Goal: Feedback & Contribution: Submit feedback/report problem

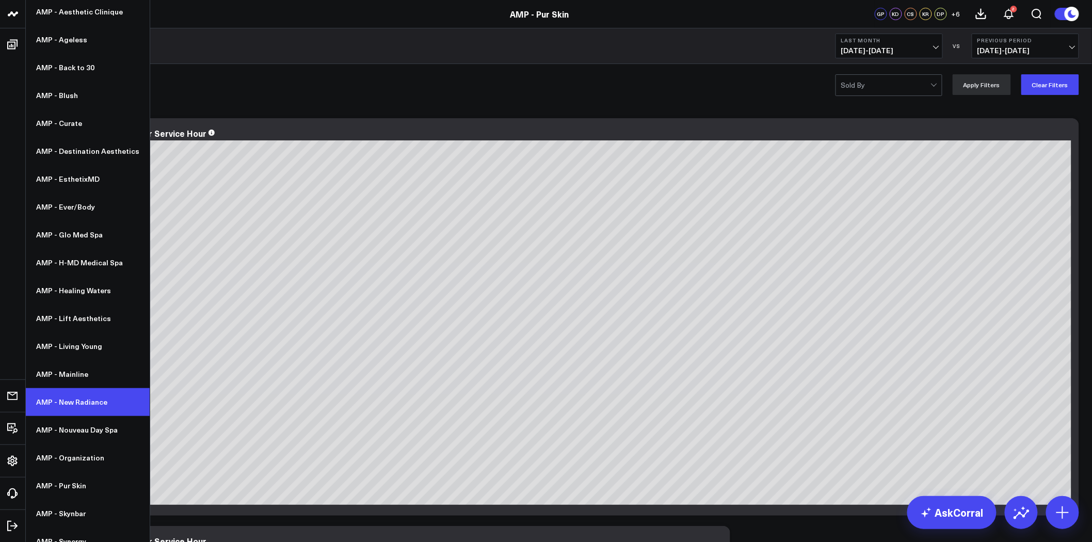
scroll to position [95, 0]
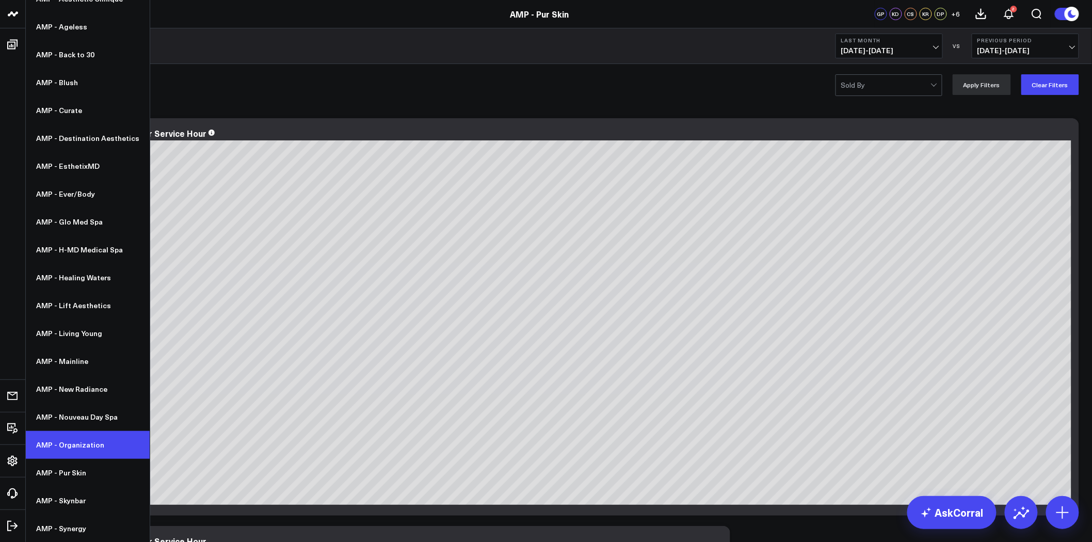
click at [92, 446] on link "AMP - Organization" at bounding box center [87, 445] width 123 height 28
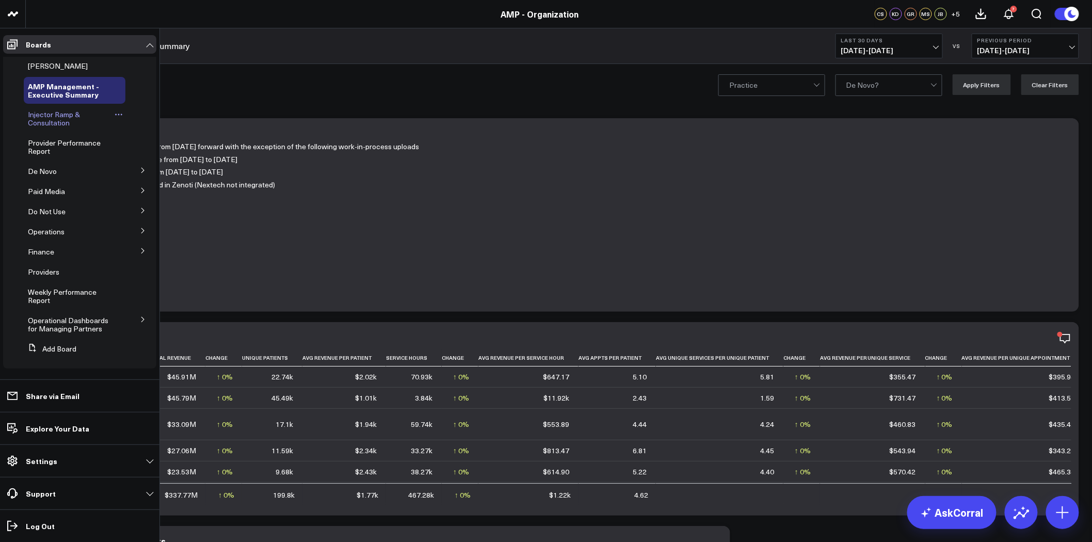
click at [59, 113] on span "Injector Ramp & Consultation" at bounding box center [54, 118] width 52 height 18
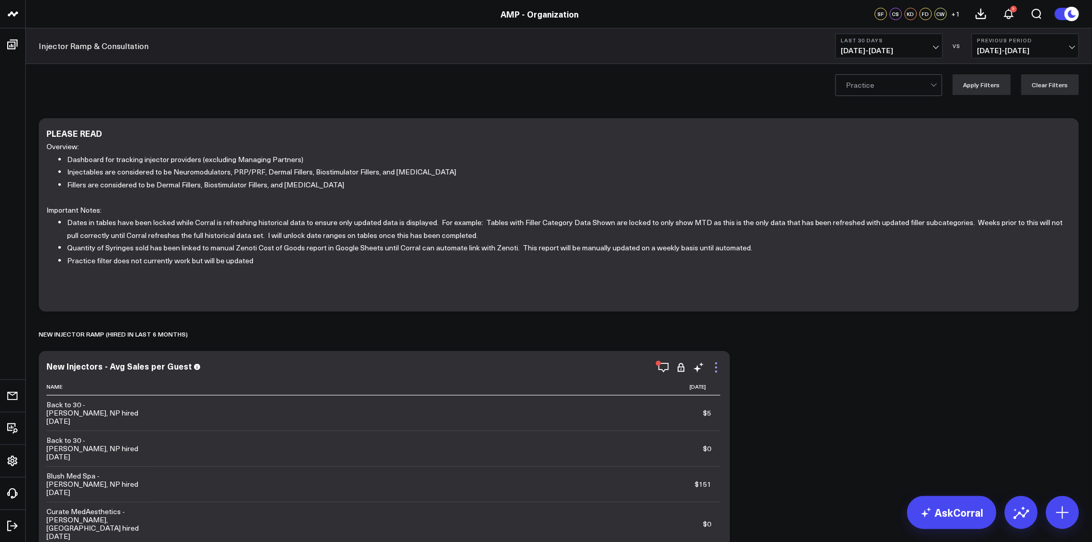
click at [720, 370] on icon at bounding box center [716, 367] width 12 height 12
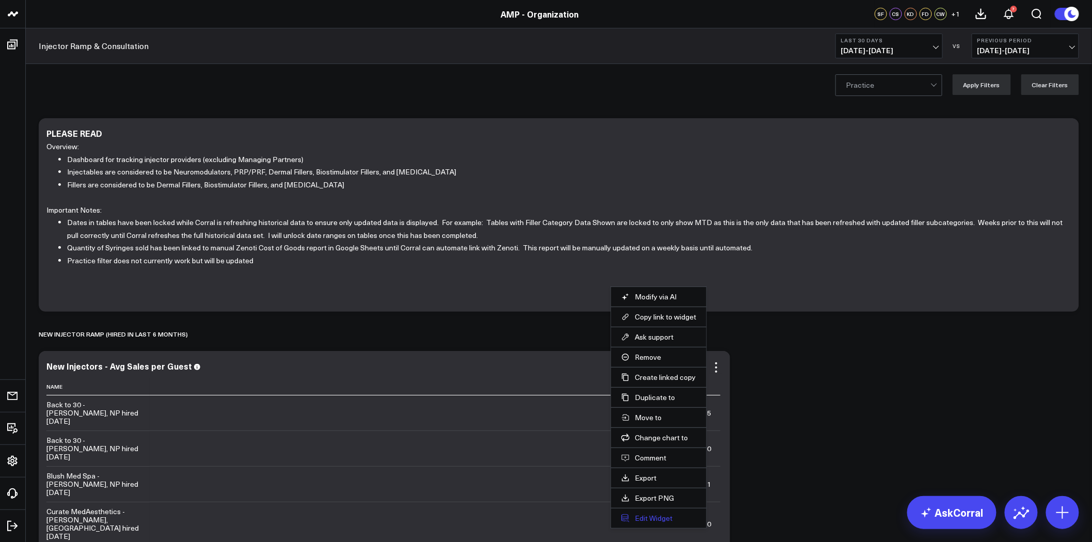
click at [660, 515] on button "Edit Widget" at bounding box center [658, 518] width 75 height 9
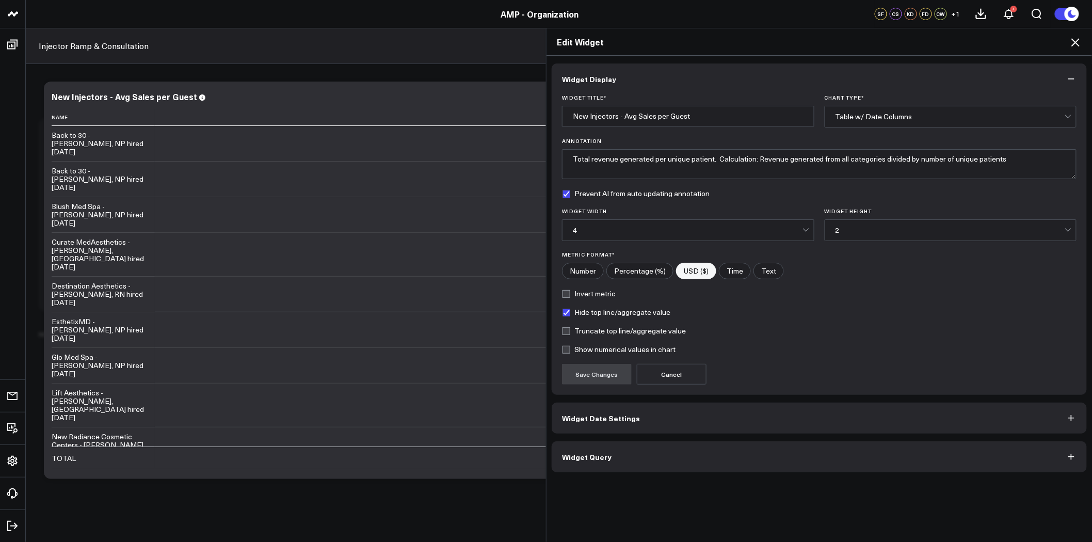
click at [635, 460] on button "Widget Query" at bounding box center [819, 456] width 535 height 31
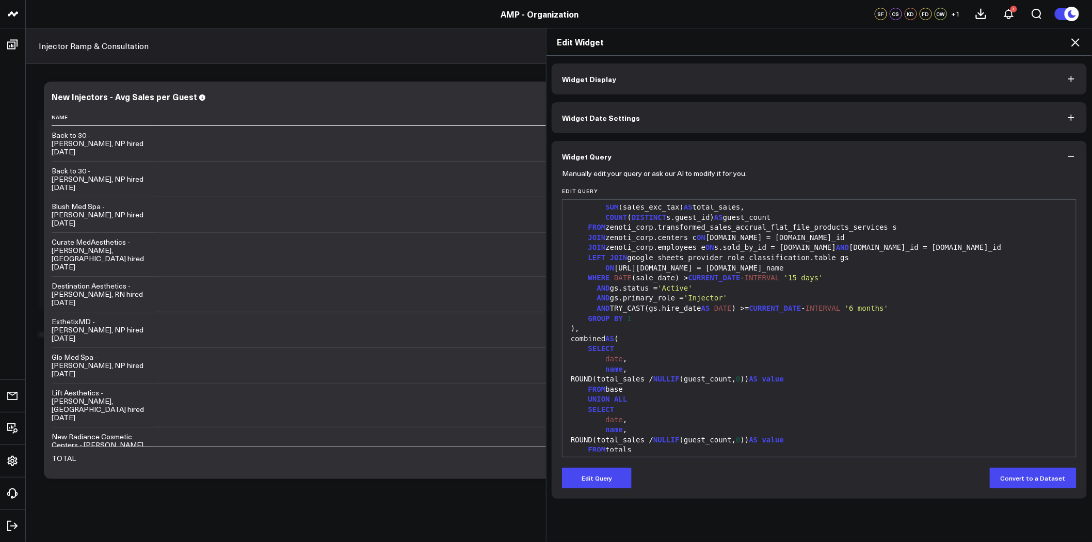
scroll to position [229, 0]
click at [1077, 41] on icon at bounding box center [1075, 42] width 8 height 8
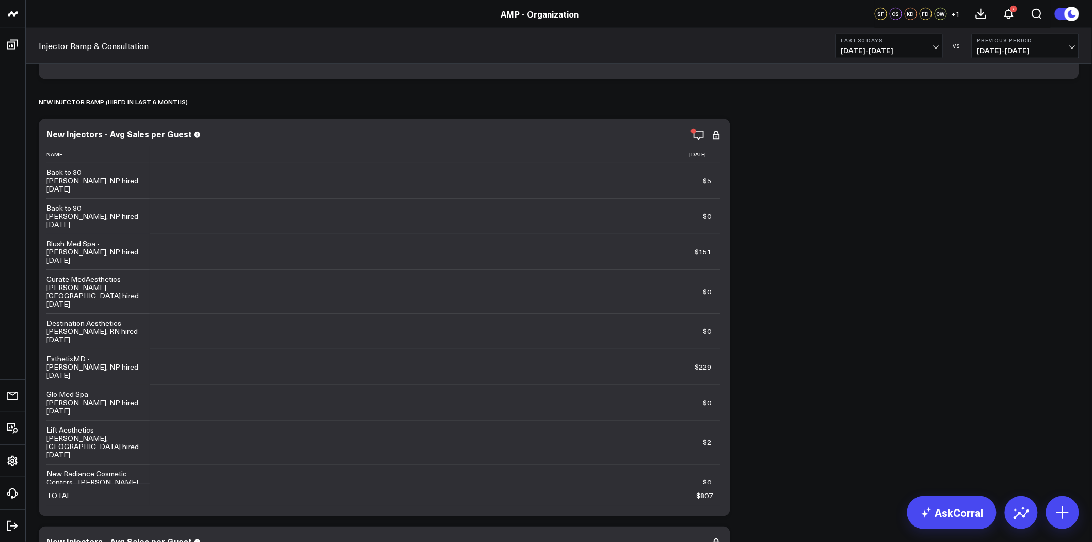
scroll to position [229, 0]
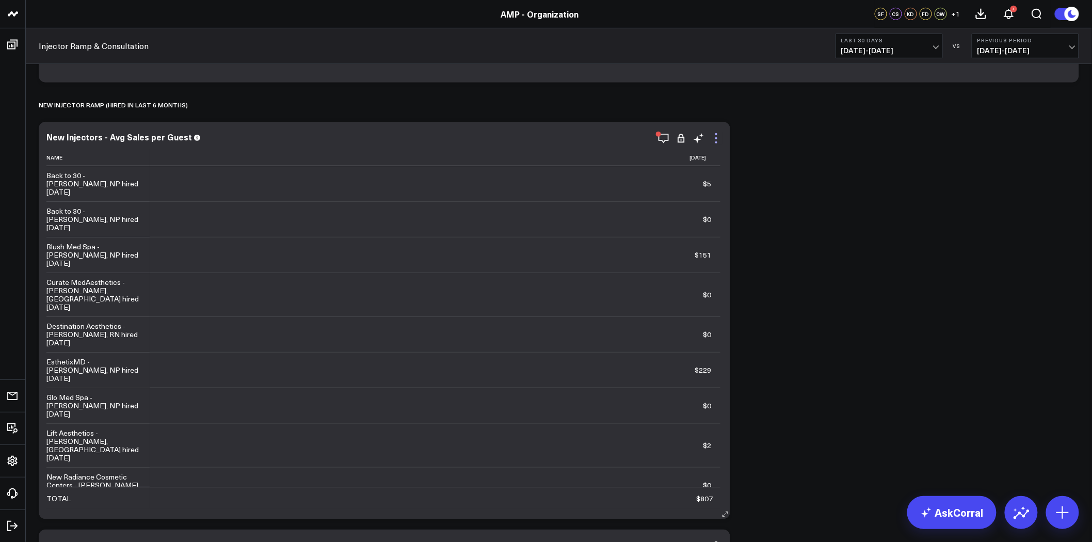
click at [716, 135] on icon at bounding box center [716, 134] width 2 height 2
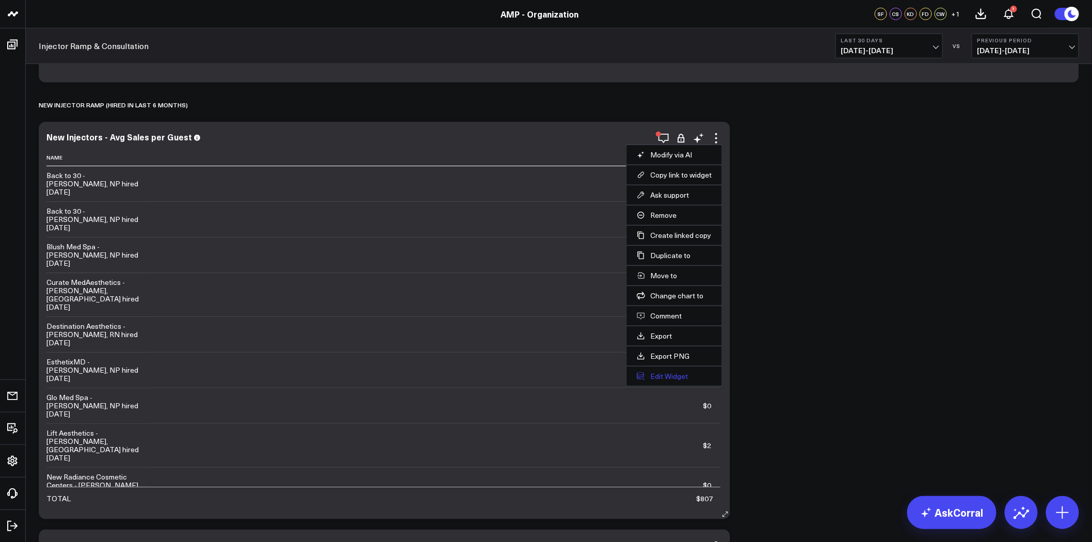
click at [675, 375] on button "Edit Widget" at bounding box center [674, 376] width 75 height 9
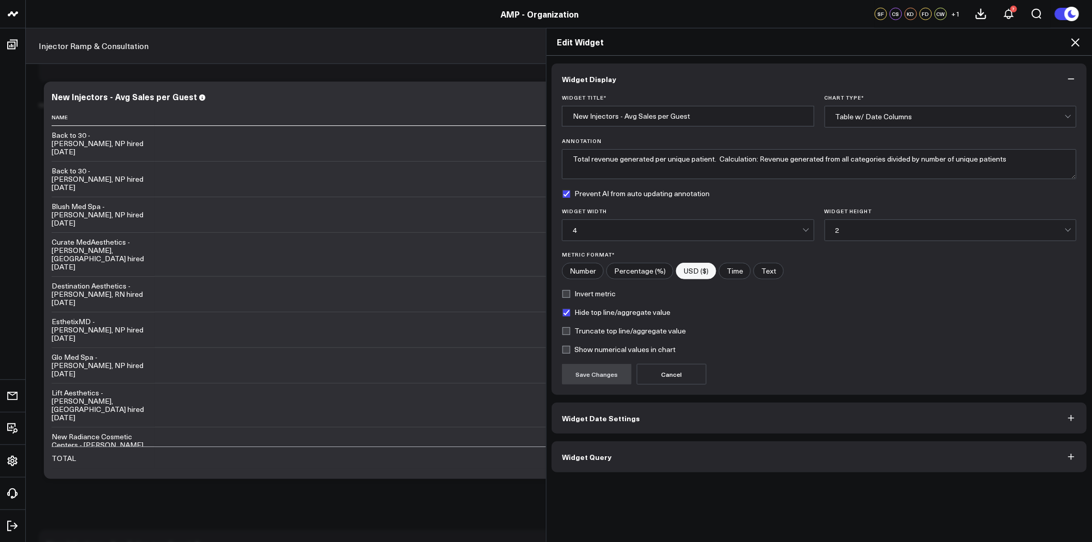
click at [607, 426] on button "Widget Date Settings" at bounding box center [819, 418] width 535 height 31
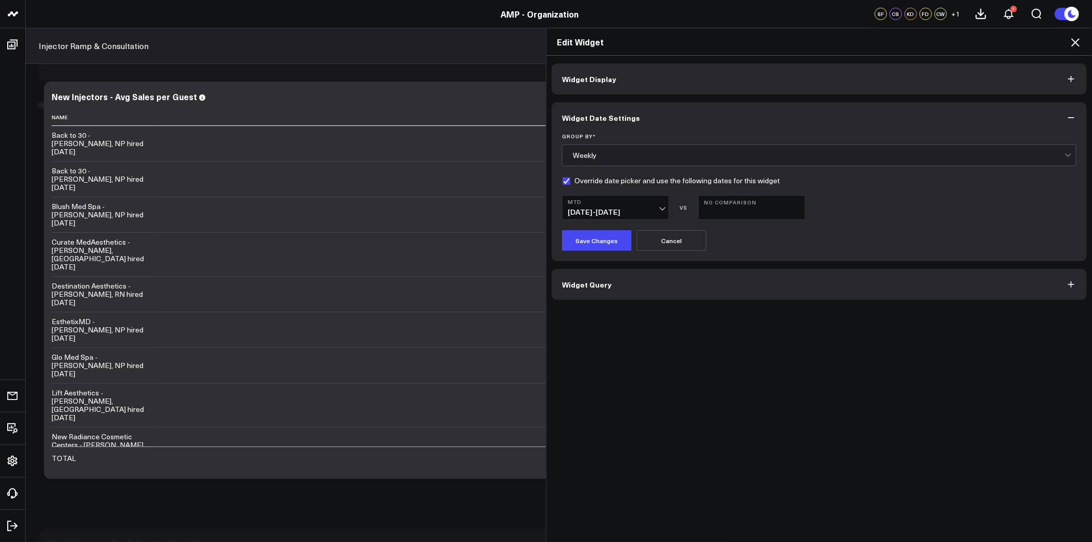
click at [652, 207] on button "MTD 09/01/25 - 09/02/25" at bounding box center [615, 207] width 107 height 25
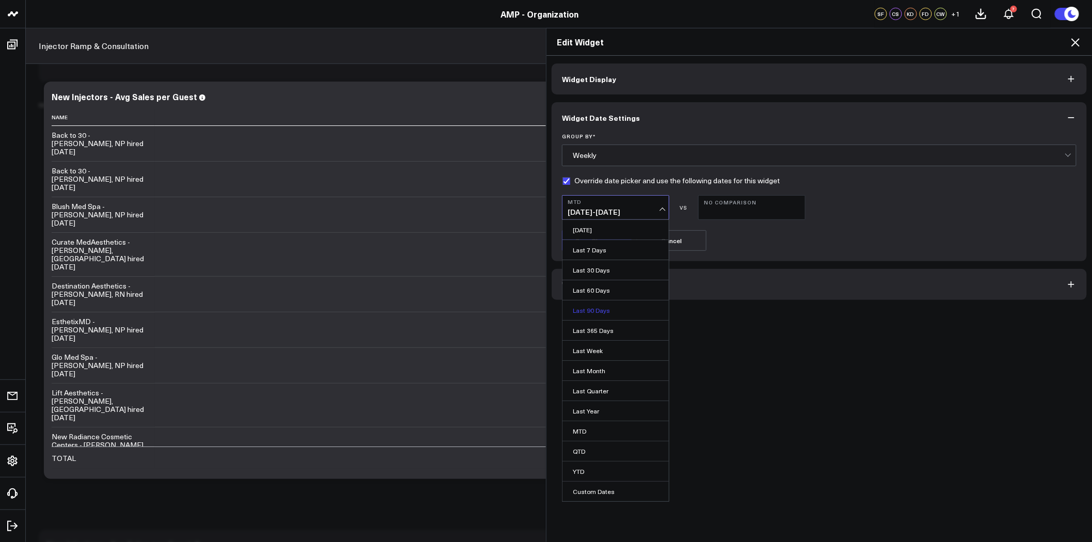
click at [598, 315] on link "Last 90 Days" at bounding box center [616, 310] width 106 height 20
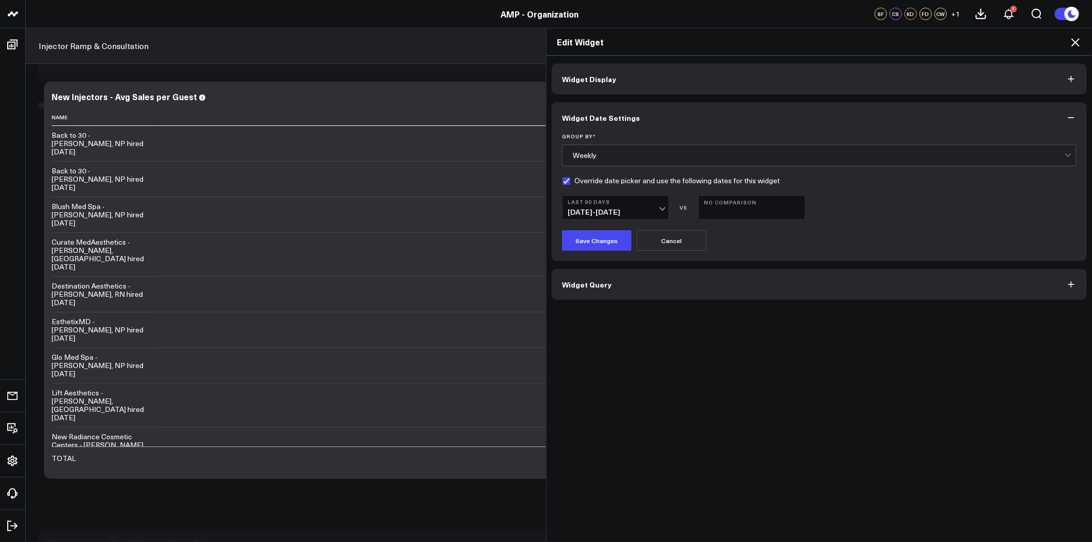
click at [624, 205] on button "Last 90 Days 06/05/25 - 09/02/25" at bounding box center [615, 207] width 107 height 25
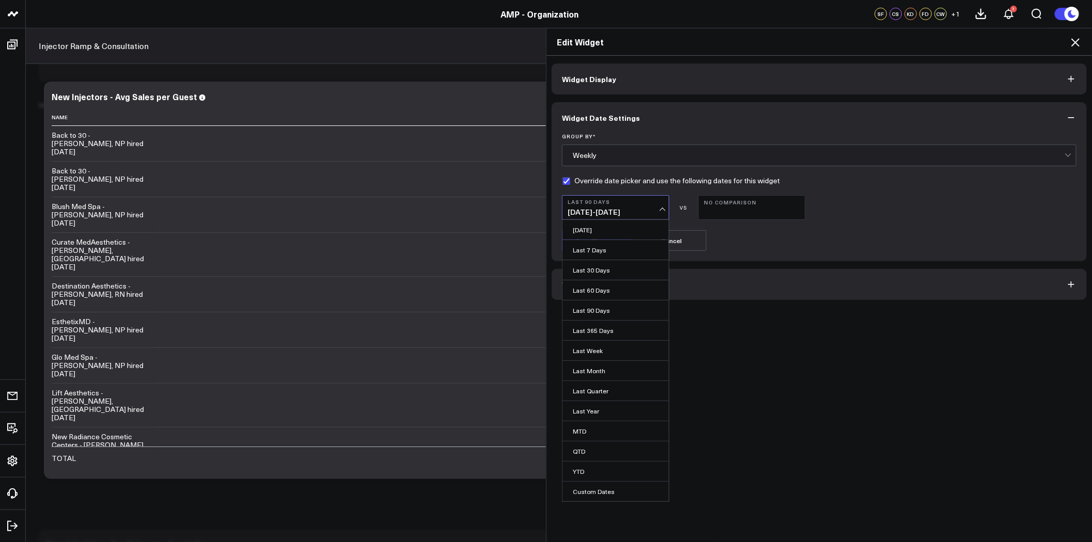
click at [624, 205] on button "Last 90 Days 06/05/25 - 09/02/25" at bounding box center [615, 207] width 107 height 25
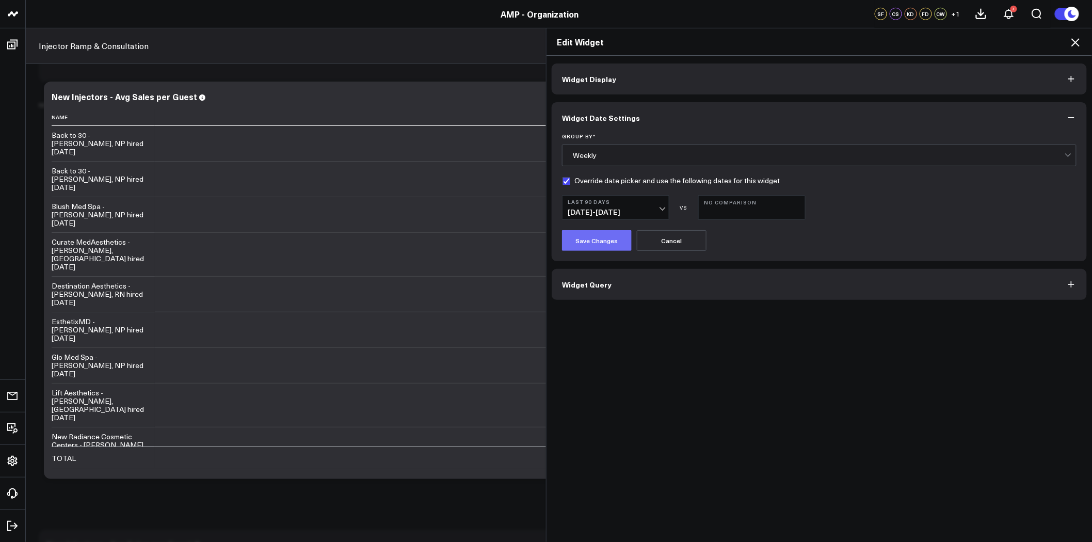
click at [589, 248] on button "Save Changes" at bounding box center [597, 240] width 70 height 21
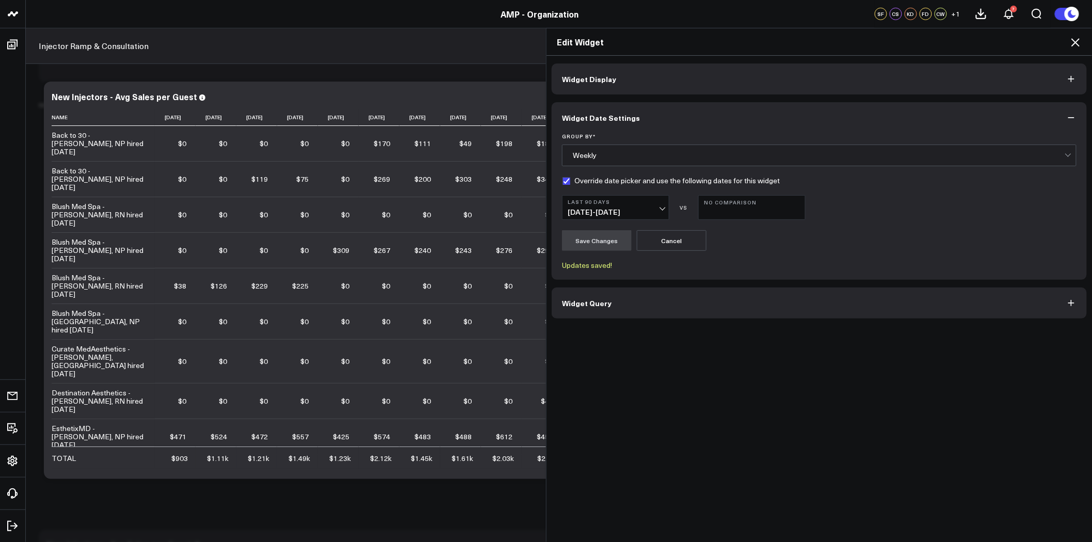
click at [1068, 40] on h2 "Edit Widget" at bounding box center [819, 41] width 525 height 11
click at [1079, 40] on icon at bounding box center [1075, 42] width 12 height 12
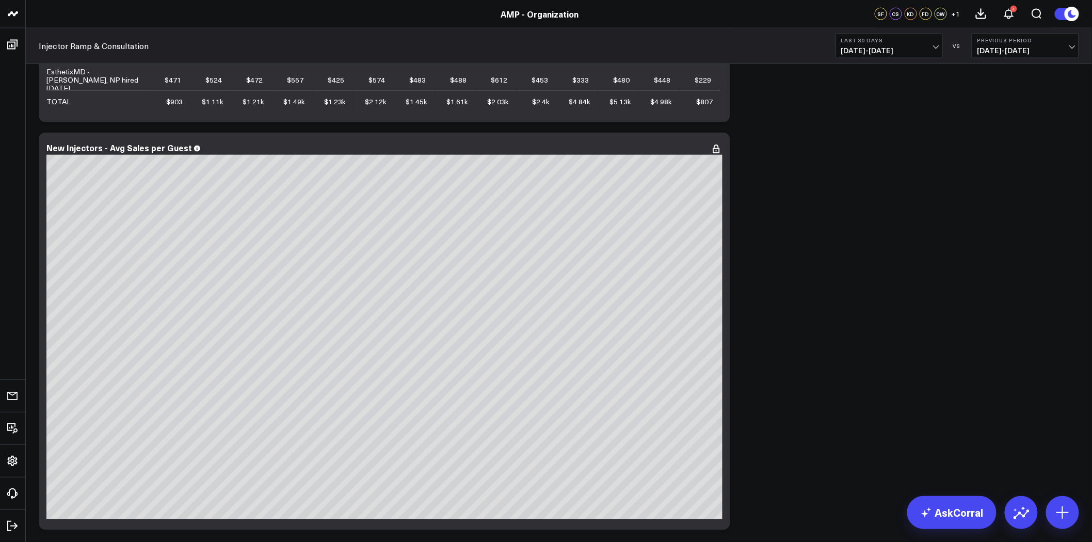
scroll to position [631, 0]
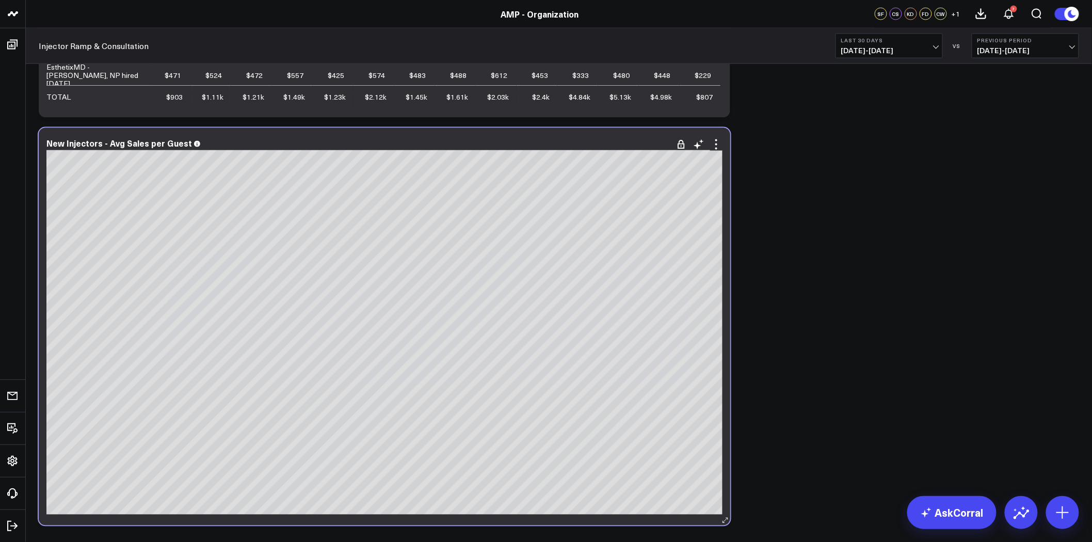
click at [723, 143] on div "New Injectors - Avg Sales per Guest [#c8c8fa fontSize:9px]2025-09-01[/] [#fff f…" at bounding box center [385, 326] width 692 height 397
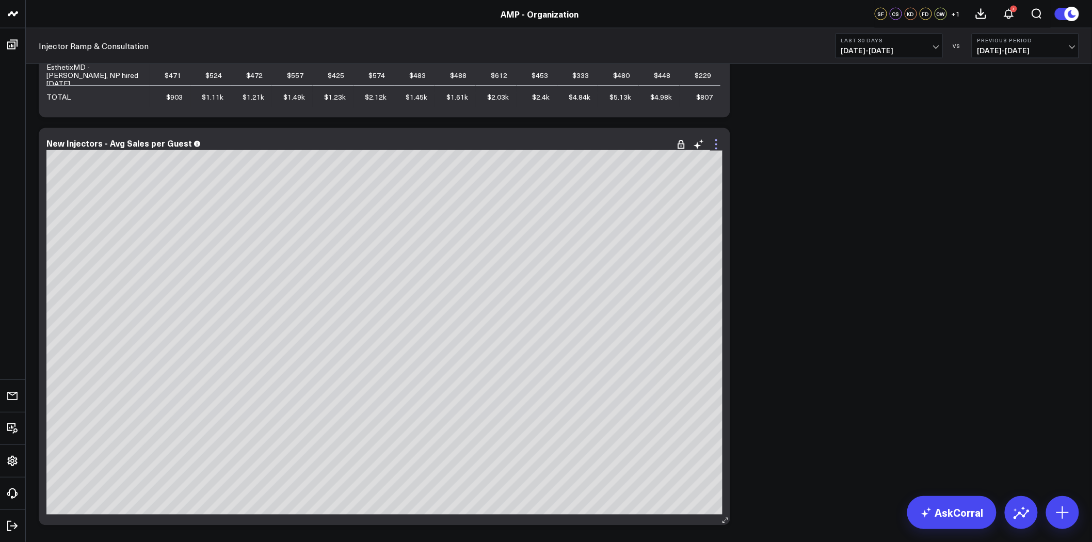
click at [715, 148] on icon at bounding box center [716, 144] width 12 height 12
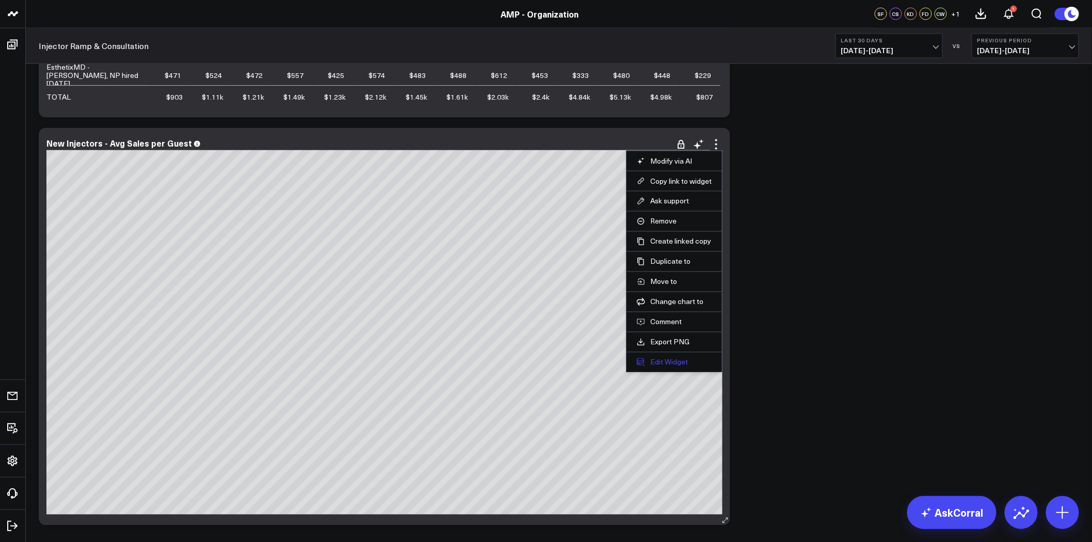
click at [666, 363] on button "Edit Widget" at bounding box center [674, 362] width 75 height 9
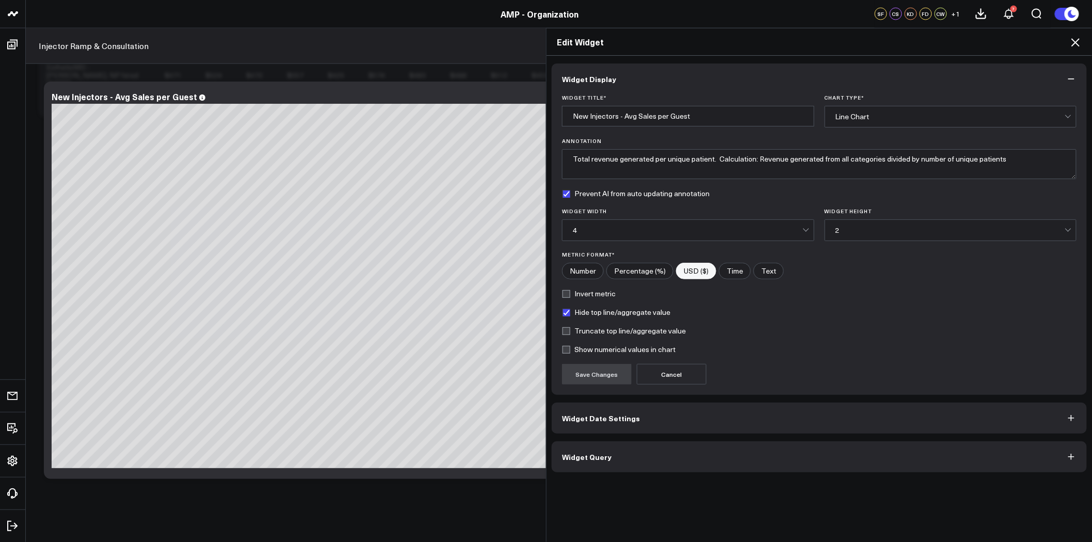
click at [603, 424] on button "Widget Date Settings" at bounding box center [819, 418] width 535 height 31
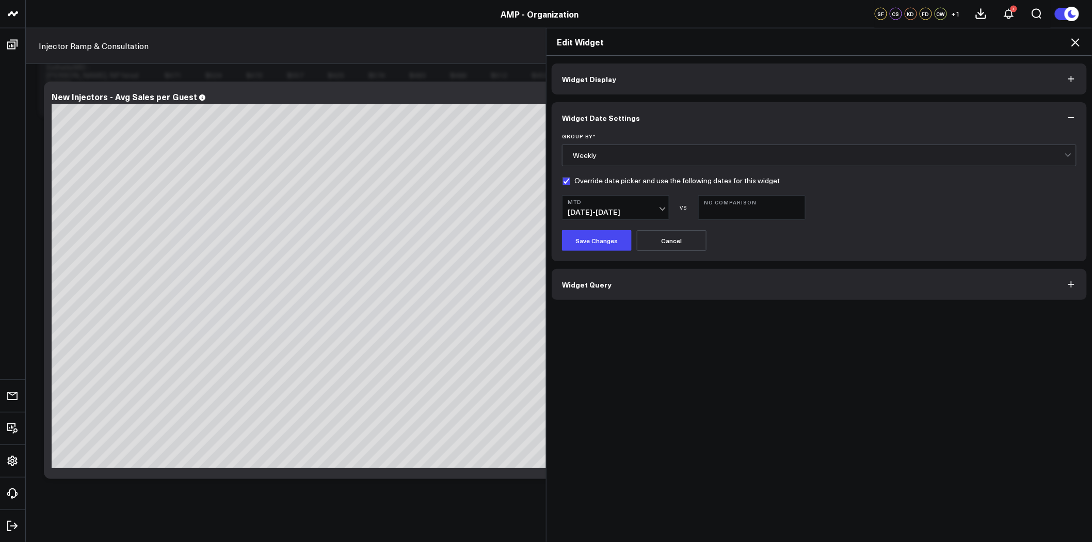
click at [613, 204] on b "MTD" at bounding box center [616, 202] width 96 height 6
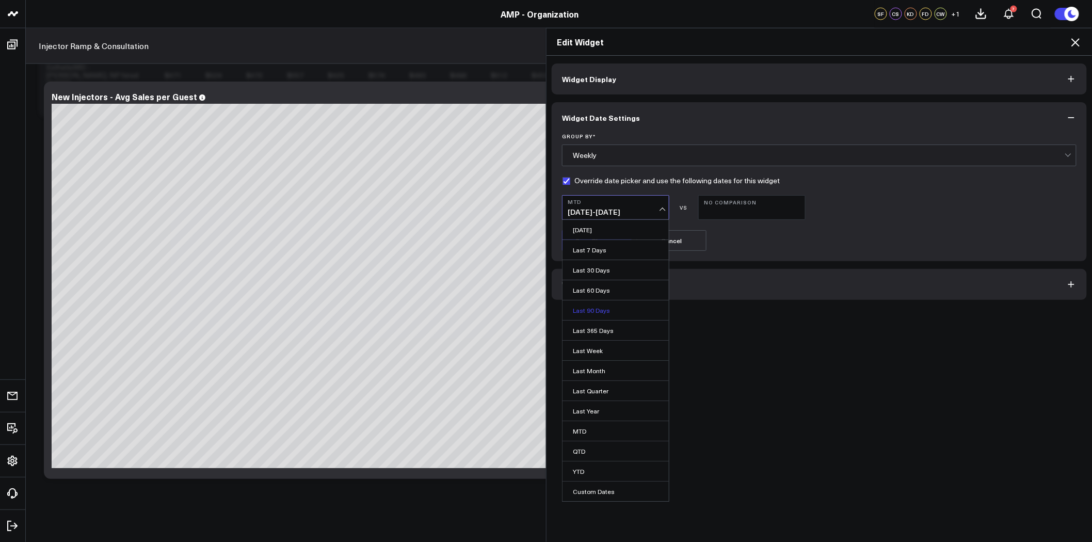
click at [600, 308] on link "Last 90 Days" at bounding box center [616, 310] width 106 height 20
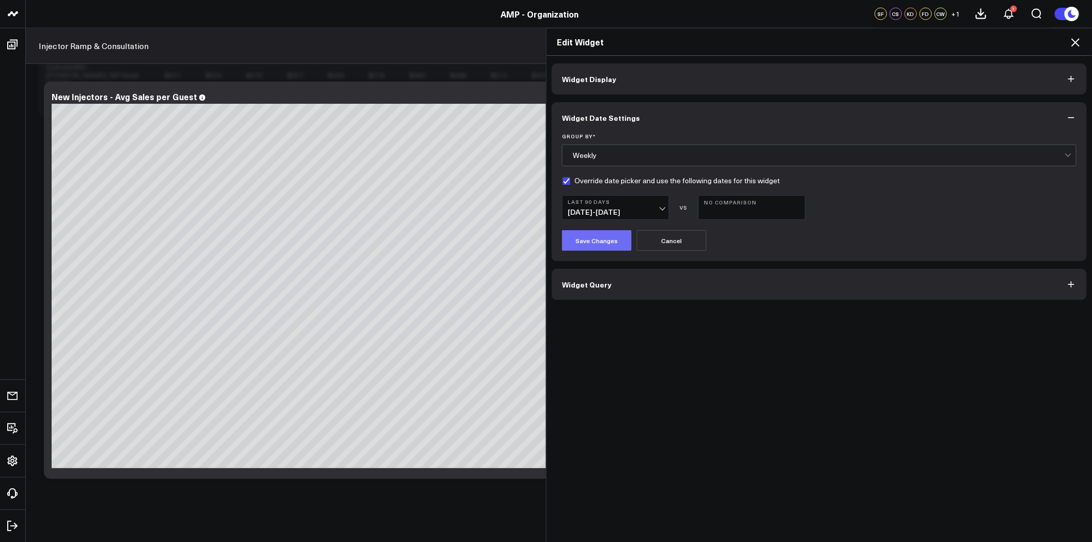
click at [598, 236] on button "Save Changes" at bounding box center [597, 240] width 70 height 21
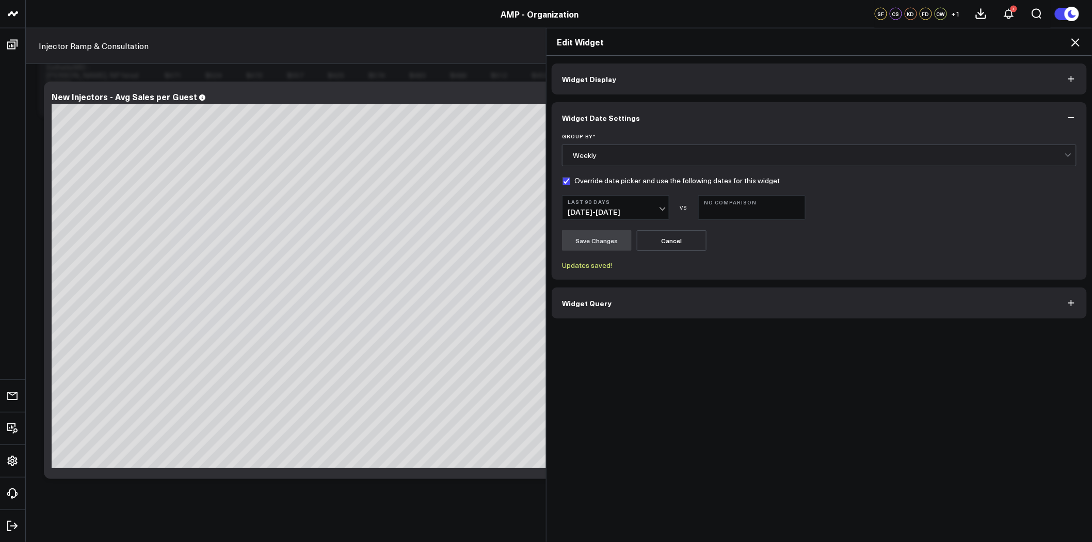
click at [1075, 39] on icon at bounding box center [1075, 42] width 12 height 12
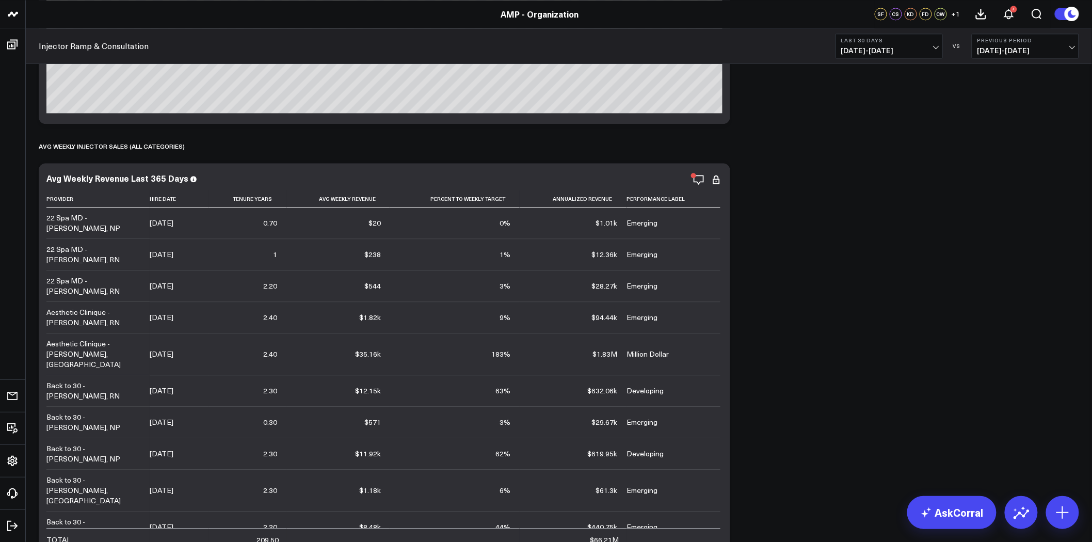
scroll to position [1089, 0]
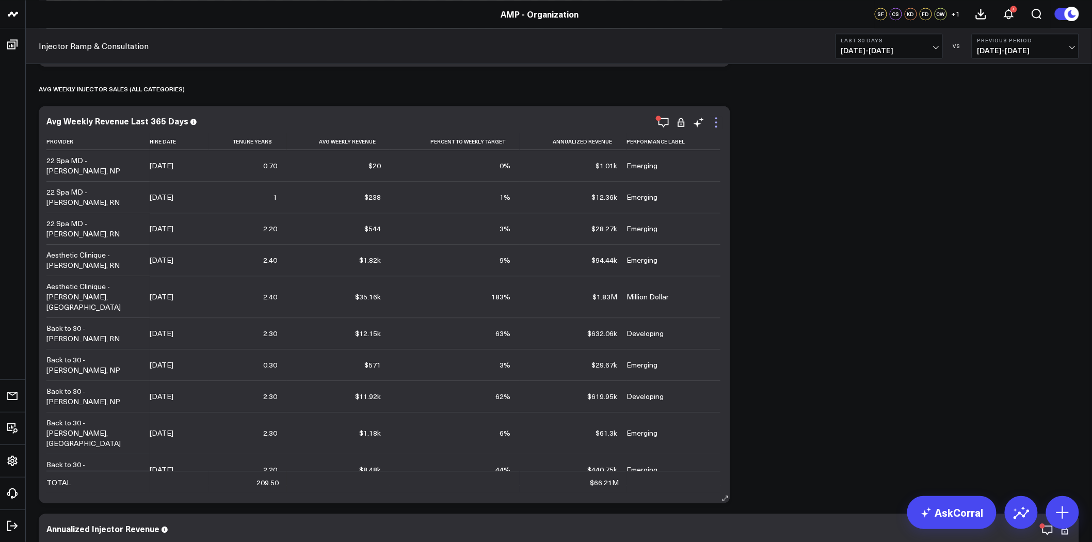
click at [718, 124] on icon at bounding box center [716, 122] width 12 height 12
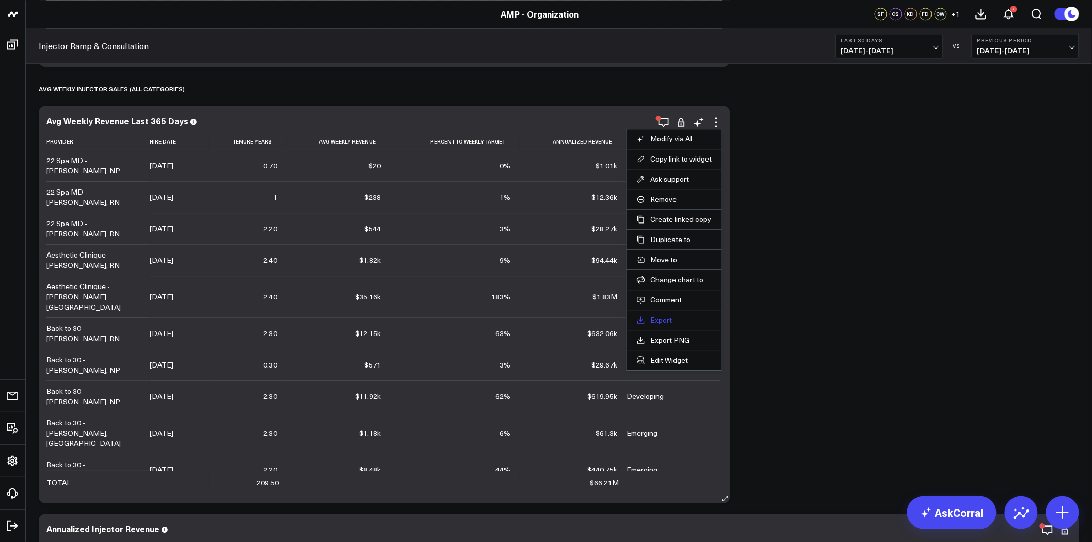
click at [662, 322] on link "Export" at bounding box center [674, 319] width 75 height 9
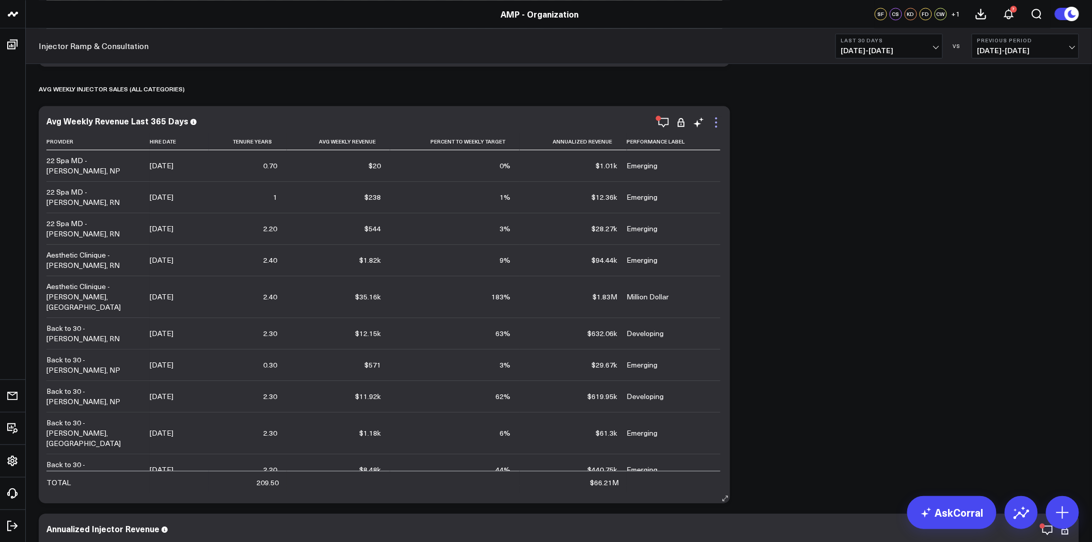
click at [712, 122] on icon at bounding box center [716, 122] width 12 height 12
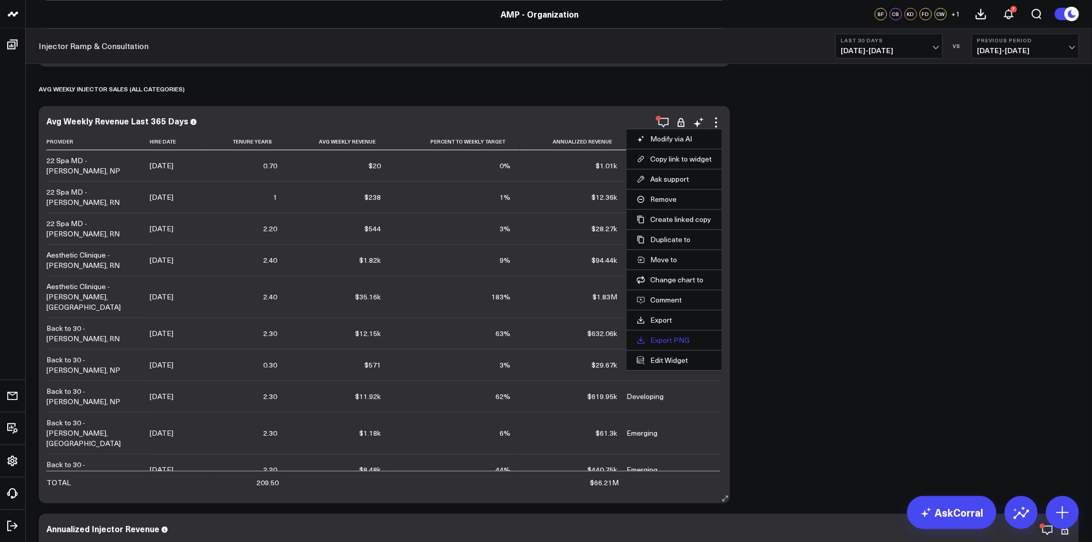
click at [668, 339] on link "Export PNG" at bounding box center [674, 339] width 75 height 9
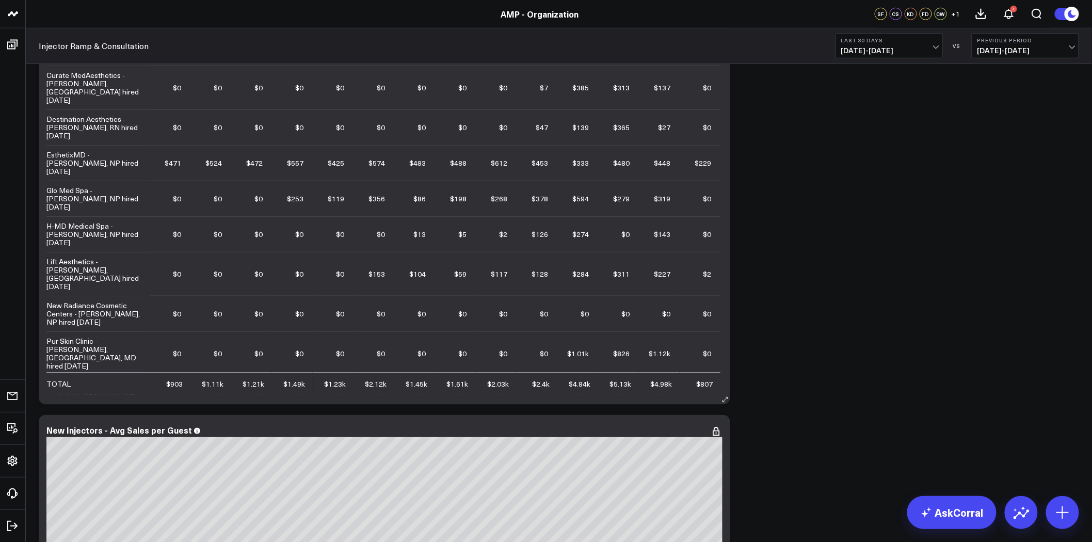
scroll to position [401, 0]
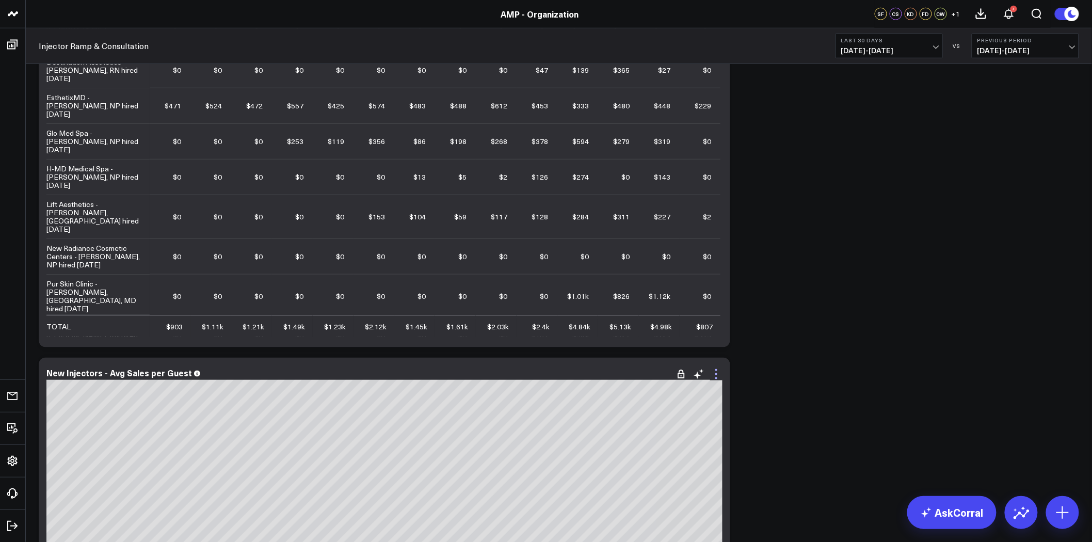
click at [718, 370] on icon at bounding box center [716, 374] width 12 height 12
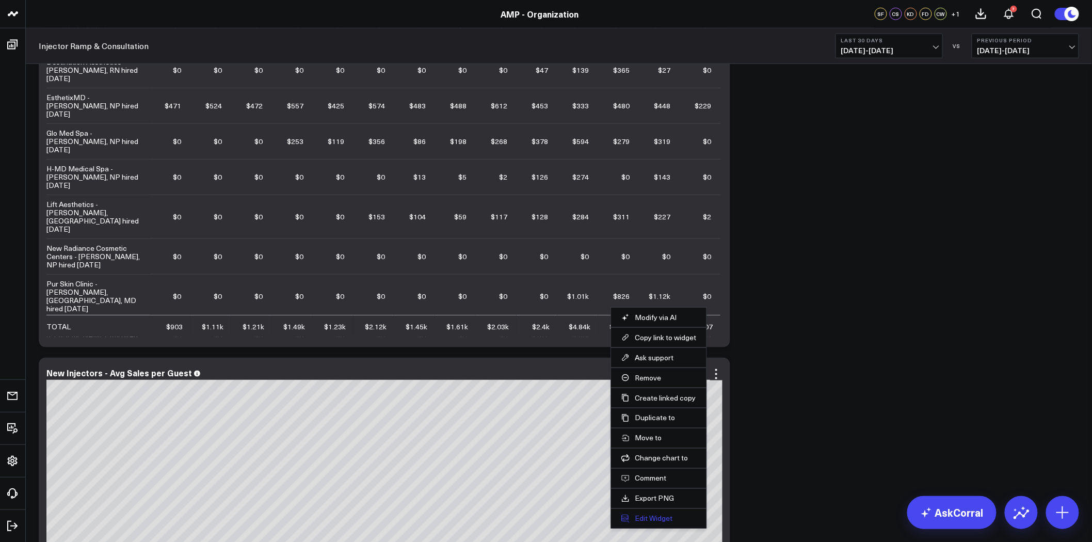
click at [661, 520] on button "Edit Widget" at bounding box center [658, 518] width 75 height 9
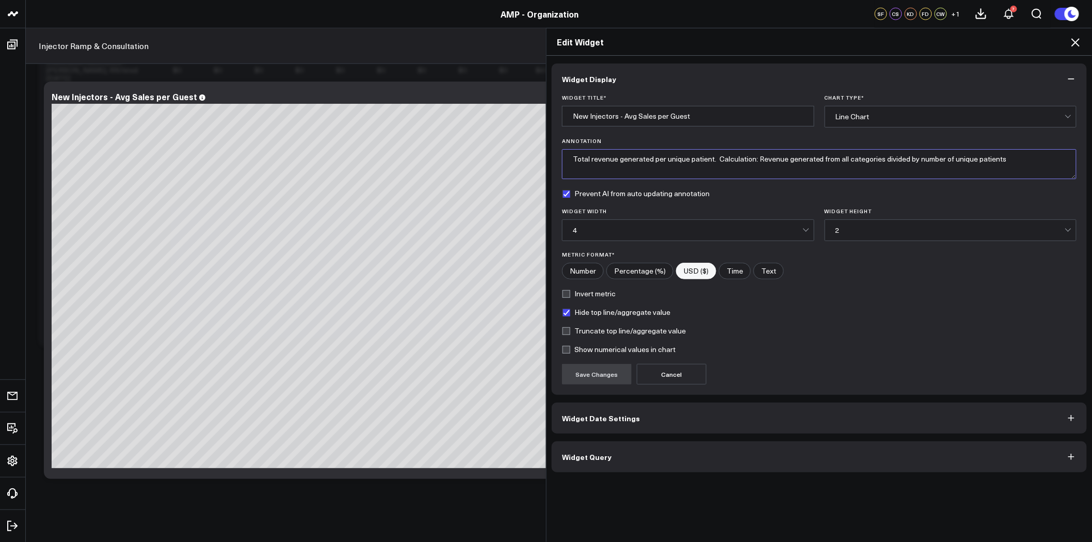
click at [676, 171] on textarea "Total revenue generated per unique patient. Calculation: Revenue generated from…" at bounding box center [819, 164] width 515 height 30
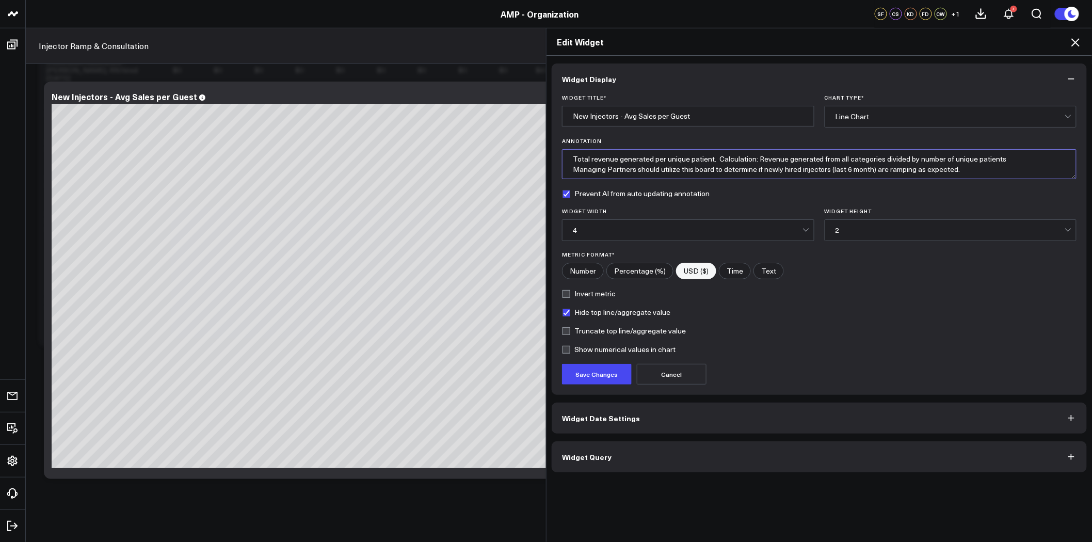
drag, startPoint x: 577, startPoint y: 172, endPoint x: 981, endPoint y: 174, distance: 403.6
click at [981, 174] on textarea "Total revenue generated per unique patient. Calculation: Revenue generated from…" at bounding box center [819, 164] width 515 height 30
click at [611, 371] on button "Save Changes" at bounding box center [597, 374] width 70 height 21
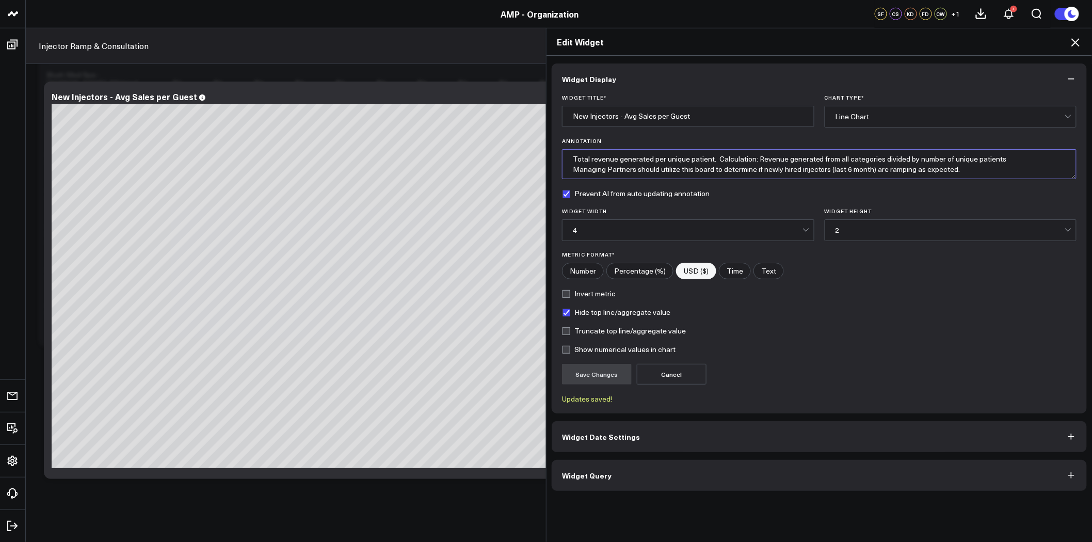
drag, startPoint x: 569, startPoint y: 158, endPoint x: 1012, endPoint y: 170, distance: 443.0
click at [1012, 170] on textarea "Total revenue generated per unique patient. Calculation: Revenue generated from…" at bounding box center [819, 164] width 515 height 30
click at [995, 175] on textarea "Total revenue generated per unique patient. Calculation: Revenue generated from…" at bounding box center [819, 164] width 515 height 30
drag, startPoint x: 984, startPoint y: 167, endPoint x: 556, endPoint y: 171, distance: 427.3
click at [556, 171] on div "Widget Title * New Injectors - Avg Sales per Guest Chart Type * Line Chart Anno…" at bounding box center [819, 253] width 535 height 319
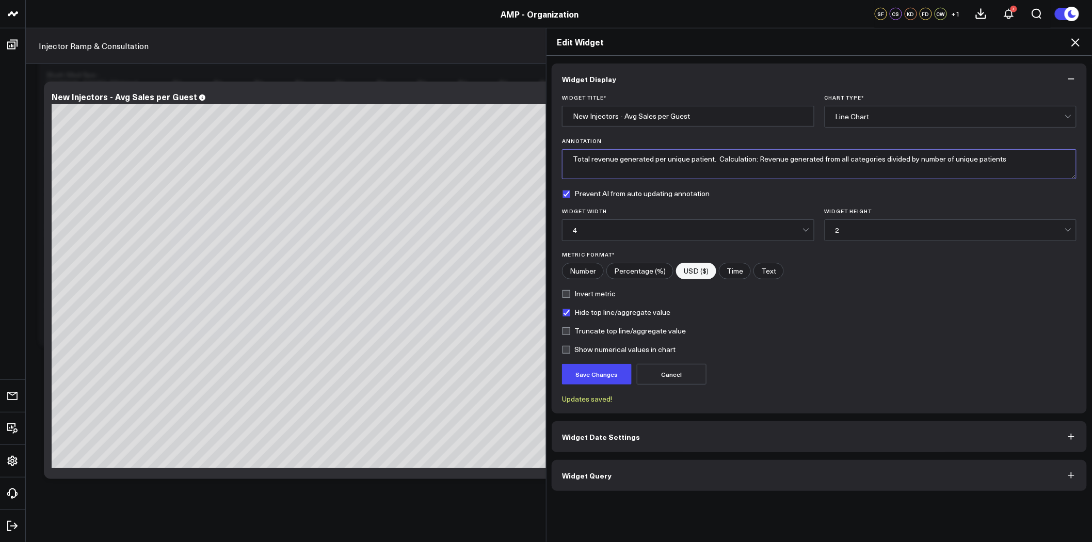
click at [571, 159] on textarea "Total revenue generated per unique patient. Calculation: Revenue generated from…" at bounding box center [819, 164] width 515 height 30
paste textarea "Managing Partners should utilize this board to determine if newly hired injecto…"
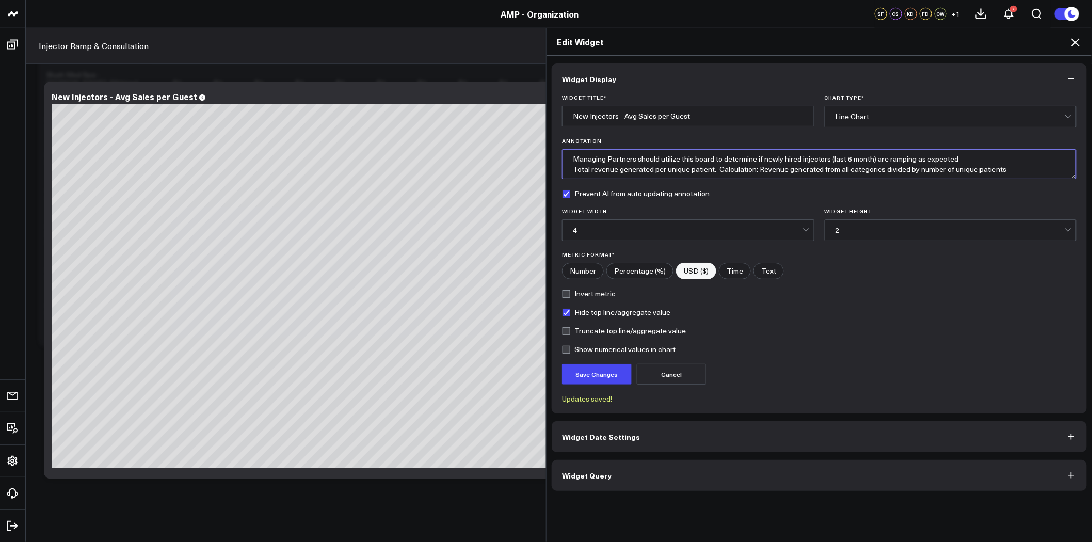
click at [572, 157] on textarea "Managing Partners should utilize this board to determine if newly hired injecto…" at bounding box center [819, 164] width 515 height 30
click at [568, 162] on textarea "Managing Partners should utilize this board to determine if newly hired injecto…" at bounding box center [819, 164] width 515 height 30
click at [983, 161] on textarea "Use: Managing Partners should utilize this board to determine if newly hired in…" at bounding box center [819, 164] width 515 height 30
drag, startPoint x: 713, startPoint y: 171, endPoint x: 565, endPoint y: 161, distance: 147.9
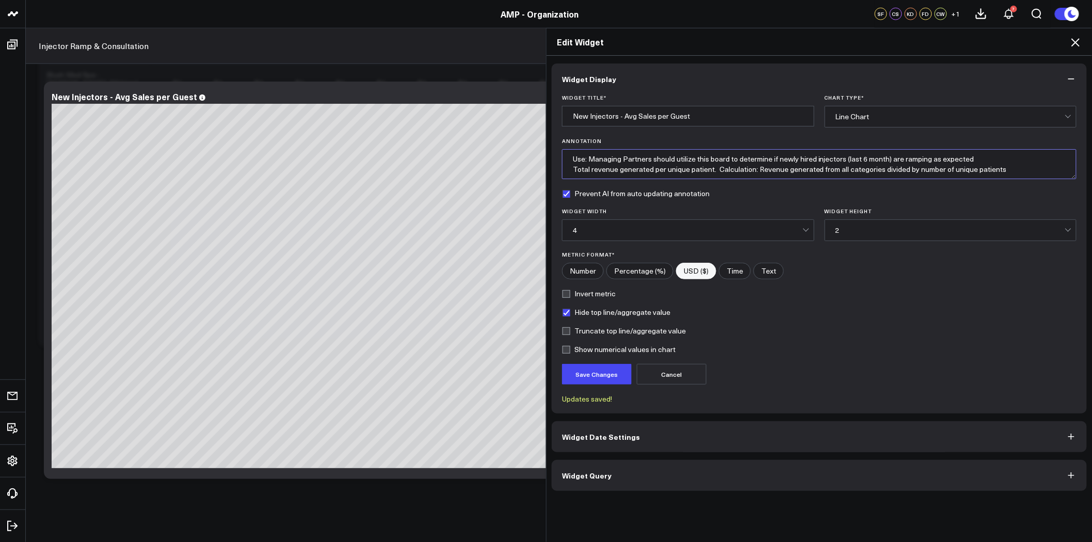
click at [565, 161] on textarea "Use: Managing Partners should utilize this board to determine if newly hired in…" at bounding box center [819, 164] width 515 height 30
type textarea "Use: Managing Partners should utilize this board to determine if newly hired in…"
click at [569, 366] on button "Save Changes" at bounding box center [597, 374] width 70 height 21
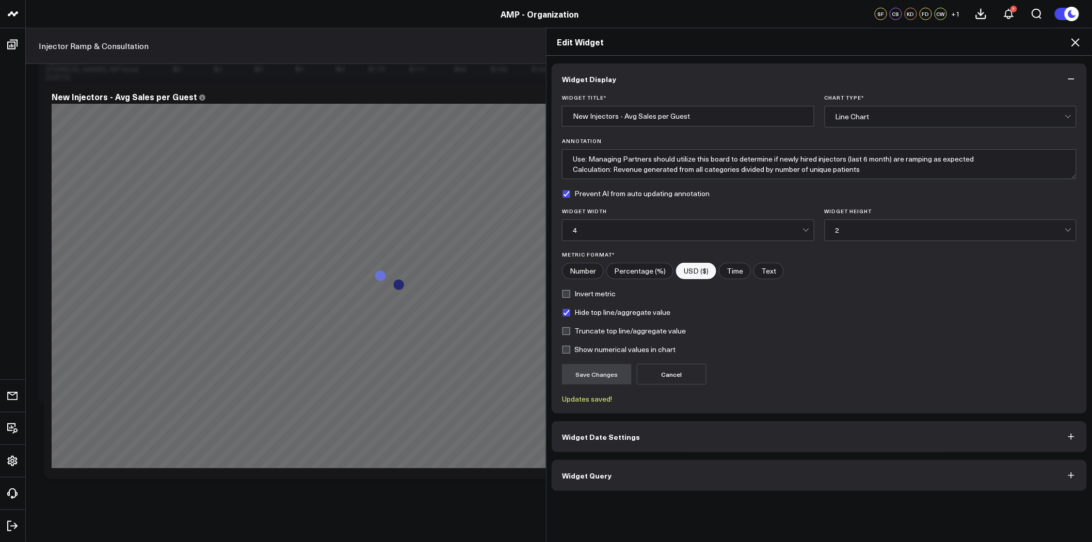
scroll to position [0, 0]
click at [892, 171] on textarea "Use: Managing Partners should utilize this board to determine if newly hired in…" at bounding box center [819, 164] width 515 height 30
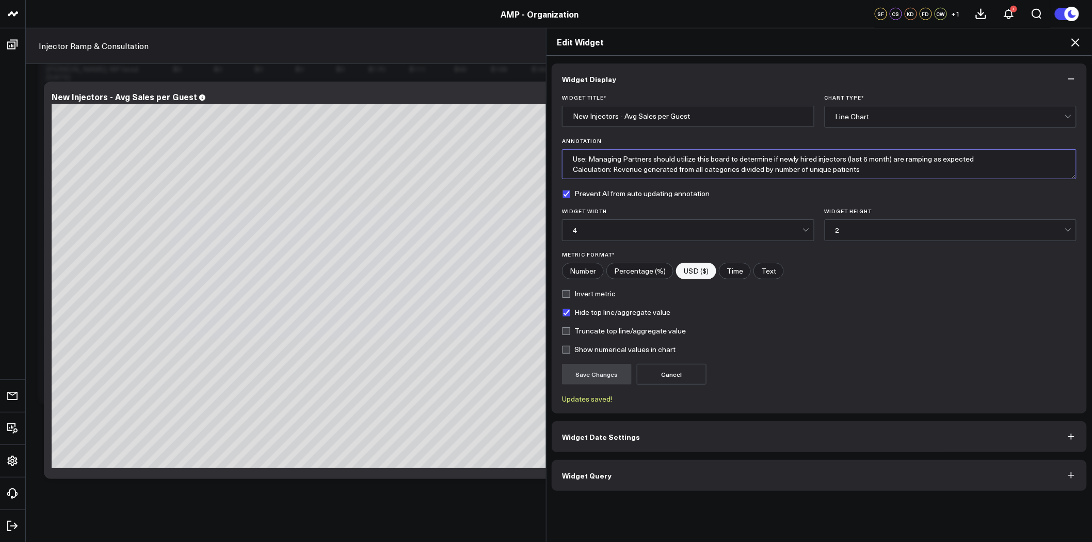
drag, startPoint x: 892, startPoint y: 171, endPoint x: 551, endPoint y: 141, distance: 342.5
click at [552, 141] on div "Widget Title * New Injectors - Avg Sales per Guest Chart Type * Line Chart Anno…" at bounding box center [819, 253] width 535 height 319
click at [1073, 44] on icon at bounding box center [1075, 42] width 8 height 8
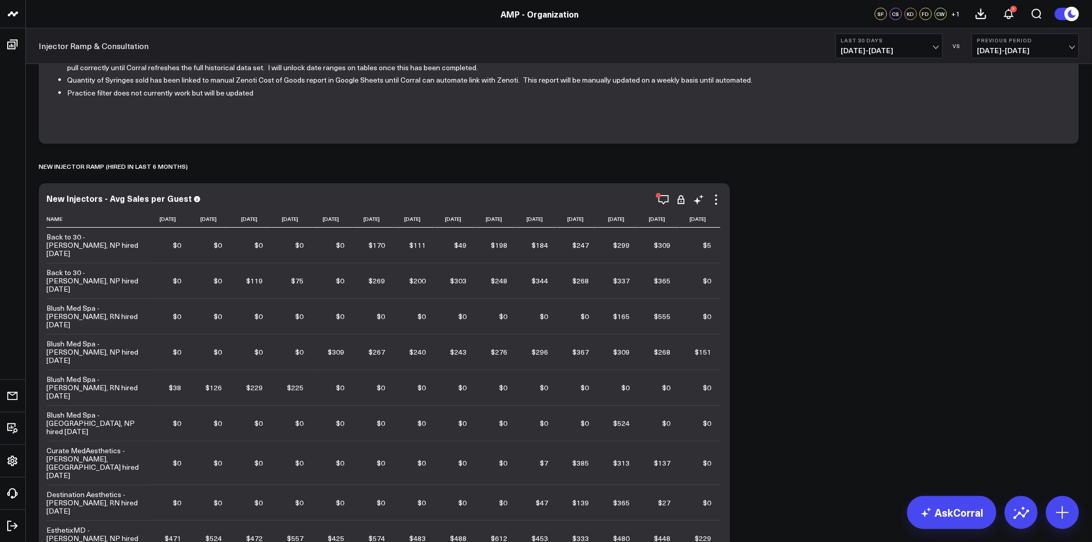
scroll to position [172, 0]
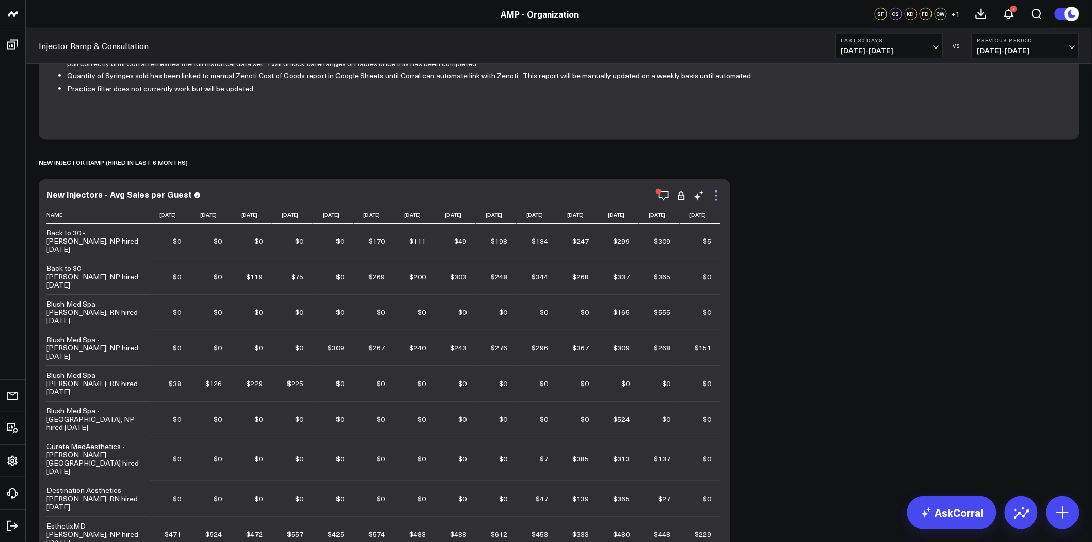
click at [721, 197] on icon at bounding box center [716, 195] width 12 height 12
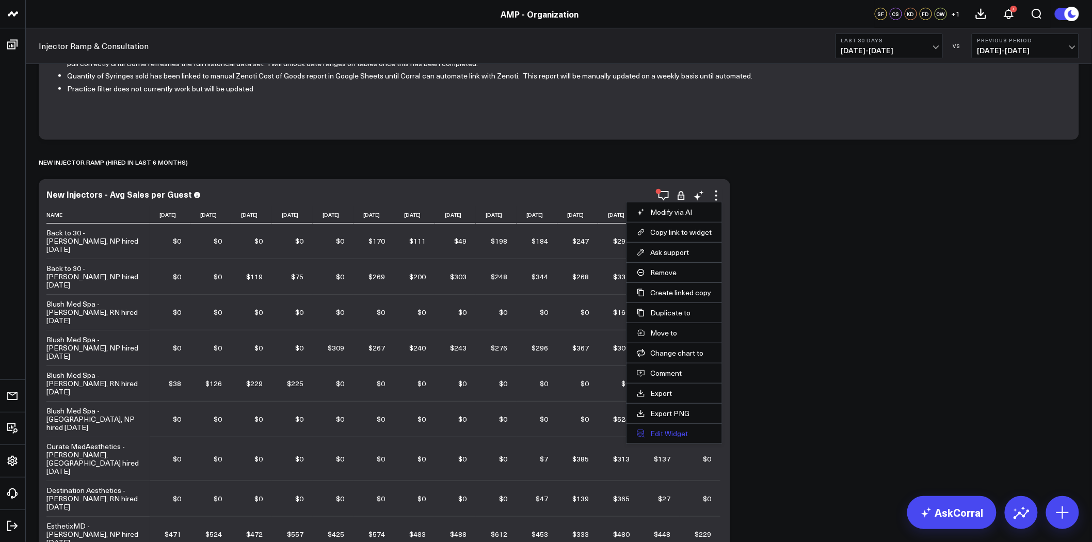
click at [660, 434] on button "Edit Widget" at bounding box center [674, 433] width 75 height 9
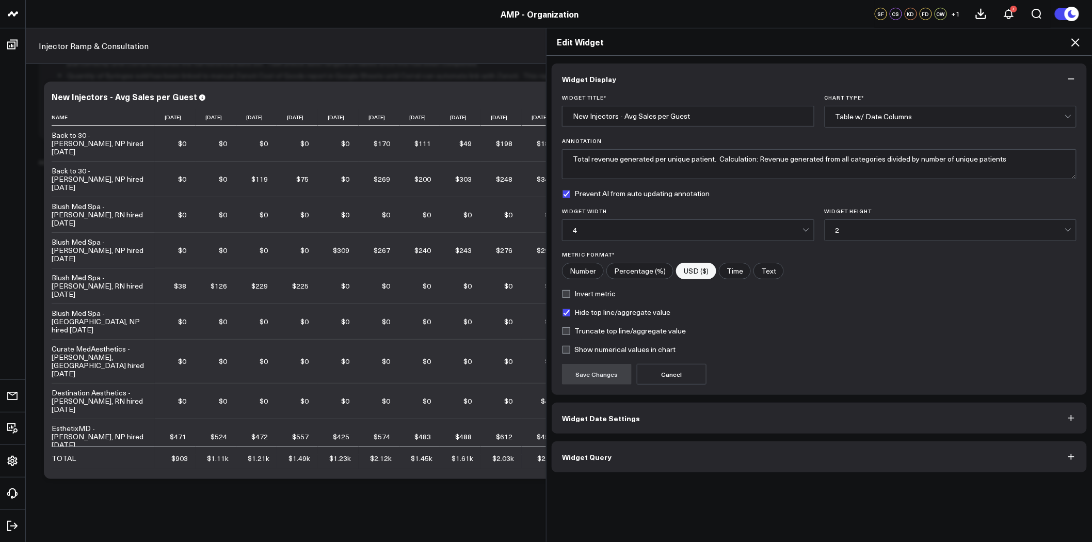
click at [636, 420] on button "Widget Date Settings" at bounding box center [819, 418] width 535 height 31
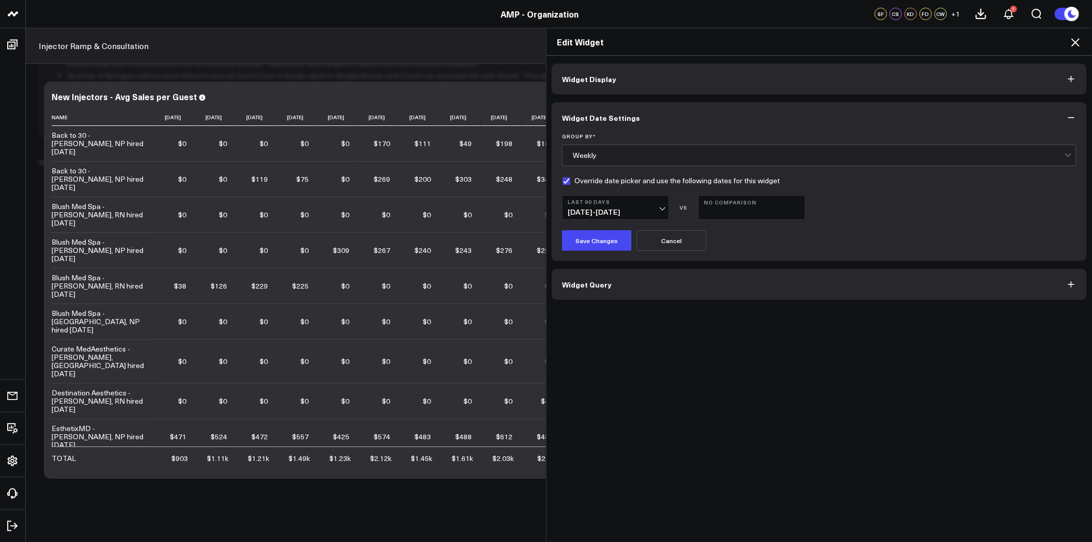
click at [611, 77] on button "Widget Display" at bounding box center [819, 78] width 535 height 31
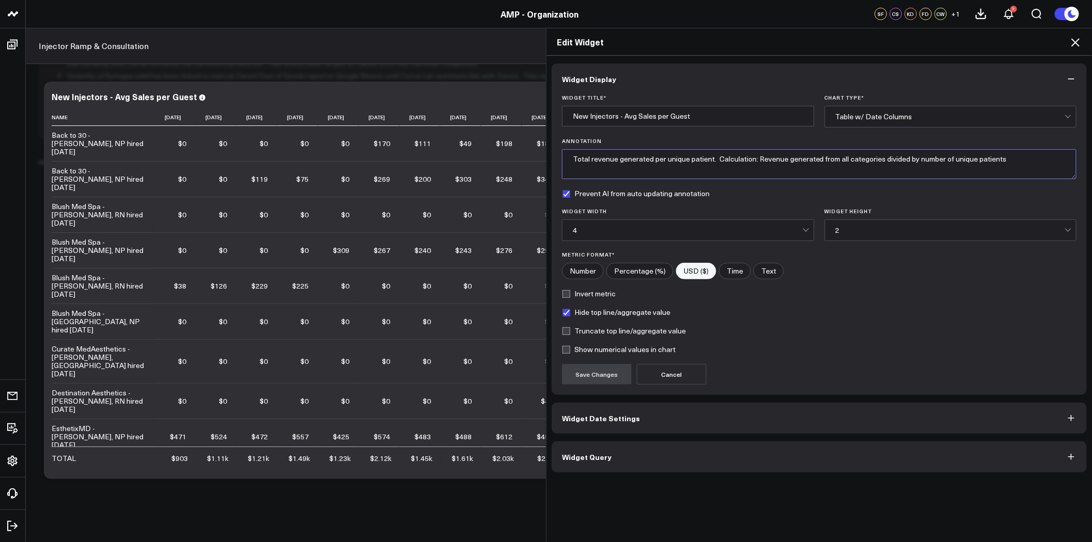
click at [652, 168] on textarea "Total revenue generated per unique patient. Calculation: Revenue generated from…" at bounding box center [819, 164] width 515 height 30
paste textarea "Use: Managing Partners should utilize this board to determine if newly hired in…"
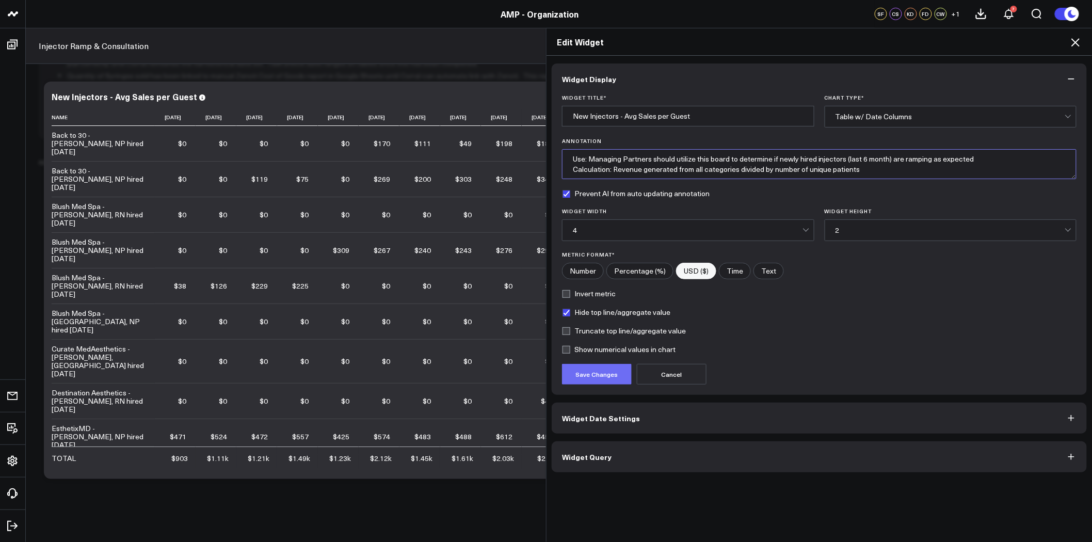
type textarea "Use: Managing Partners should utilize this board to determine if newly hired in…"
click at [578, 374] on button "Save Changes" at bounding box center [597, 374] width 70 height 21
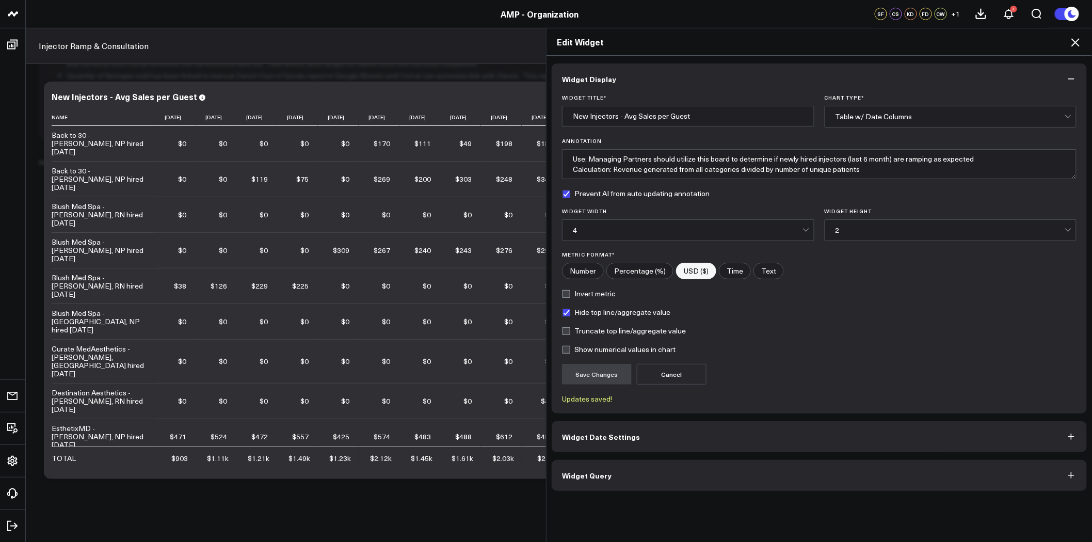
click at [1072, 39] on icon at bounding box center [1075, 42] width 8 height 8
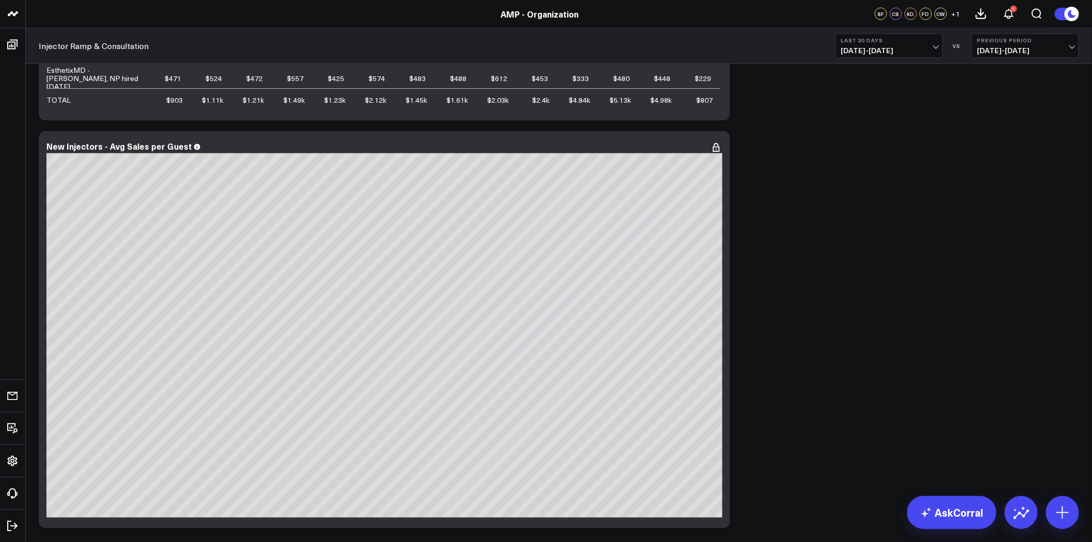
scroll to position [631, 0]
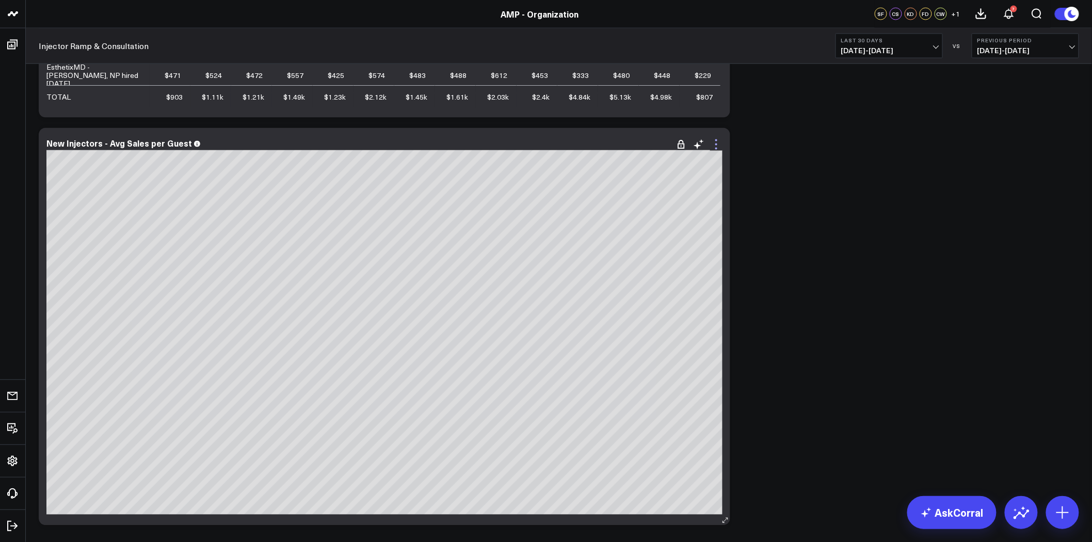
click at [717, 143] on icon at bounding box center [716, 144] width 12 height 12
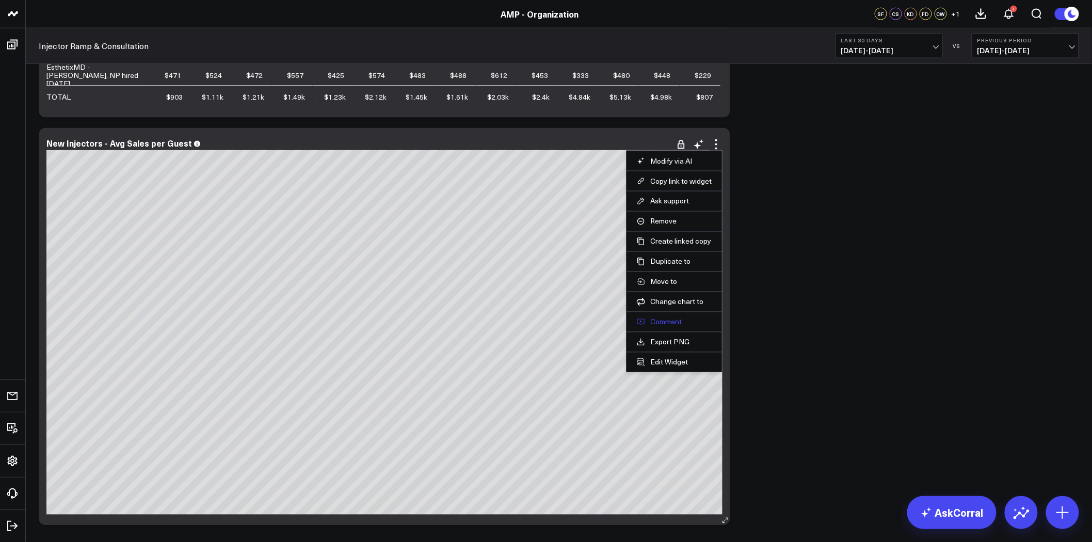
click at [677, 320] on button "Comment" at bounding box center [674, 321] width 75 height 9
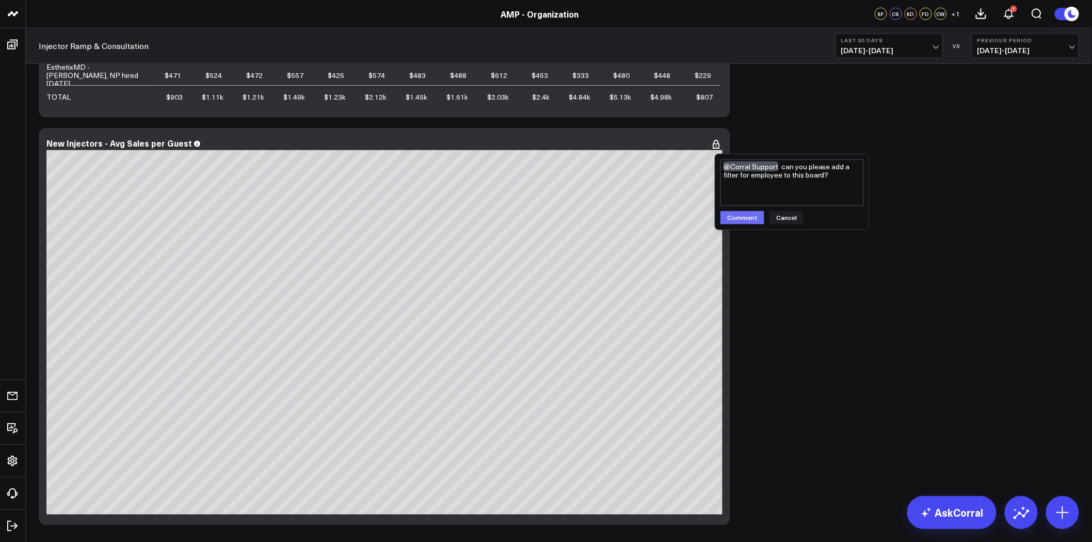
type textarea "@Corral Support can you please add a filter for employee to this board?"
click at [746, 223] on button "Comment" at bounding box center [742, 217] width 44 height 13
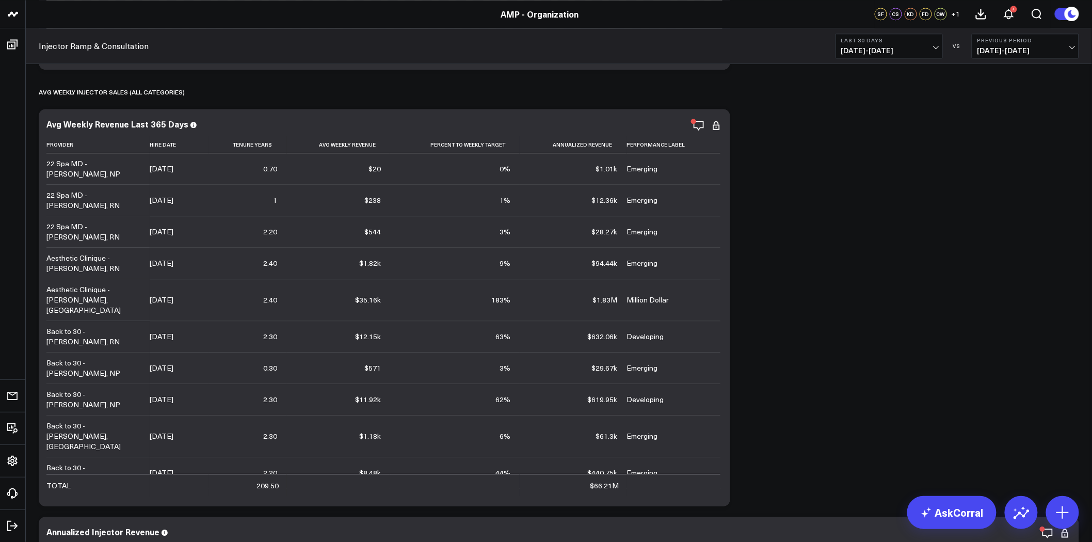
scroll to position [1089, 0]
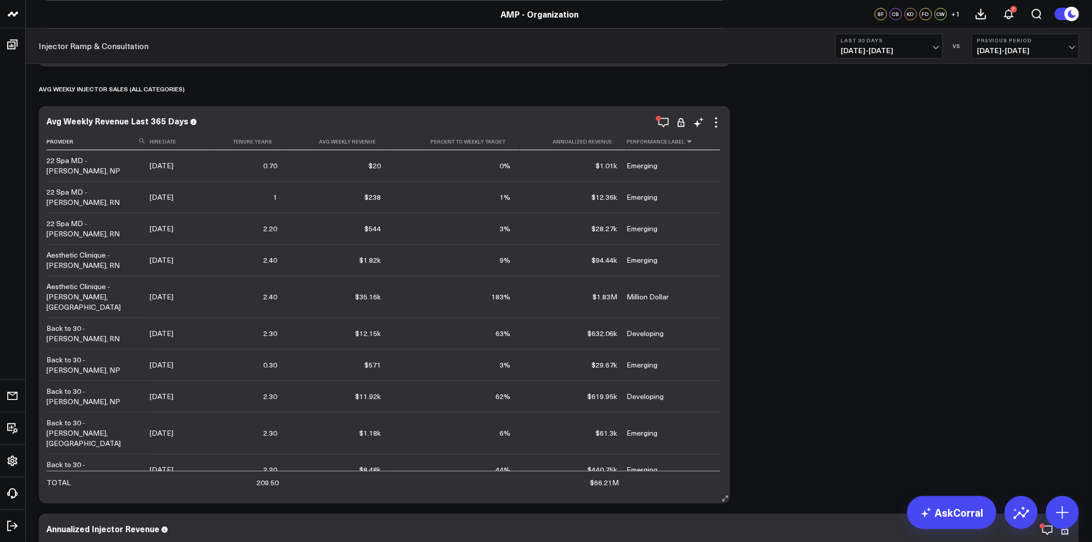
click at [687, 142] on icon at bounding box center [689, 141] width 8 height 6
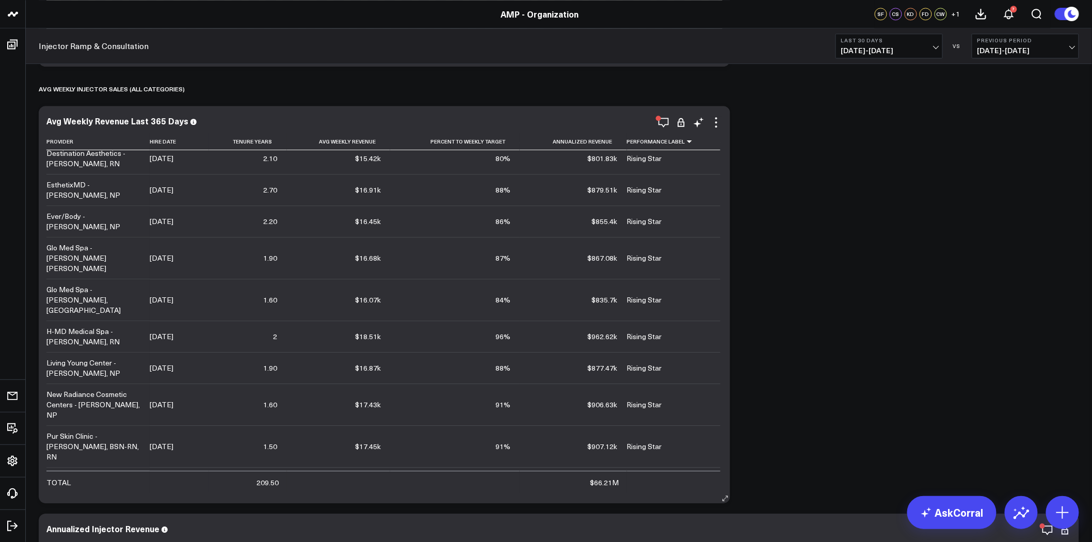
scroll to position [0, 0]
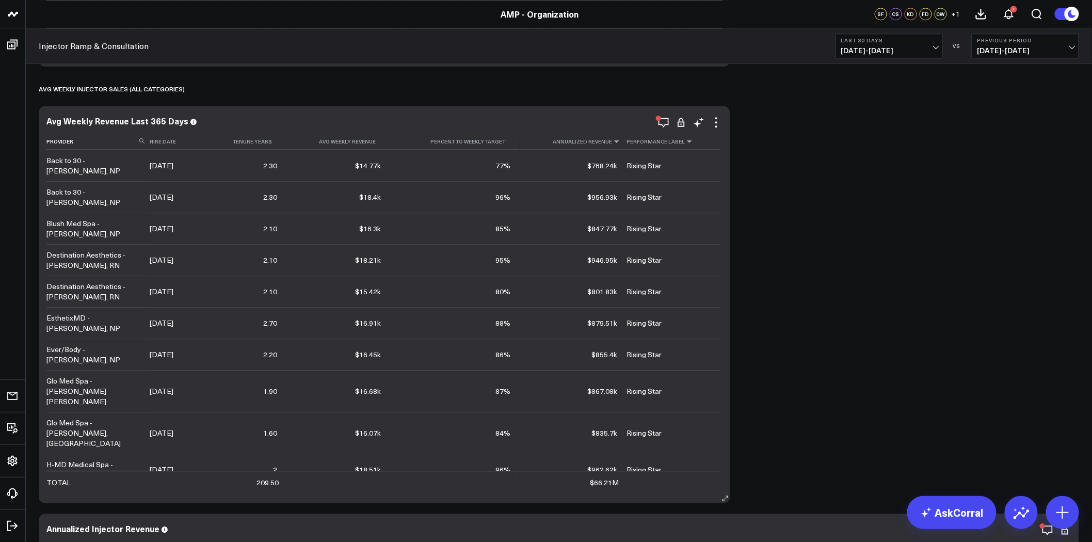
click at [616, 141] on icon at bounding box center [617, 141] width 8 height 6
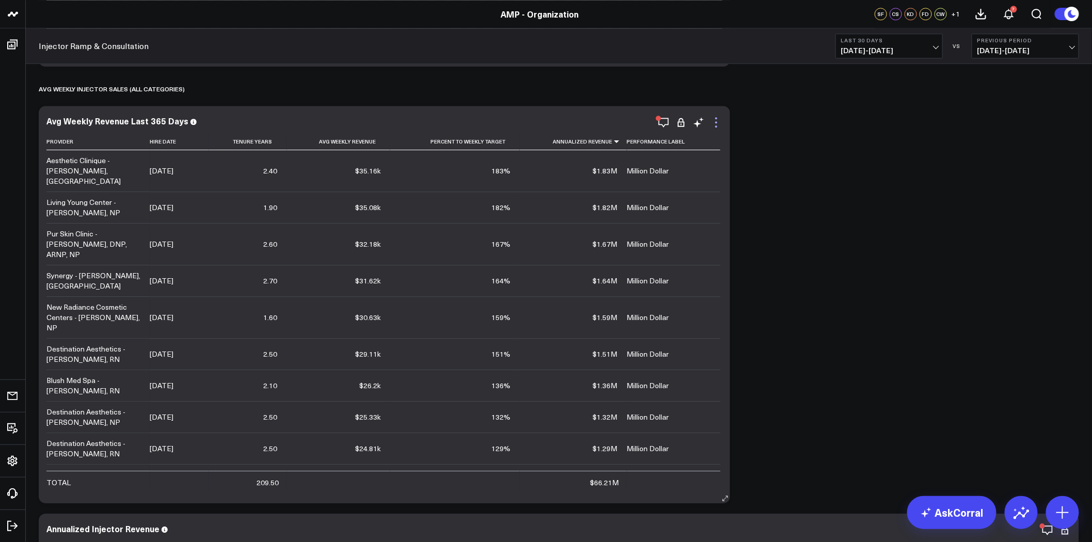
click at [714, 121] on icon at bounding box center [716, 122] width 12 height 12
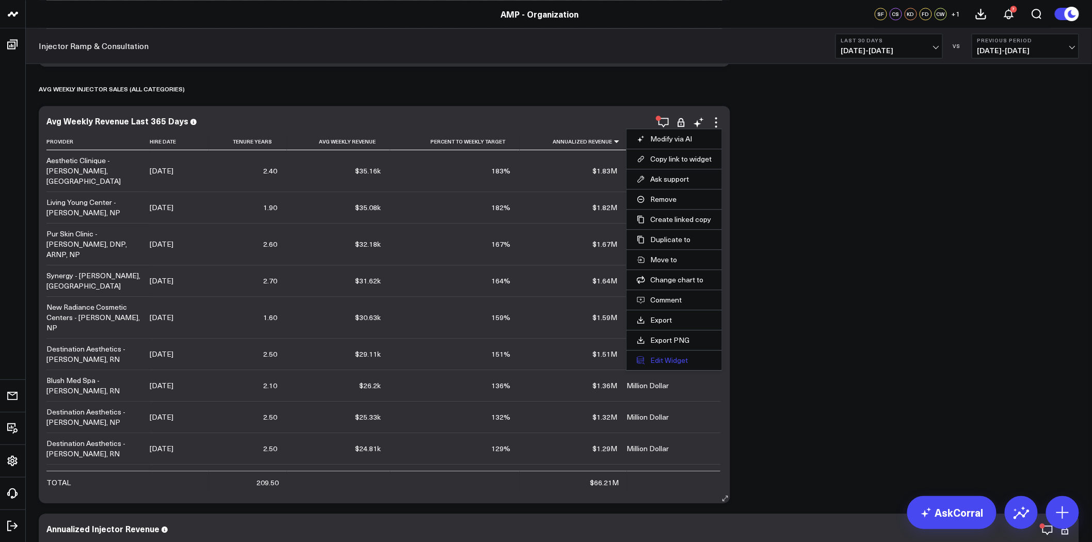
click at [687, 364] on button "Edit Widget" at bounding box center [674, 360] width 75 height 9
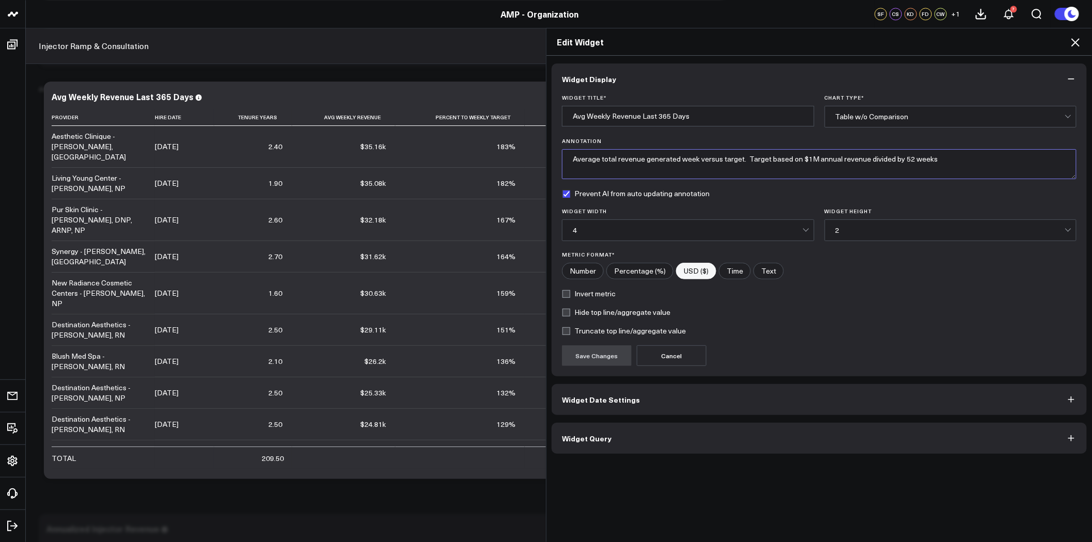
click at [570, 158] on textarea "Average total revenue generated week versus target. Target based on $1M annual …" at bounding box center [819, 164] width 515 height 30
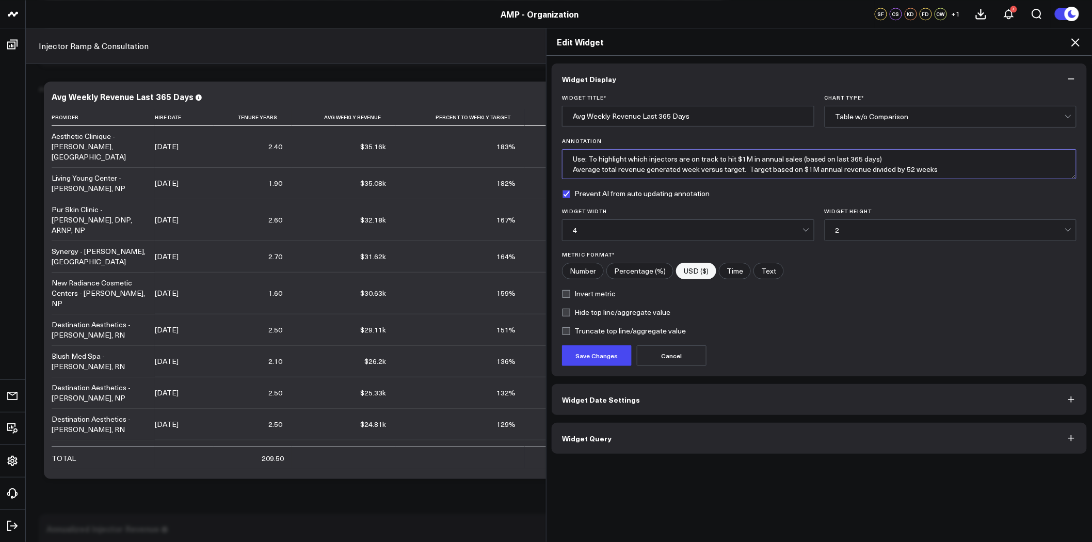
click at [566, 169] on textarea "Use: To highlight which injectors are on track to hit $1M in annual sales (base…" at bounding box center [819, 164] width 515 height 30
type textarea "Use: To highlight which injectors are on track to hit $1M in annual sales (base…"
click at [595, 360] on button "Save Changes" at bounding box center [597, 355] width 70 height 21
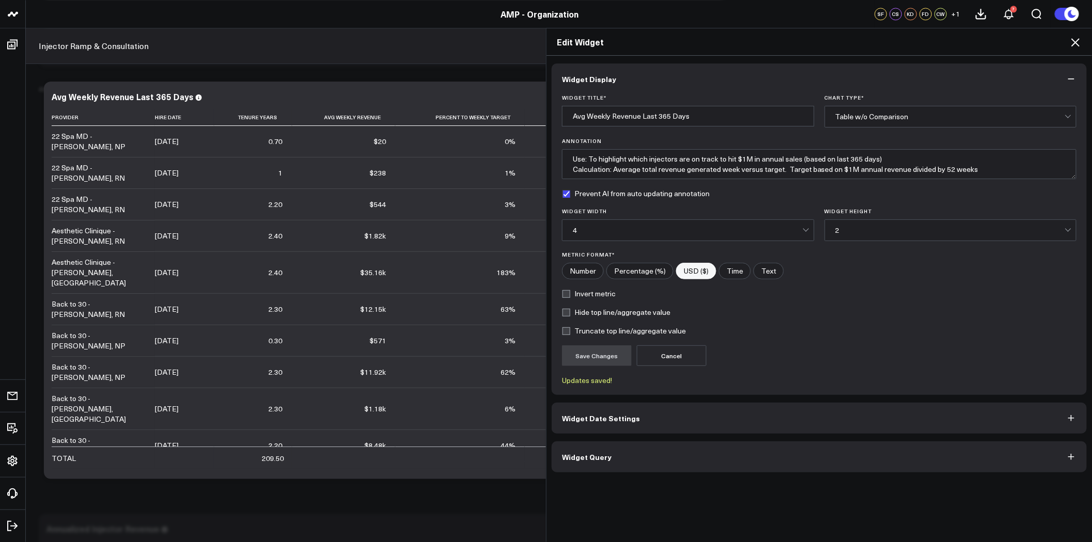
click at [1077, 41] on icon at bounding box center [1075, 42] width 8 height 8
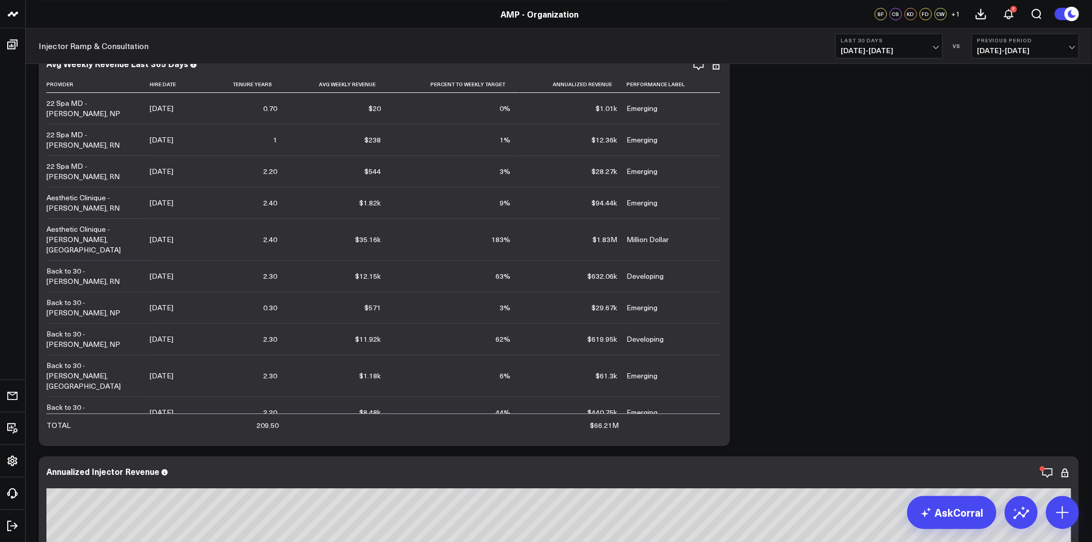
scroll to position [1089, 0]
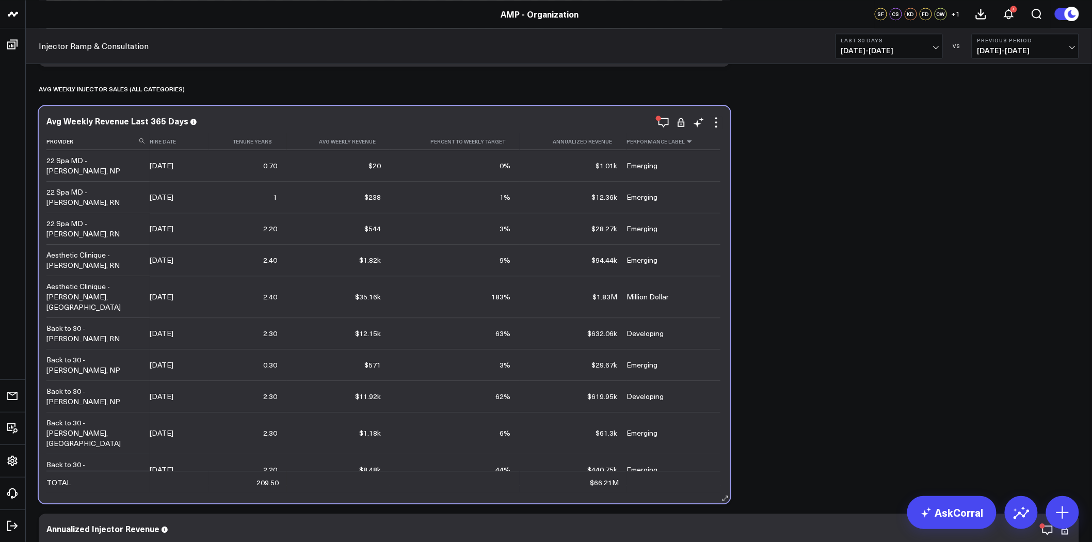
click at [685, 141] on icon at bounding box center [689, 141] width 8 height 6
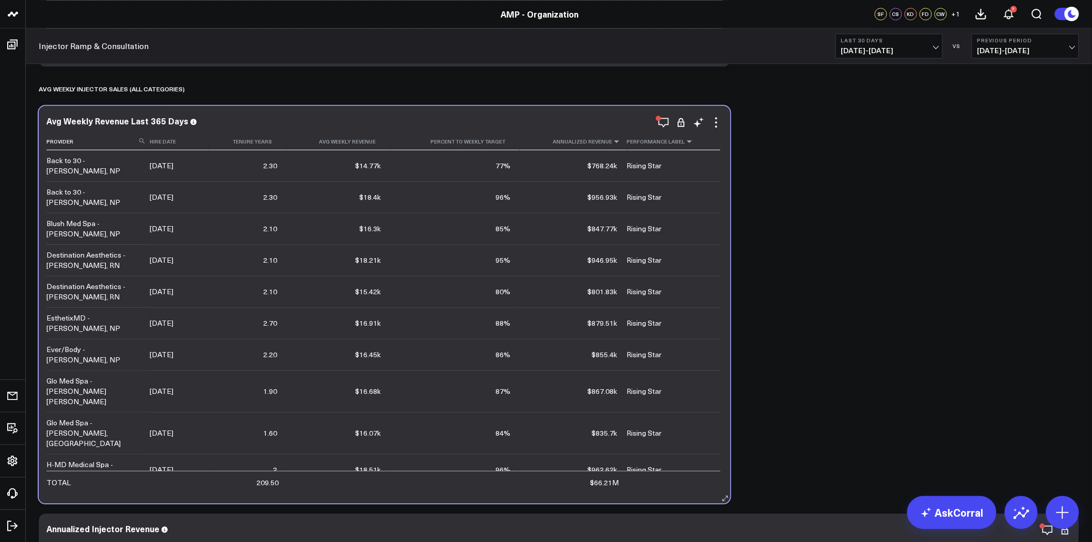
click at [613, 141] on icon at bounding box center [617, 141] width 8 height 6
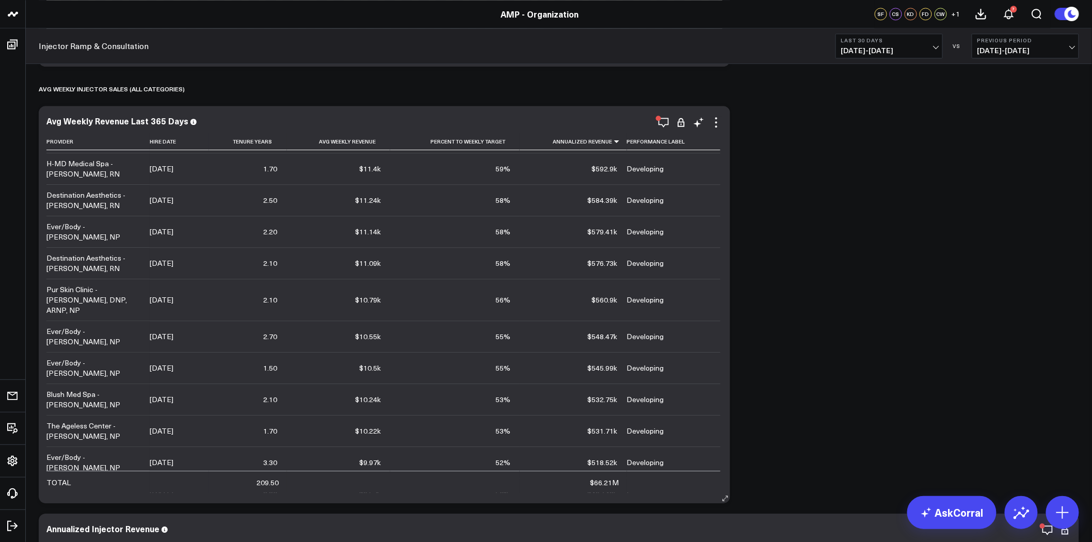
scroll to position [1720, 0]
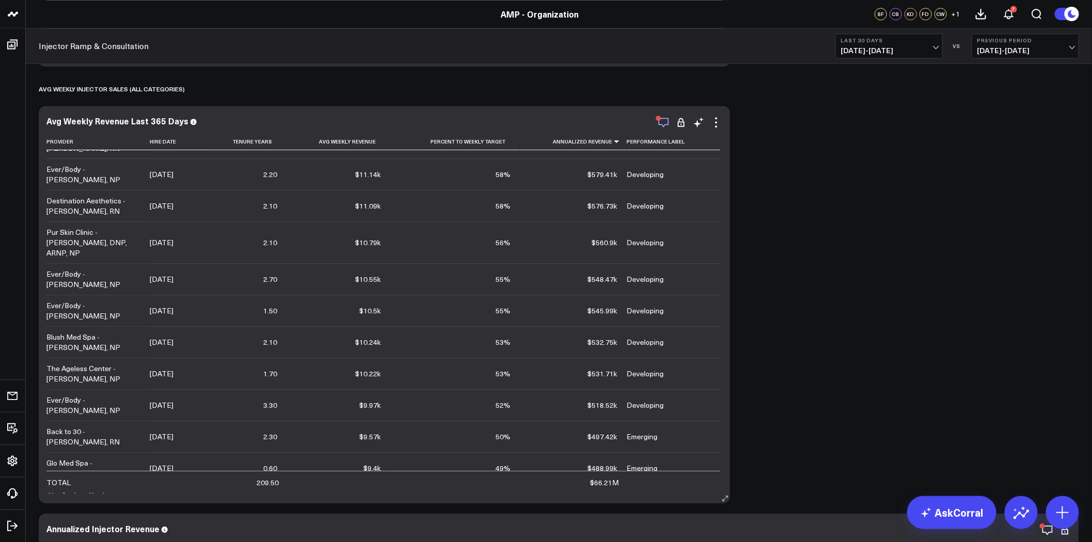
click at [667, 121] on icon "button" at bounding box center [663, 122] width 12 height 12
click at [771, 208] on textarea at bounding box center [791, 210] width 143 height 46
type textarea "A"
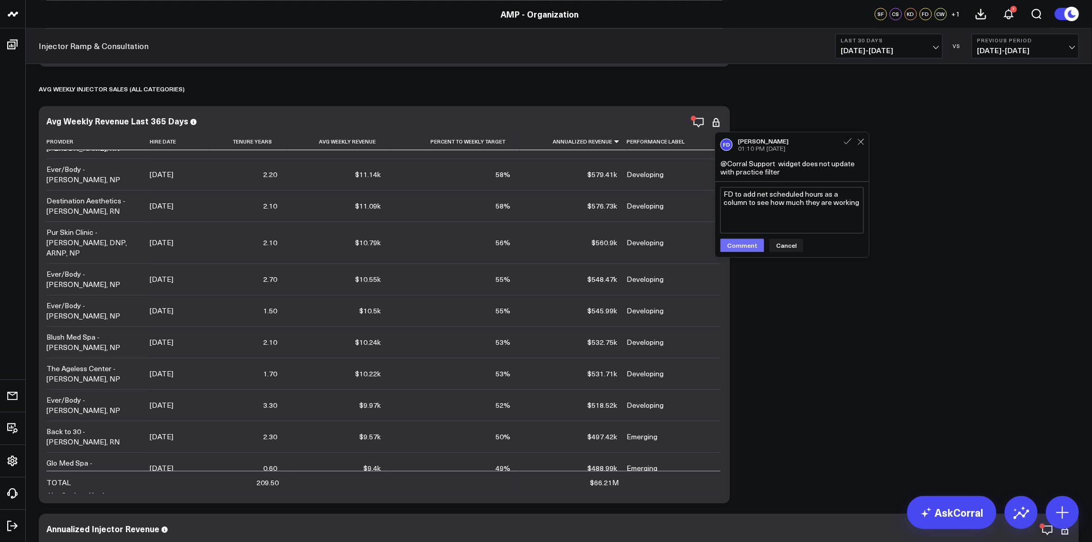
type textarea "FD to add net scheduled hours as a column to see how much they are working"
click at [747, 244] on button "Comment" at bounding box center [742, 244] width 44 height 13
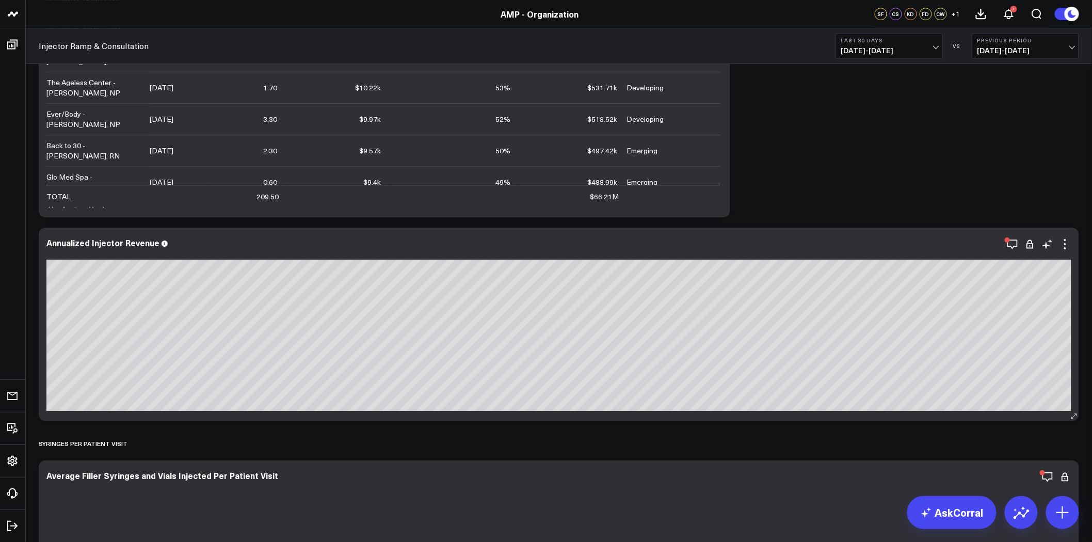
scroll to position [1376, 0]
click at [1065, 244] on icon at bounding box center [1065, 244] width 2 height 2
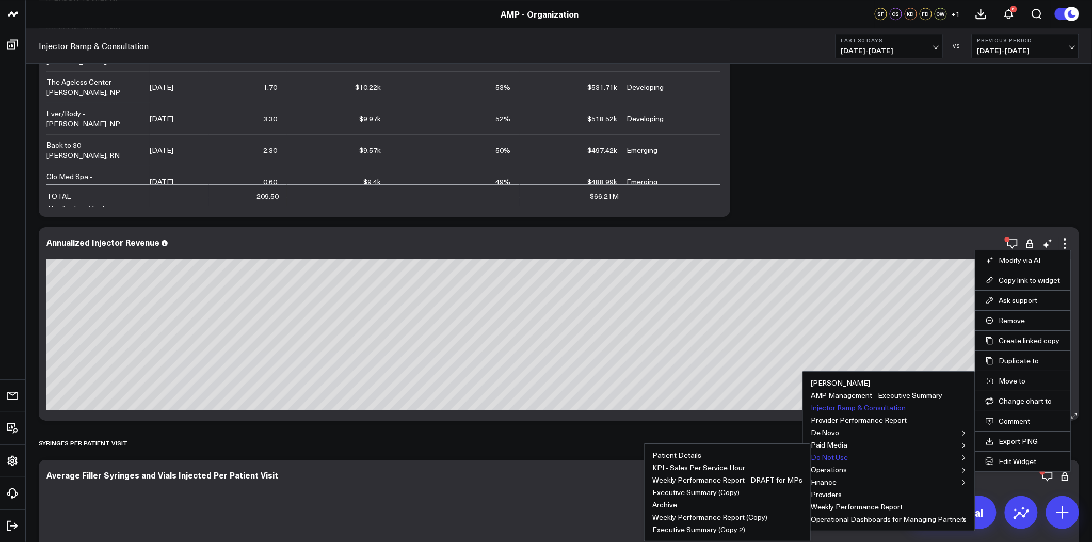
click at [844, 457] on button "Do Not Use" at bounding box center [830, 457] width 38 height 7
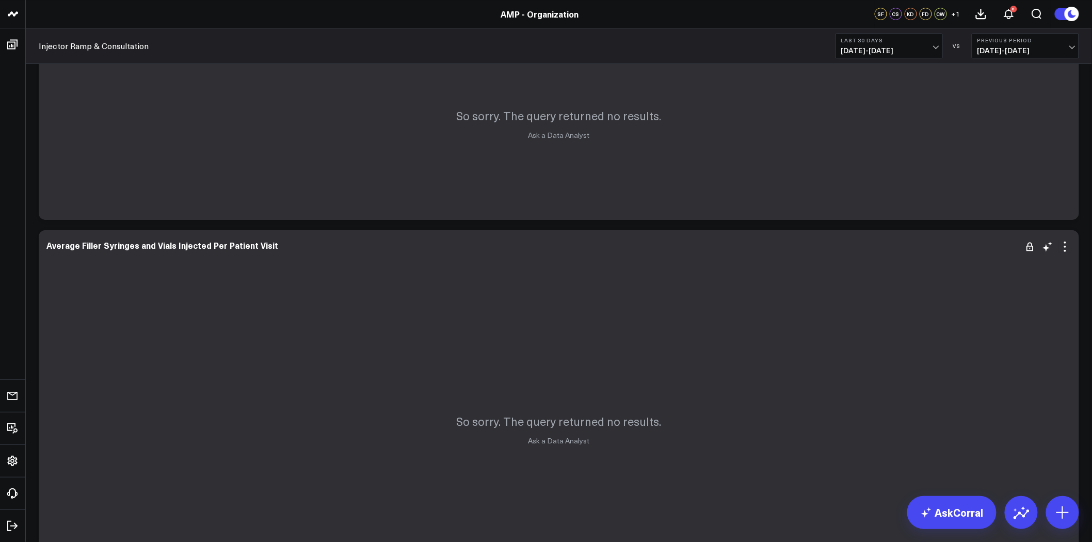
scroll to position [1548, 0]
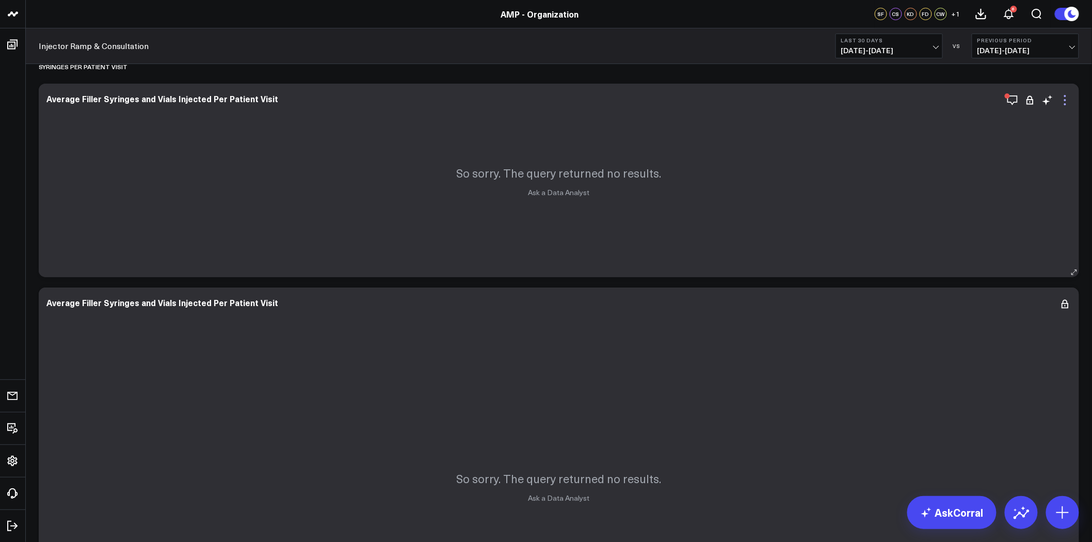
click at [1066, 97] on icon at bounding box center [1065, 100] width 12 height 12
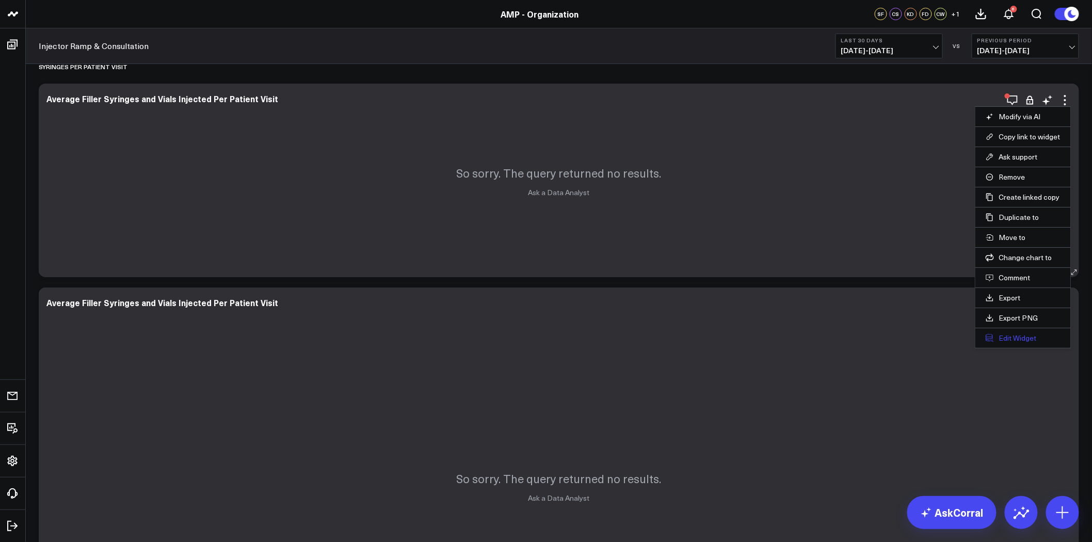
click at [1030, 339] on button "Edit Widget" at bounding box center [1023, 337] width 75 height 9
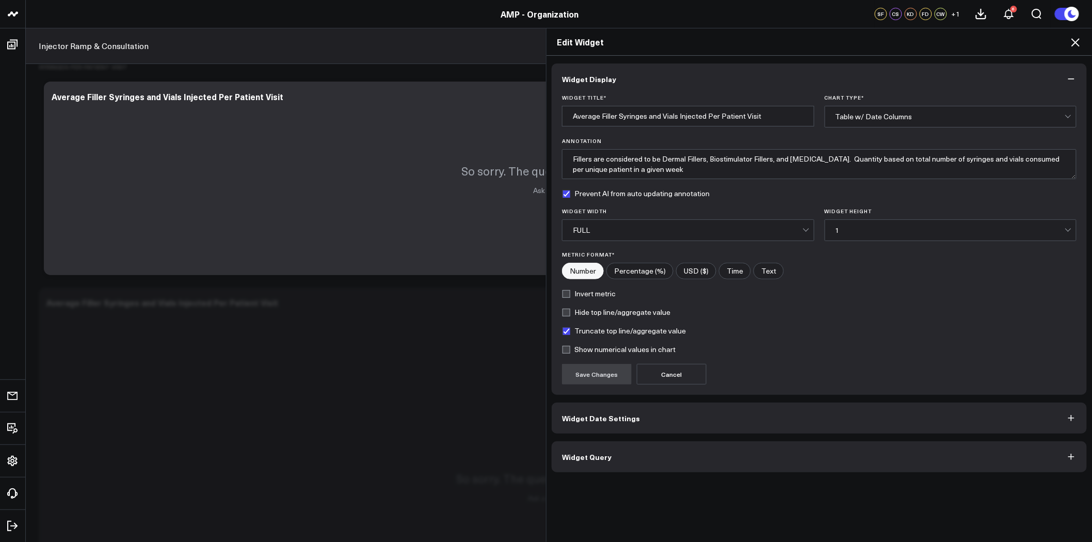
click at [657, 419] on button "Widget Date Settings" at bounding box center [819, 418] width 535 height 31
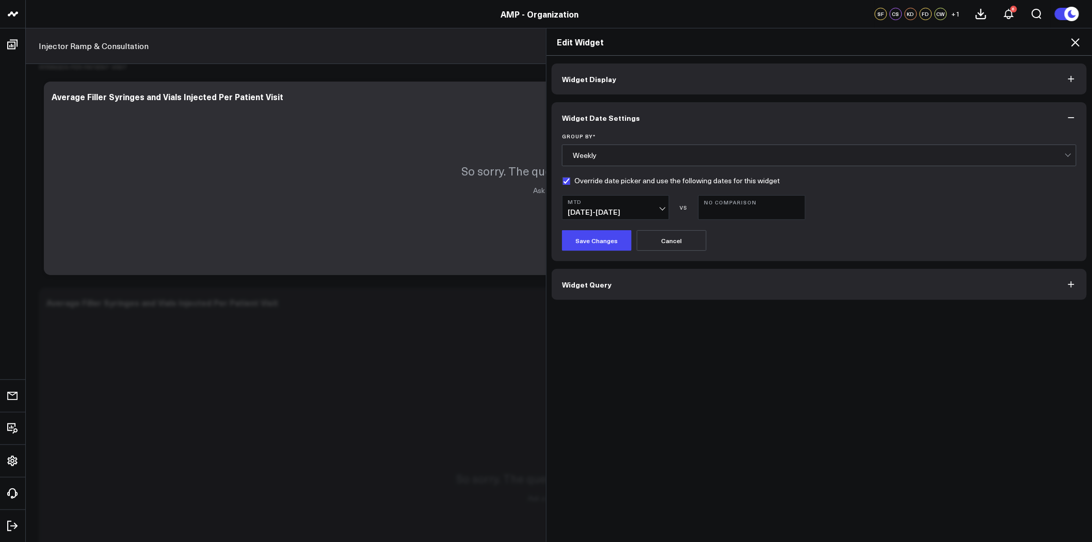
click at [575, 178] on label "Override date picker and use the following dates for this widget" at bounding box center [671, 180] width 218 height 8
click at [570, 178] on input "Override date picker and use the following dates for this widget" at bounding box center [566, 180] width 8 height 8
checkbox input "false"
click at [601, 244] on button "Save Changes" at bounding box center [597, 240] width 70 height 21
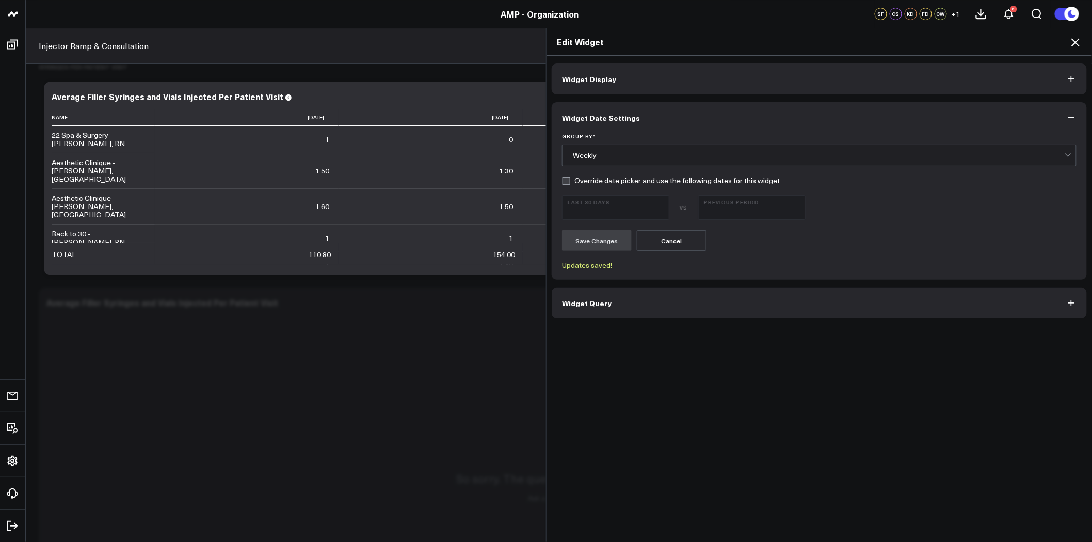
click at [1072, 39] on icon at bounding box center [1075, 42] width 12 height 12
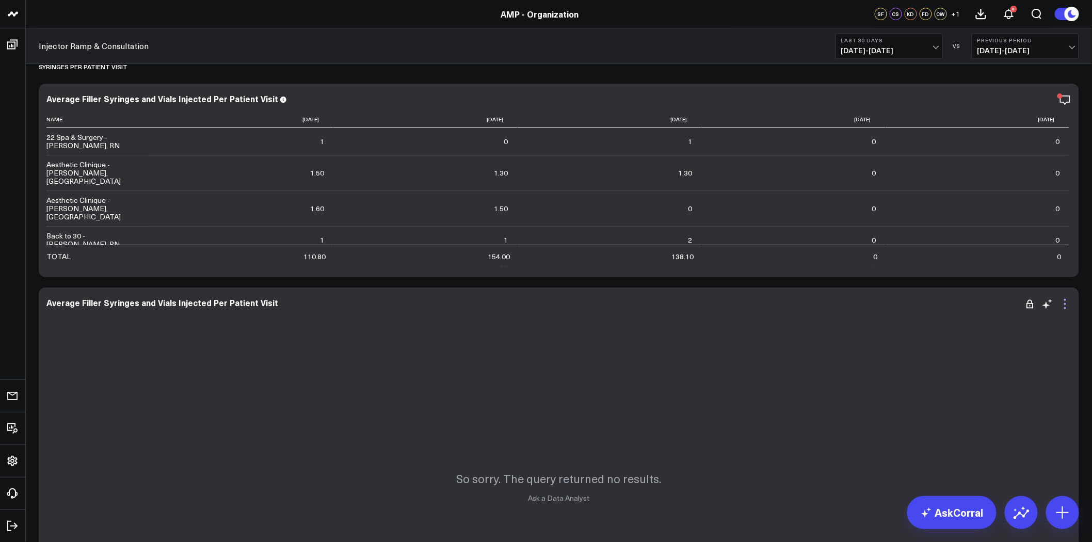
click at [1065, 303] on icon at bounding box center [1065, 304] width 2 height 2
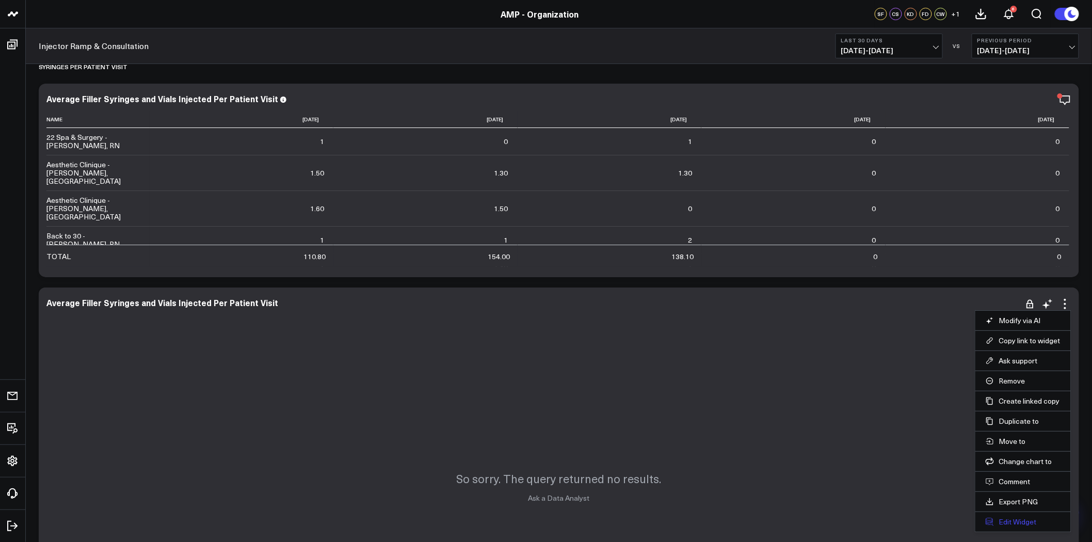
click at [1018, 520] on button "Edit Widget" at bounding box center [1023, 521] width 75 height 9
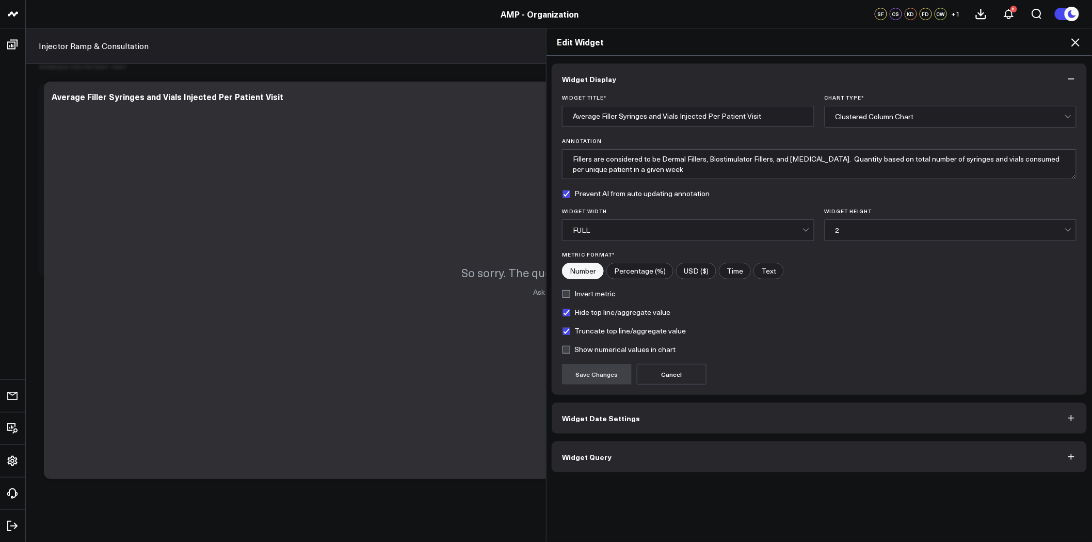
click at [603, 421] on span "Widget Date Settings" at bounding box center [601, 418] width 78 height 8
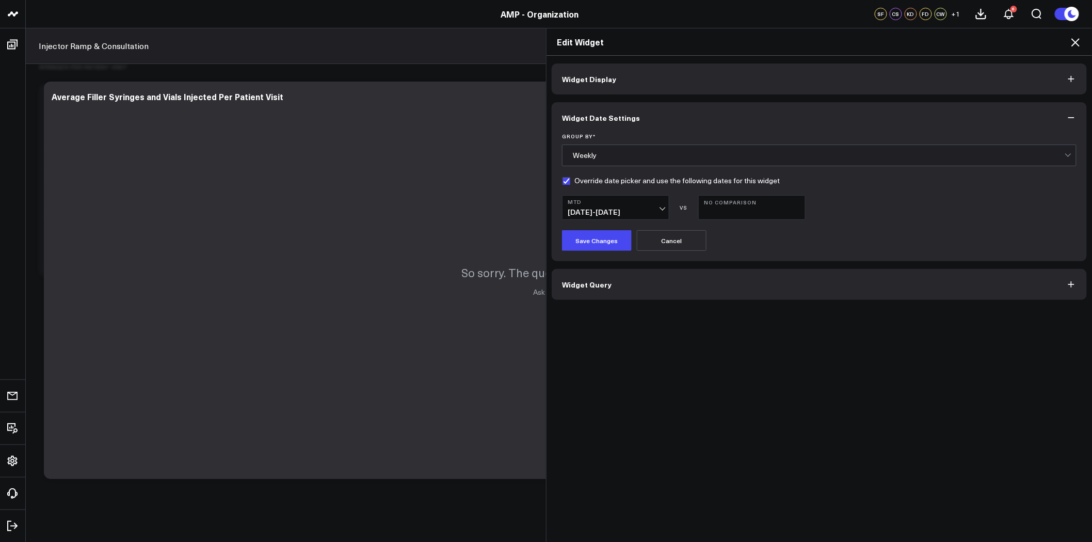
click at [570, 182] on label "Override date picker and use the following dates for this widget" at bounding box center [671, 180] width 218 height 8
click at [570, 182] on input "Override date picker and use the following dates for this widget" at bounding box center [566, 180] width 8 height 8
checkbox input "false"
click at [602, 236] on button "Save Changes" at bounding box center [597, 240] width 70 height 21
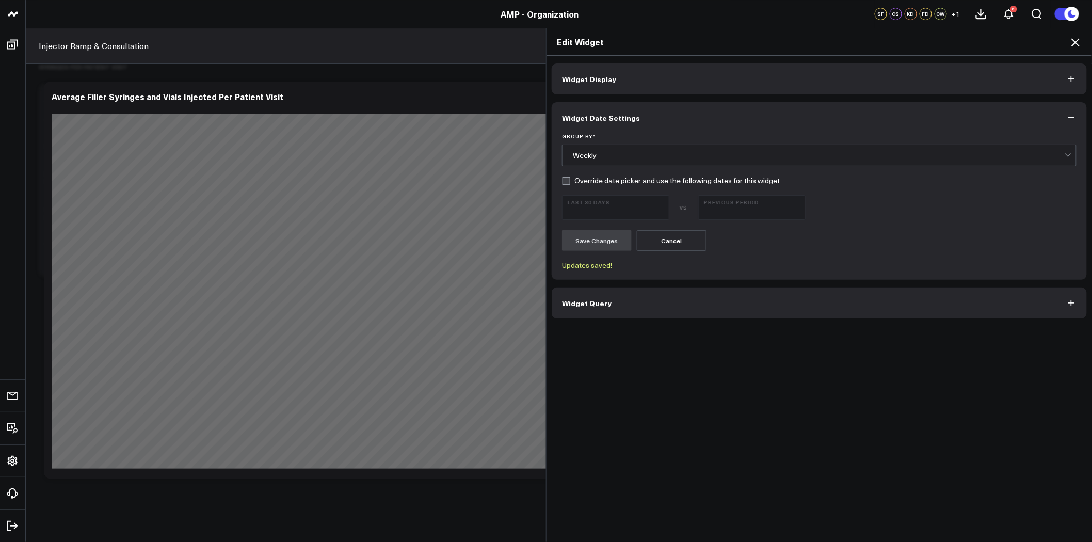
click at [1082, 40] on div "Edit Widget" at bounding box center [819, 41] width 545 height 27
click at [1079, 40] on icon at bounding box center [1075, 42] width 8 height 8
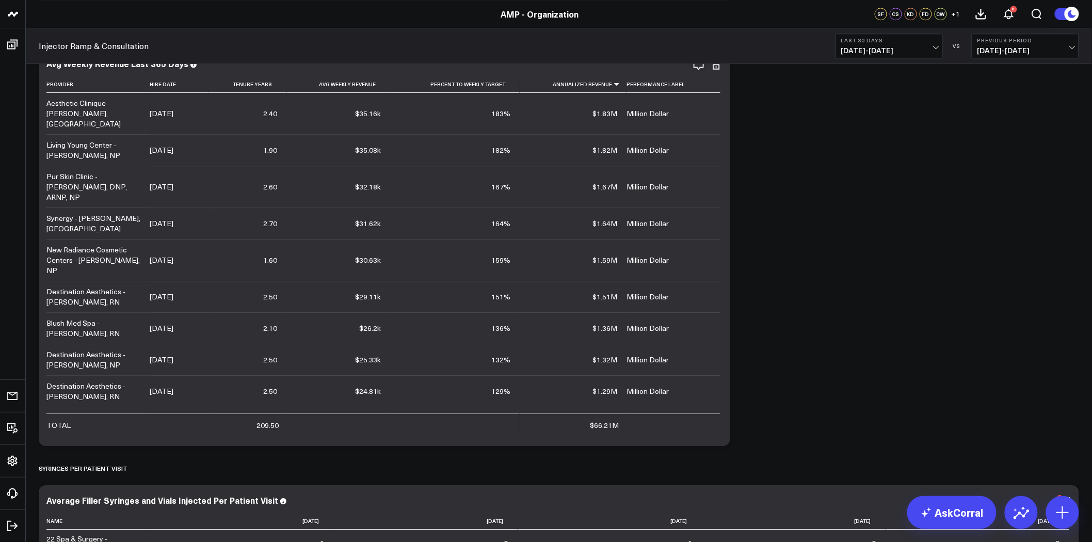
scroll to position [1032, 0]
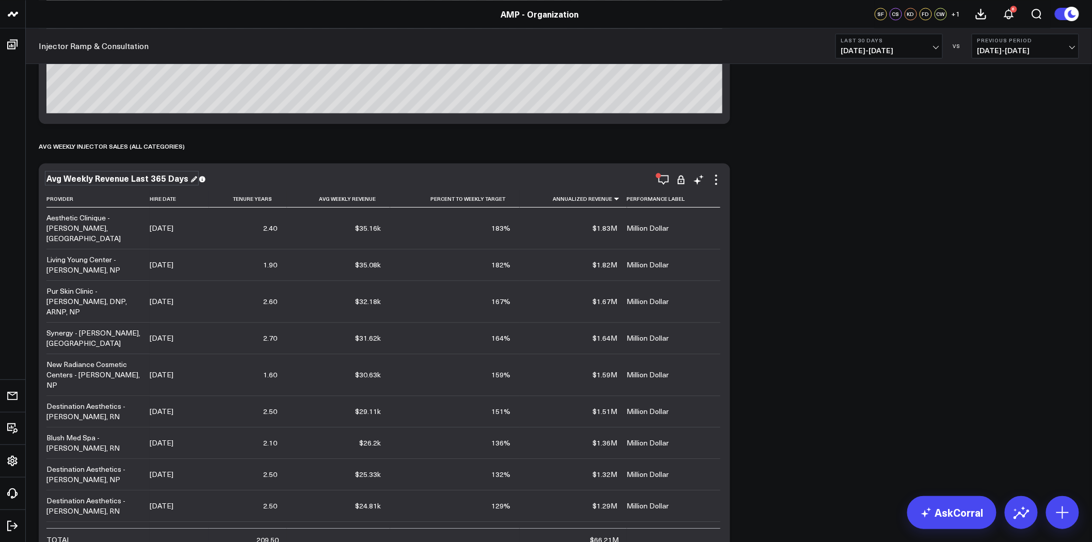
click at [126, 176] on div "Avg Weekly Revenue Last 365 Days" at bounding box center [121, 177] width 151 height 11
drag, startPoint x: 76, startPoint y: 179, endPoint x: 199, endPoint y: 174, distance: 122.9
click at [199, 174] on div "Avg Weekly Revenue Last 365 Days" at bounding box center [384, 177] width 676 height 9
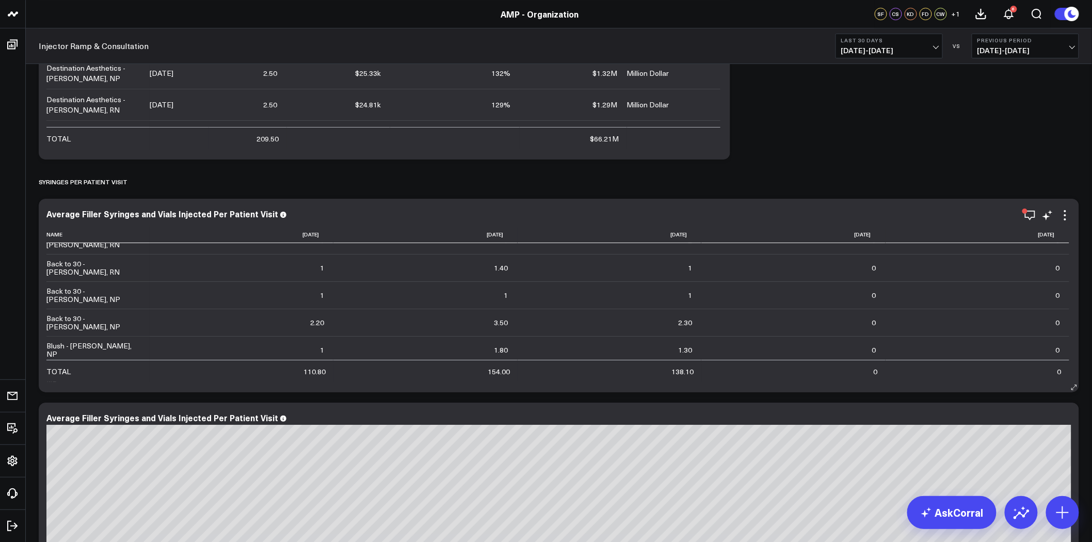
scroll to position [1548, 0]
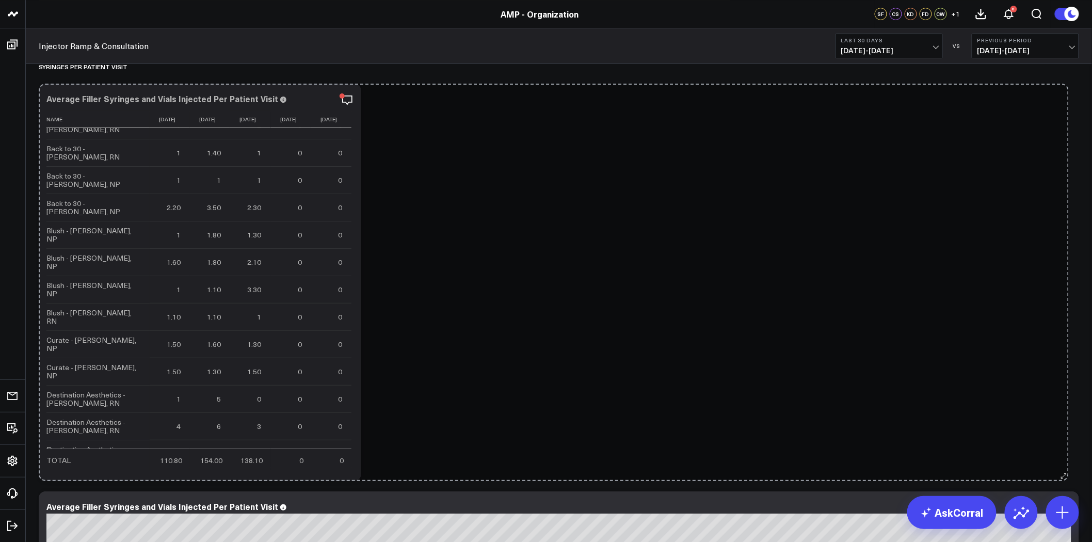
drag, startPoint x: 1074, startPoint y: 271, endPoint x: 1064, endPoint y: 484, distance: 212.9
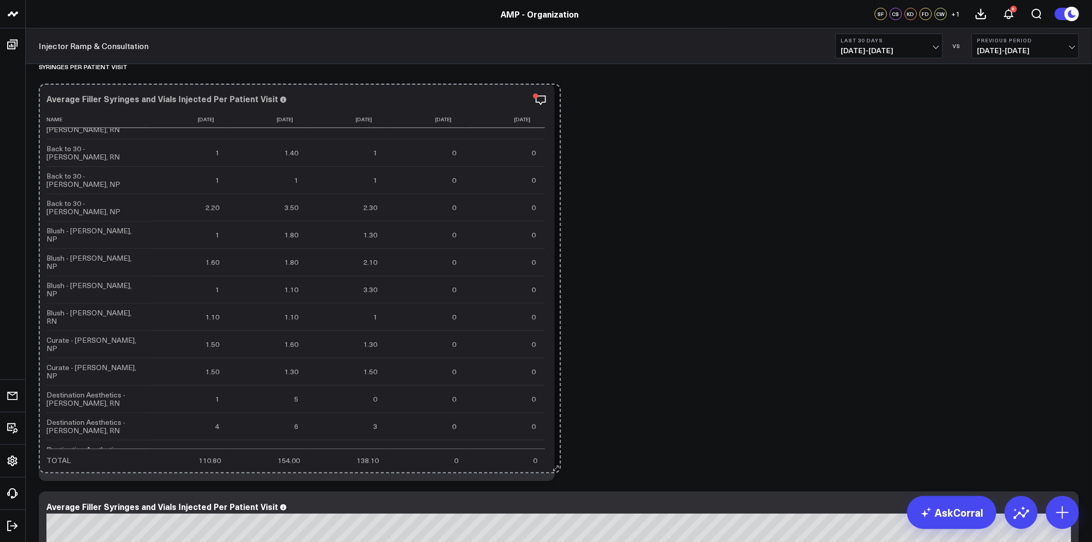
drag, startPoint x: 365, startPoint y: 476, endPoint x: 556, endPoint y: 468, distance: 190.6
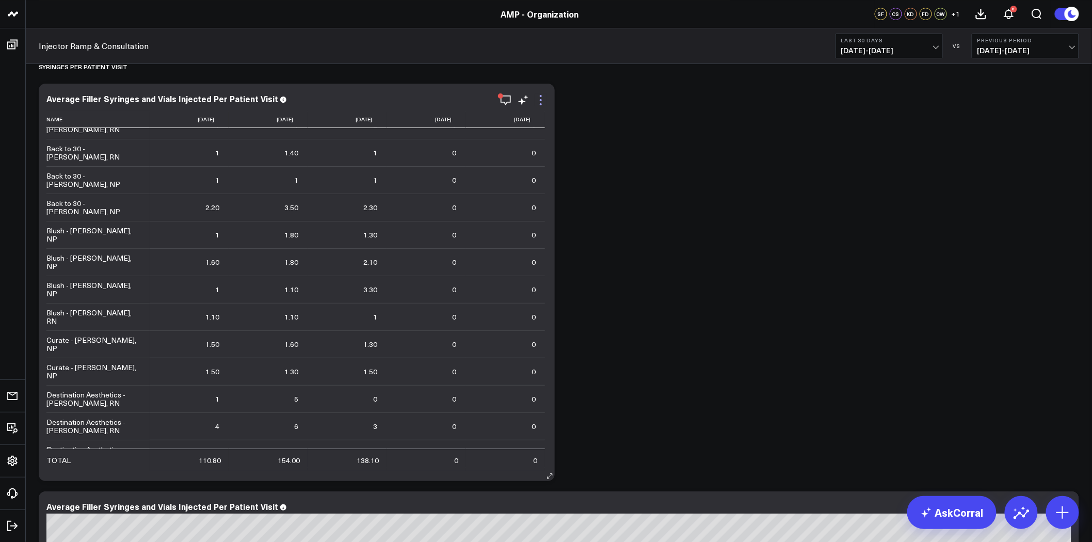
click at [540, 100] on icon at bounding box center [541, 100] width 2 height 2
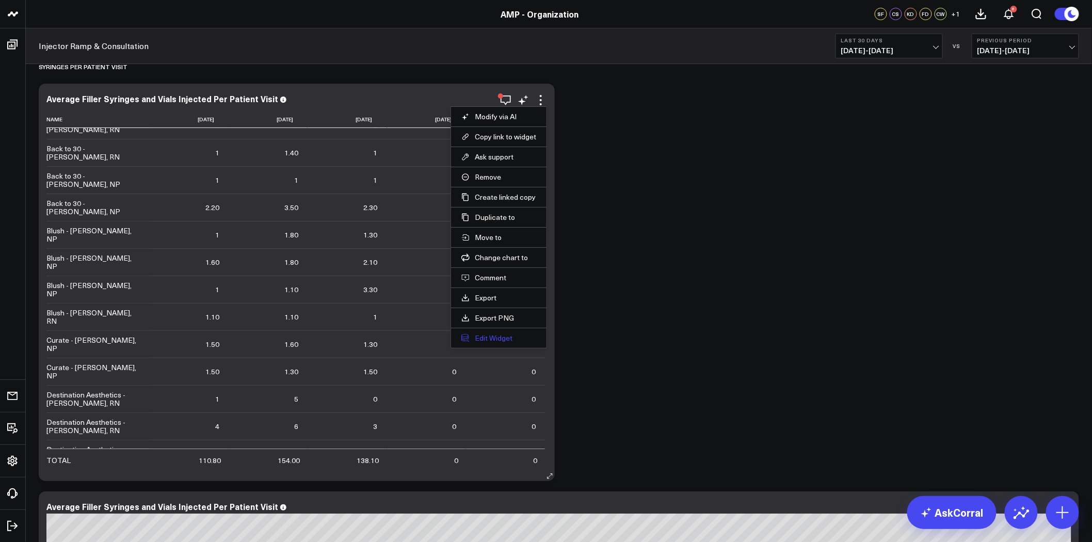
click at [509, 338] on button "Edit Widget" at bounding box center [498, 337] width 75 height 9
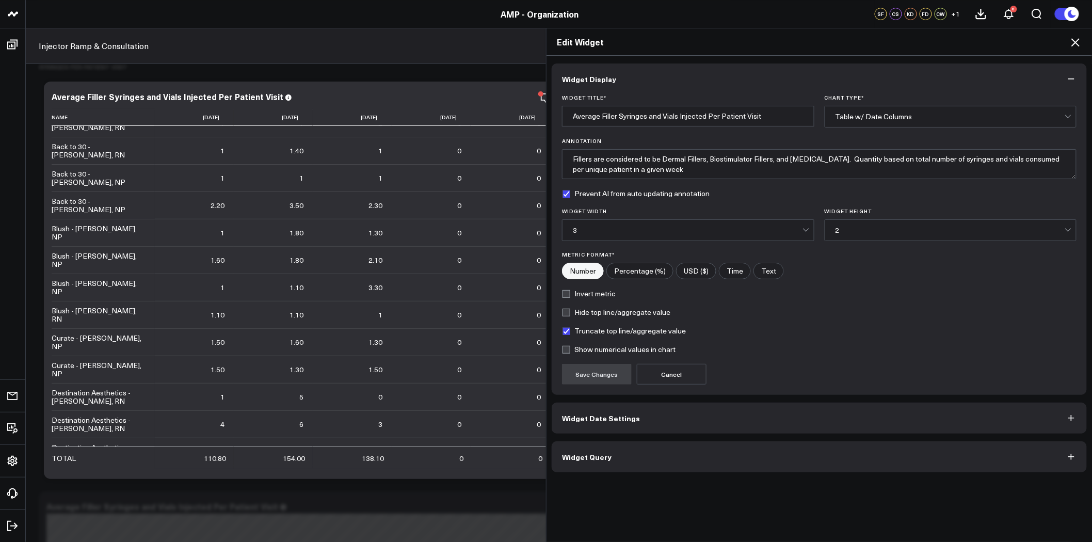
click at [1074, 78] on icon "button" at bounding box center [1071, 79] width 10 height 10
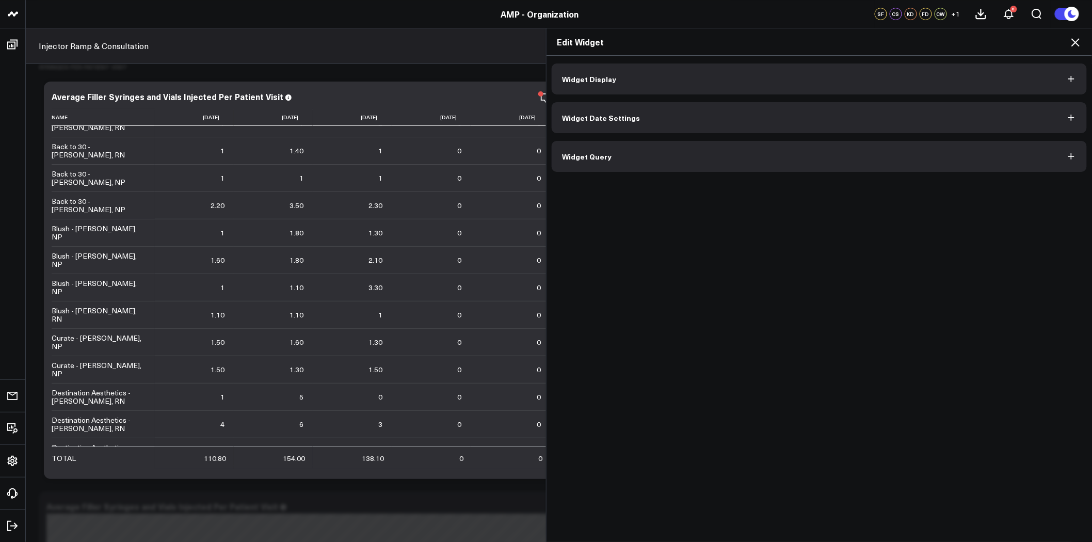
click at [1075, 43] on icon at bounding box center [1075, 42] width 8 height 8
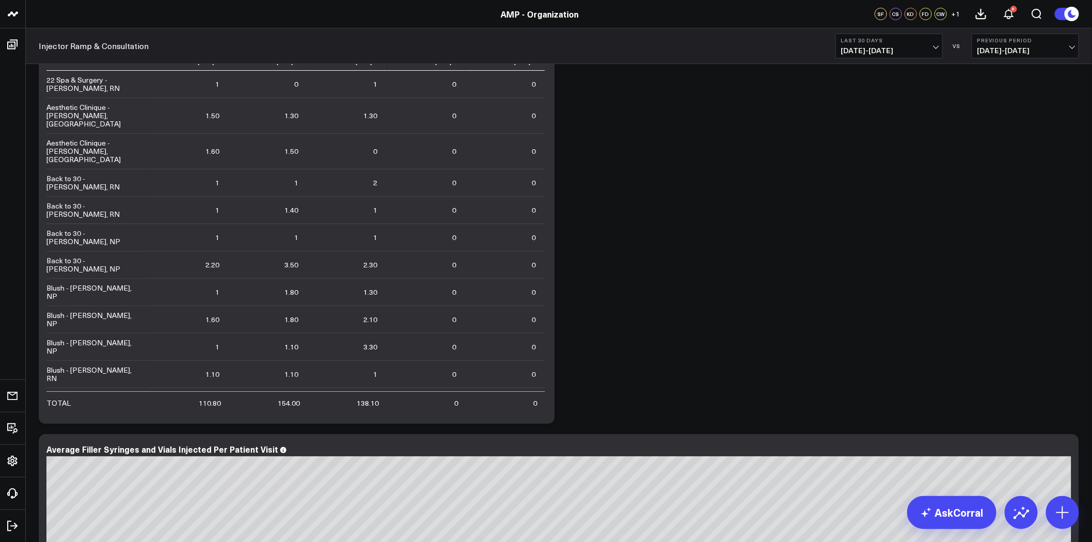
scroll to position [1548, 0]
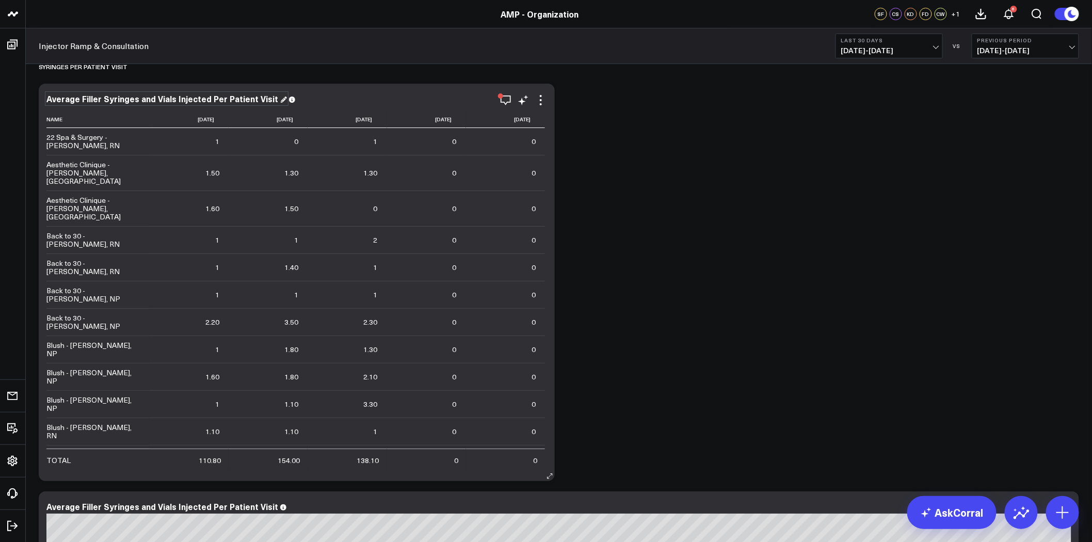
click at [214, 95] on div "Average Filler Syringes and Vials Injected Per Patient Visit" at bounding box center [166, 98] width 240 height 11
drag, startPoint x: 208, startPoint y: 99, endPoint x: 274, endPoint y: 99, distance: 65.5
click at [274, 99] on div "Average Filler Syringes and Vials Injected Per Patient Visit" at bounding box center [166, 98] width 240 height 11
click at [214, 99] on div "Average Filler Syringes and Vials Injected Per Patient Visit" at bounding box center [166, 98] width 240 height 11
drag, startPoint x: 224, startPoint y: 99, endPoint x: 280, endPoint y: 99, distance: 55.2
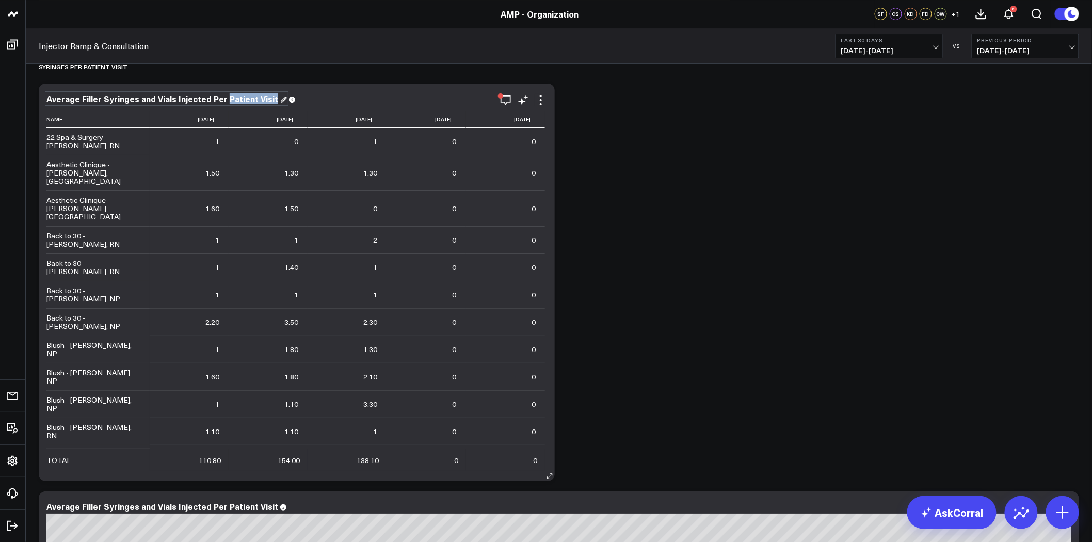
click at [280, 99] on div "Average Filler Syringes and Vials Injected Per Patient Visit" at bounding box center [296, 98] width 501 height 9
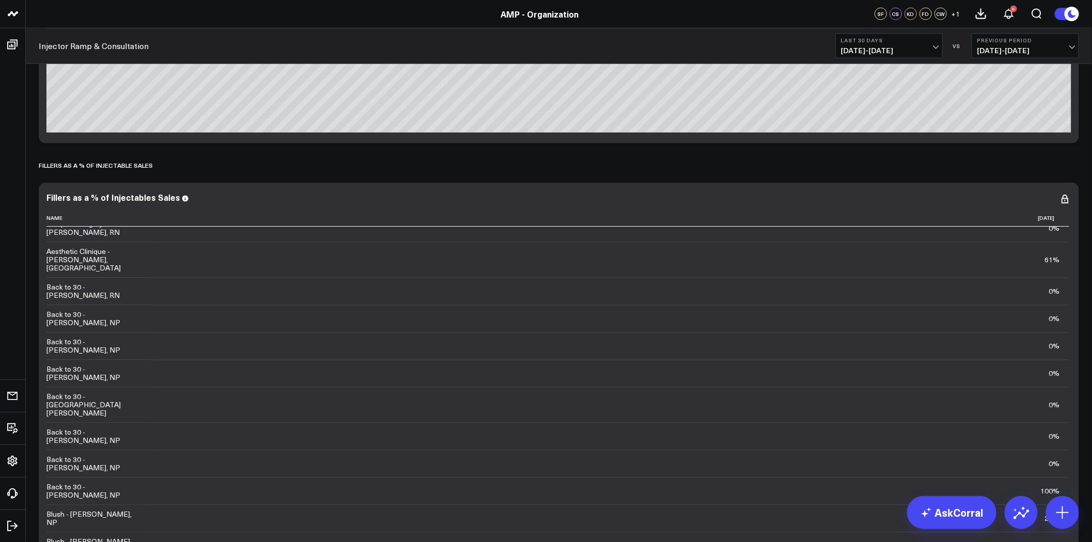
scroll to position [57, 0]
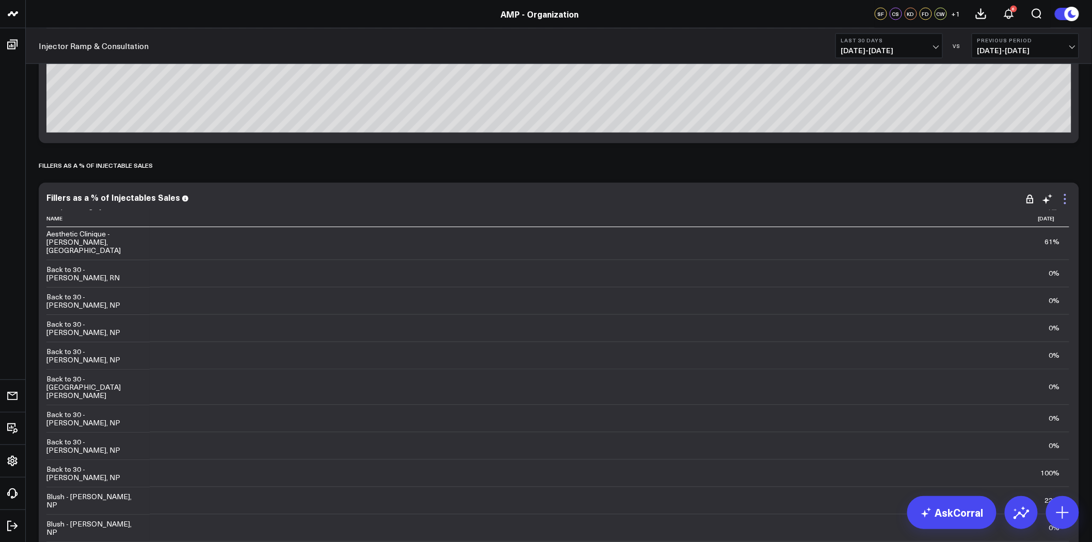
click at [1065, 200] on icon at bounding box center [1065, 199] width 12 height 12
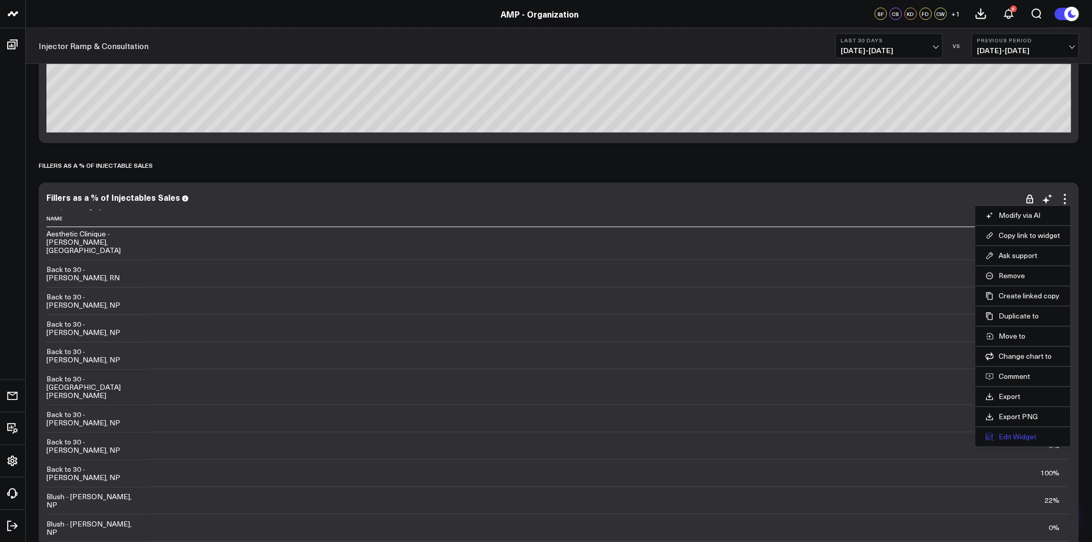
click at [1020, 437] on button "Edit Widget" at bounding box center [1023, 436] width 75 height 9
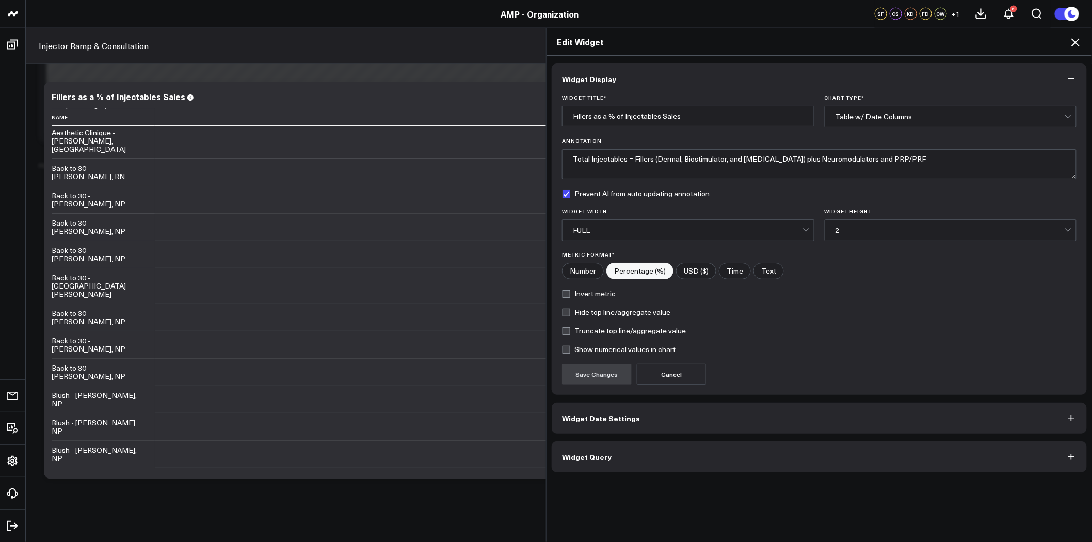
click at [610, 423] on button "Widget Date Settings" at bounding box center [819, 418] width 535 height 31
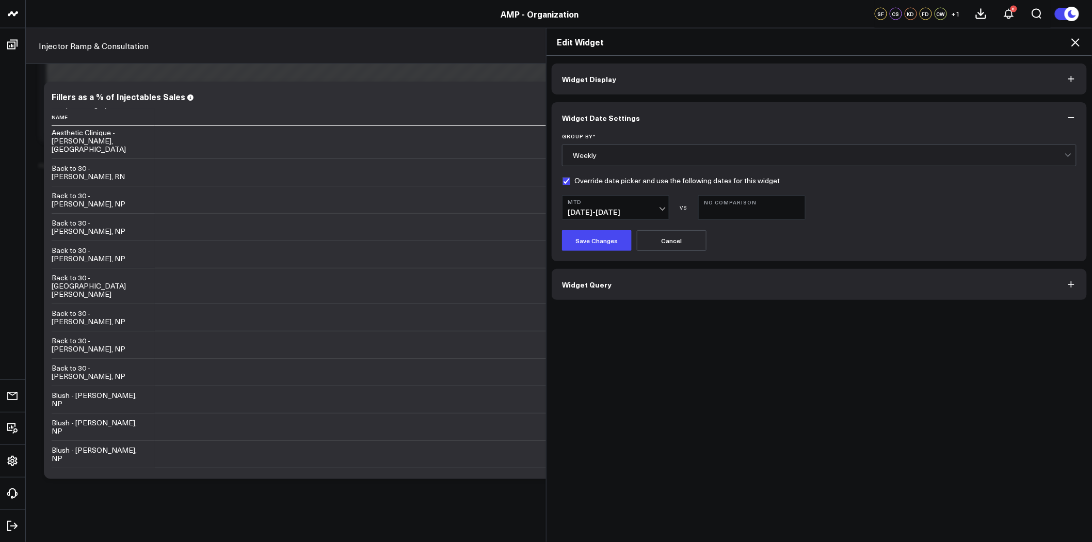
click at [562, 179] on label "Override date picker and use the following dates for this widget" at bounding box center [671, 180] width 218 height 8
click at [562, 179] on input "Override date picker and use the following dates for this widget" at bounding box center [566, 180] width 8 height 8
checkbox input "false"
click at [590, 250] on button "Save Changes" at bounding box center [597, 240] width 70 height 21
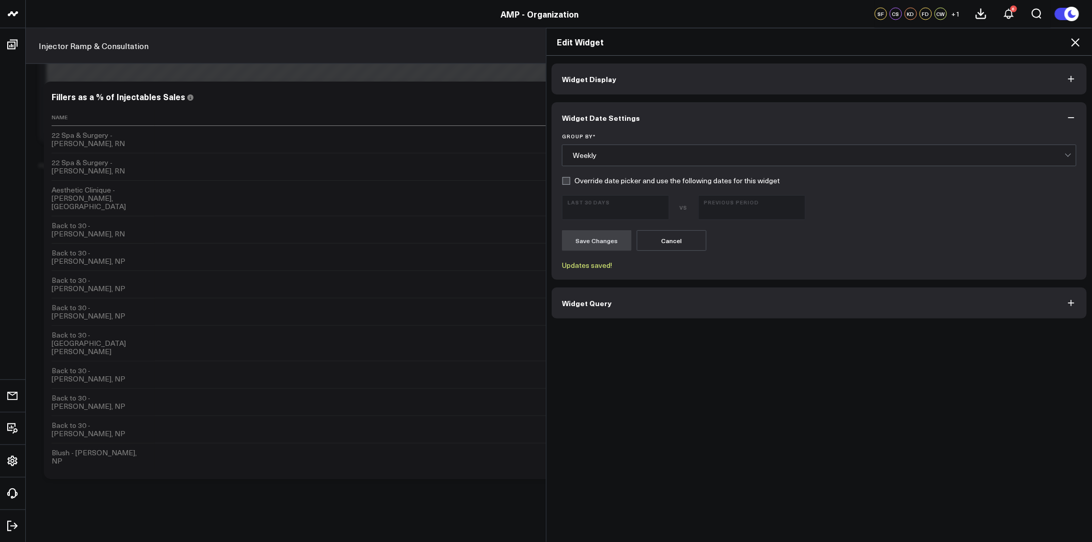
click at [1075, 42] on icon at bounding box center [1075, 42] width 8 height 8
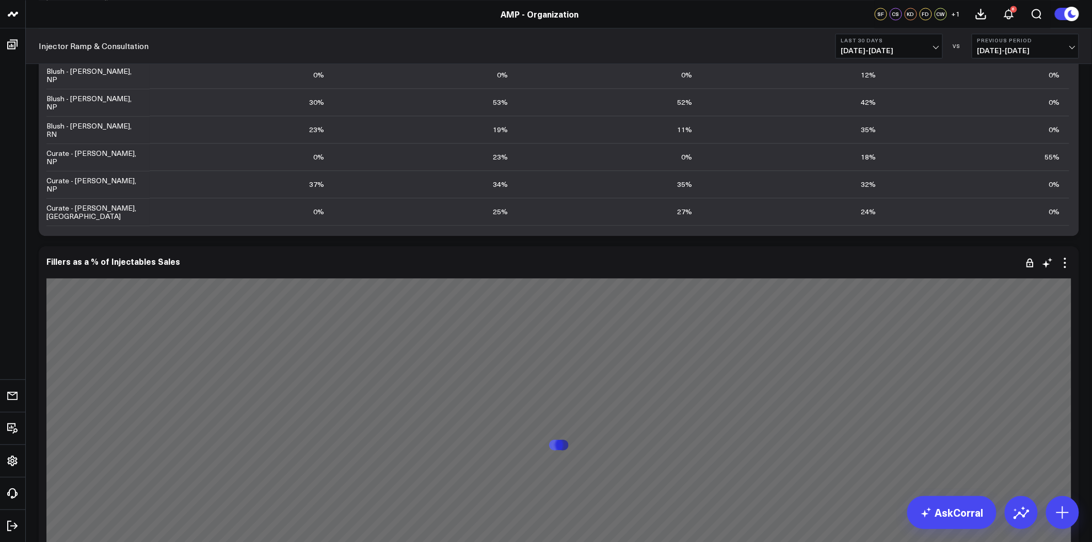
scroll to position [2752, 0]
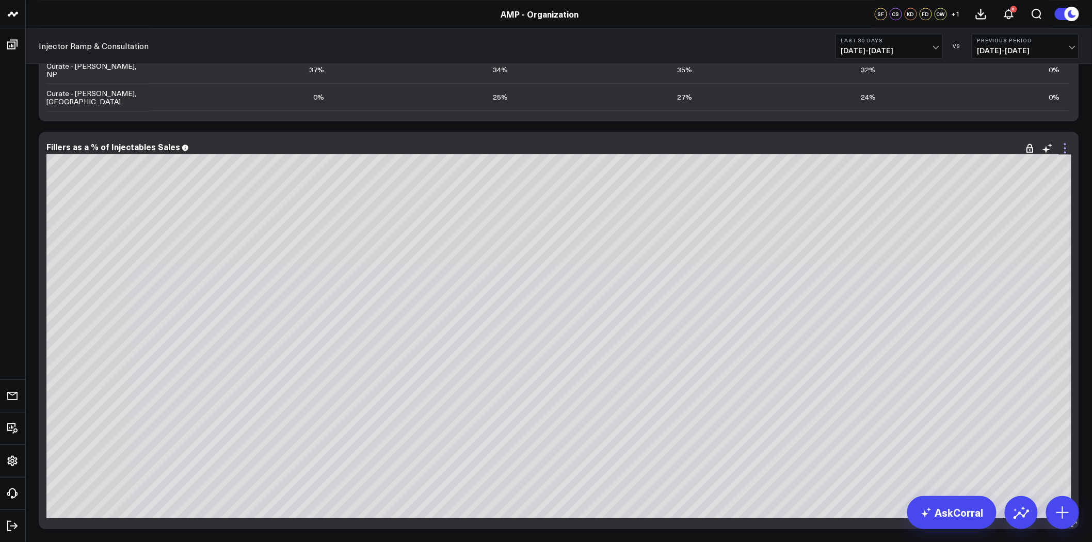
click at [1064, 149] on icon at bounding box center [1065, 148] width 12 height 12
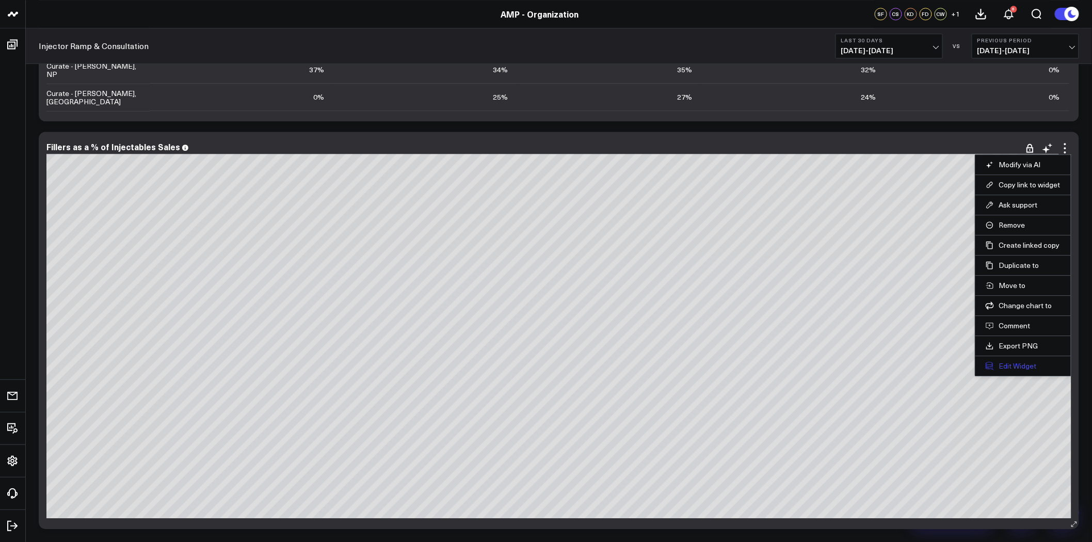
click at [1029, 365] on button "Edit Widget" at bounding box center [1023, 365] width 75 height 9
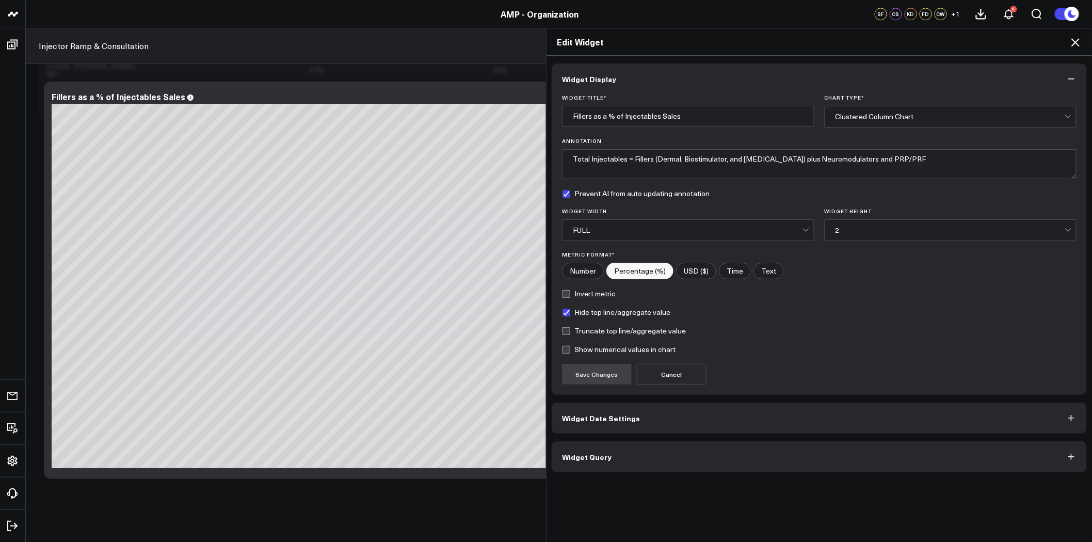
click at [625, 426] on button "Widget Date Settings" at bounding box center [819, 418] width 535 height 31
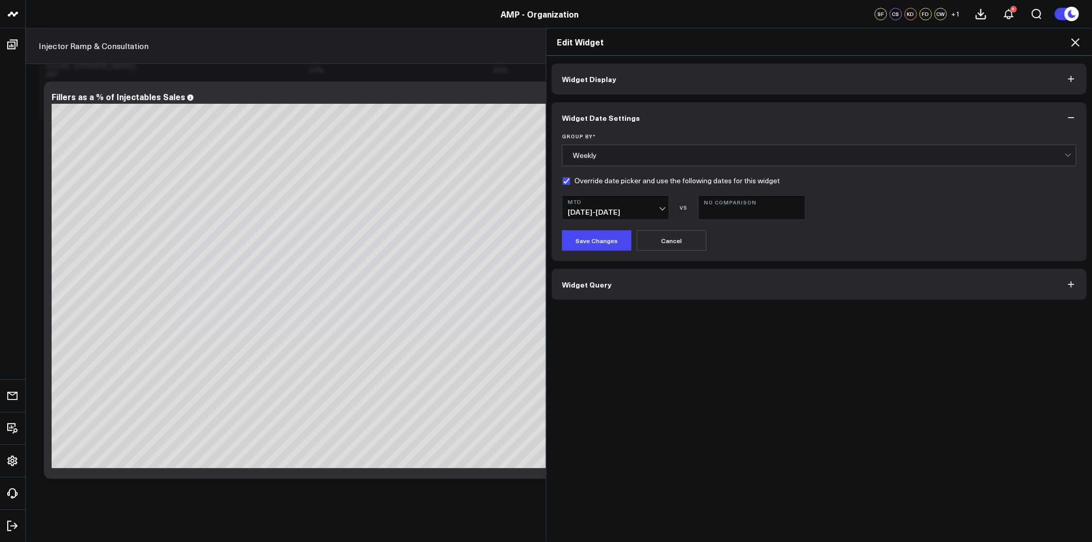
click at [571, 176] on label "Override date picker and use the following dates for this widget" at bounding box center [671, 180] width 218 height 8
click at [570, 176] on input "Override date picker and use the following dates for this widget" at bounding box center [566, 180] width 8 height 8
checkbox input "false"
click at [600, 238] on button "Save Changes" at bounding box center [597, 240] width 70 height 21
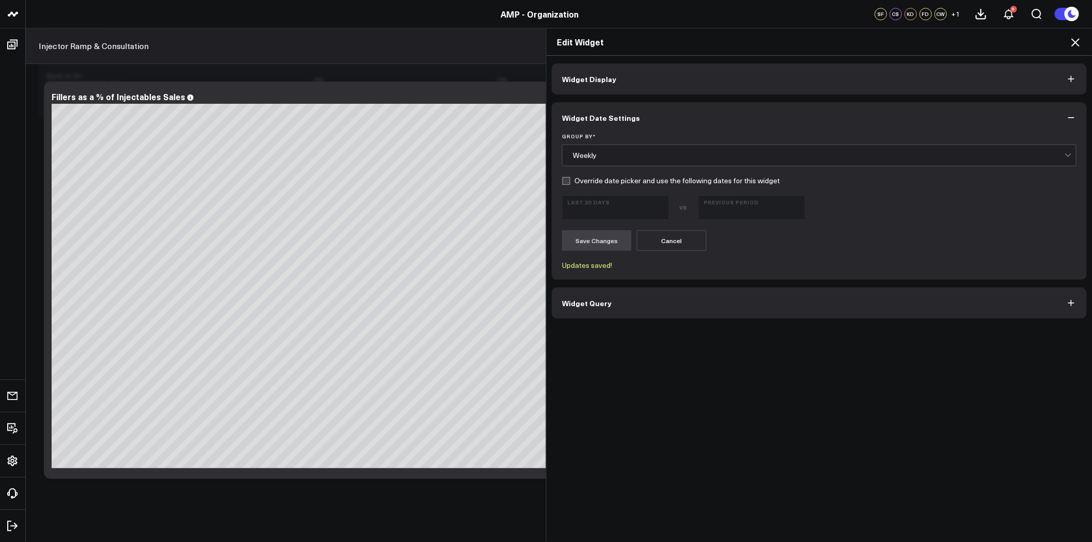
click at [1076, 43] on icon at bounding box center [1075, 42] width 8 height 8
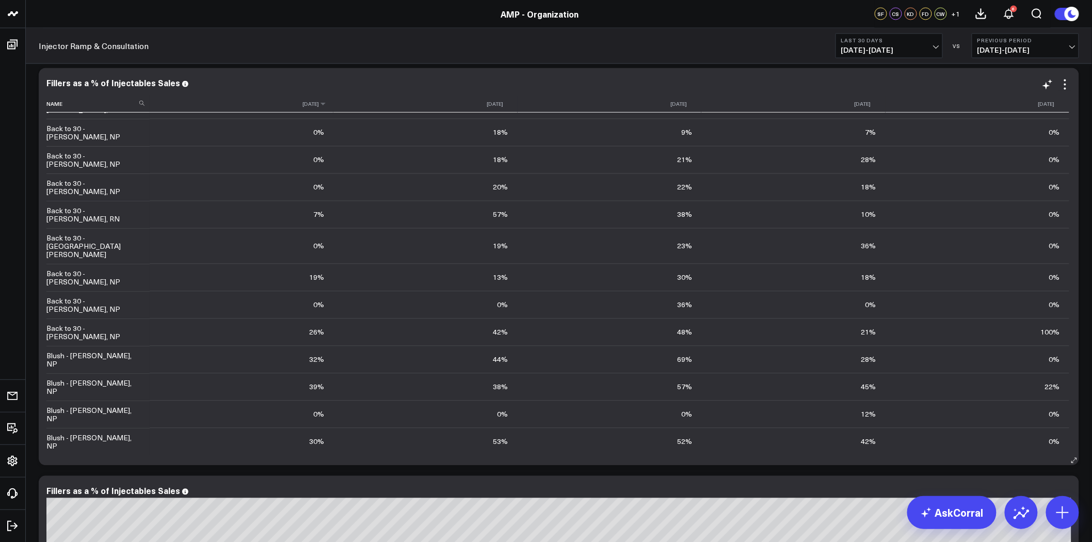
scroll to position [57, 0]
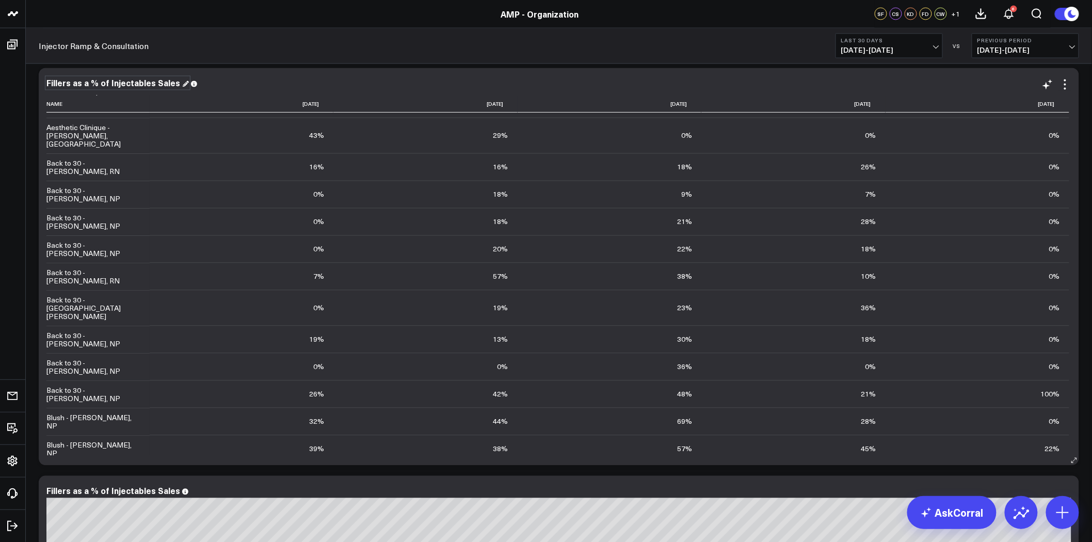
click at [62, 83] on div "Fillers as a % of Injectables Sales" at bounding box center [117, 82] width 142 height 11
drag, startPoint x: 57, startPoint y: 83, endPoint x: 181, endPoint y: 81, distance: 123.4
click at [181, 81] on div "Fillers as a % of Injectables Sales" at bounding box center [117, 82] width 142 height 11
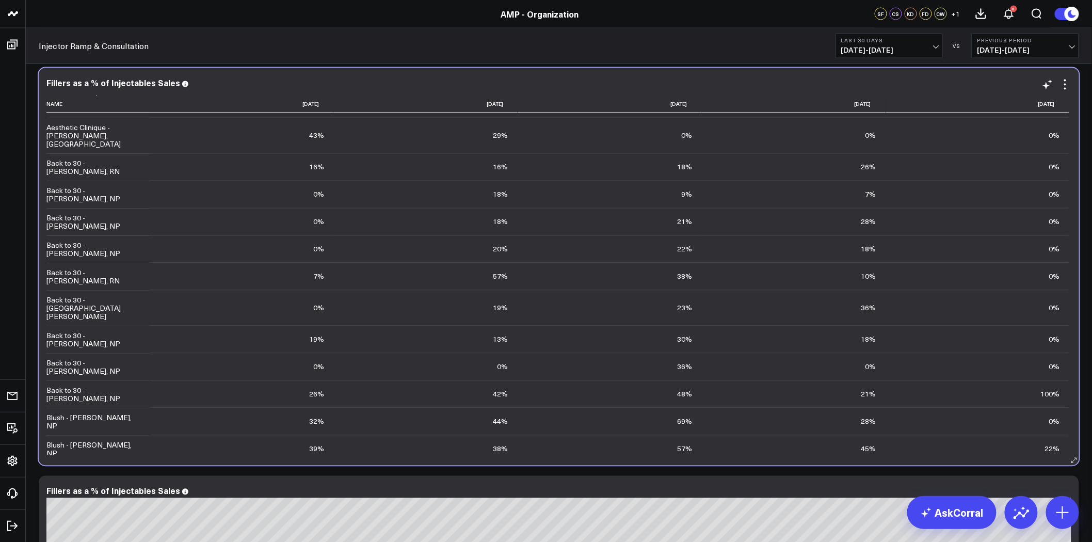
click at [391, 78] on div "Fillers as a % of Injectables Sales" at bounding box center [558, 82] width 1025 height 9
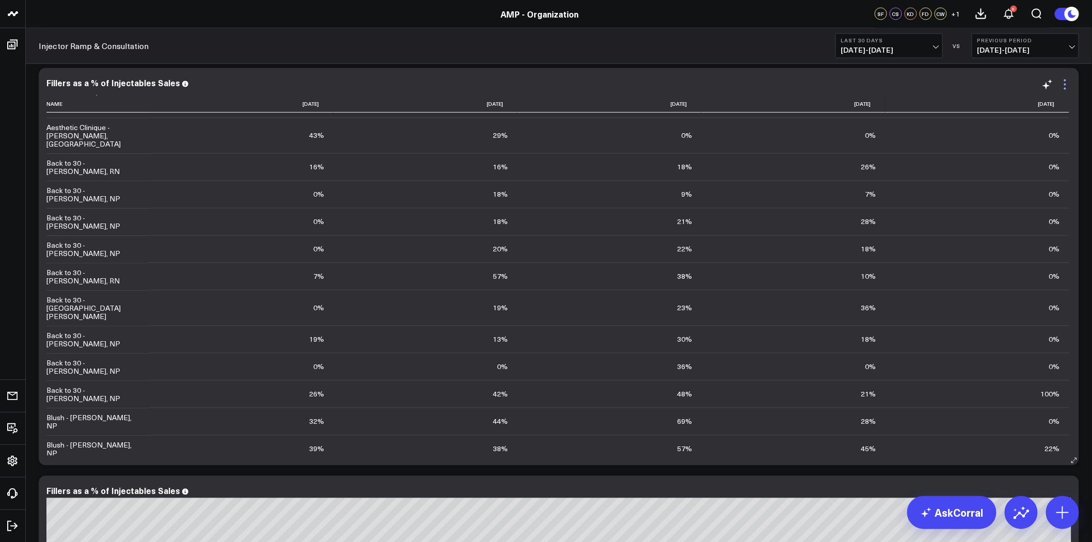
click at [1066, 86] on icon at bounding box center [1065, 84] width 12 height 12
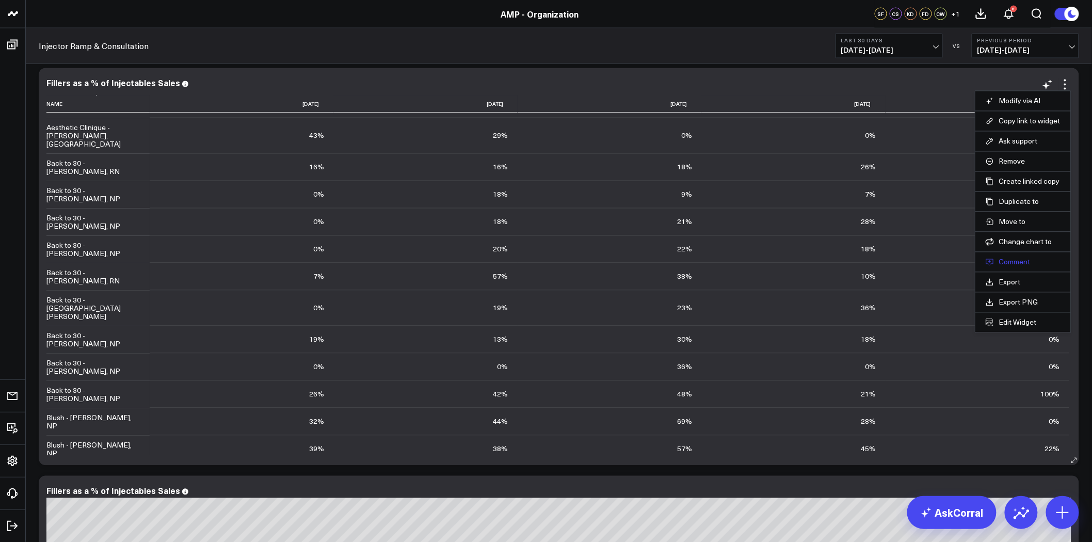
click at [1016, 260] on button "Comment" at bounding box center [1023, 262] width 75 height 9
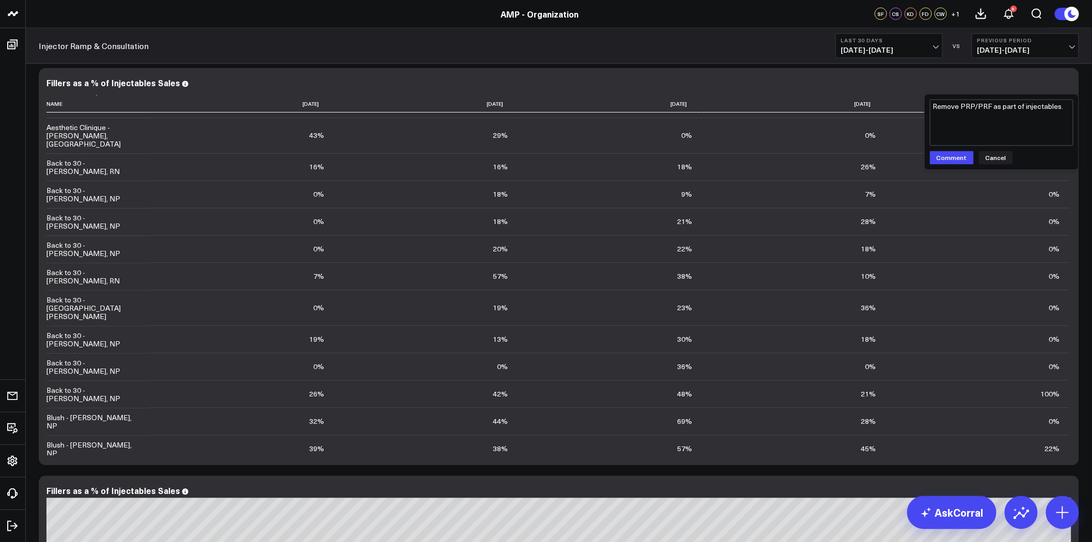
type textarea "Remove PRP/PRF as part of injectables."
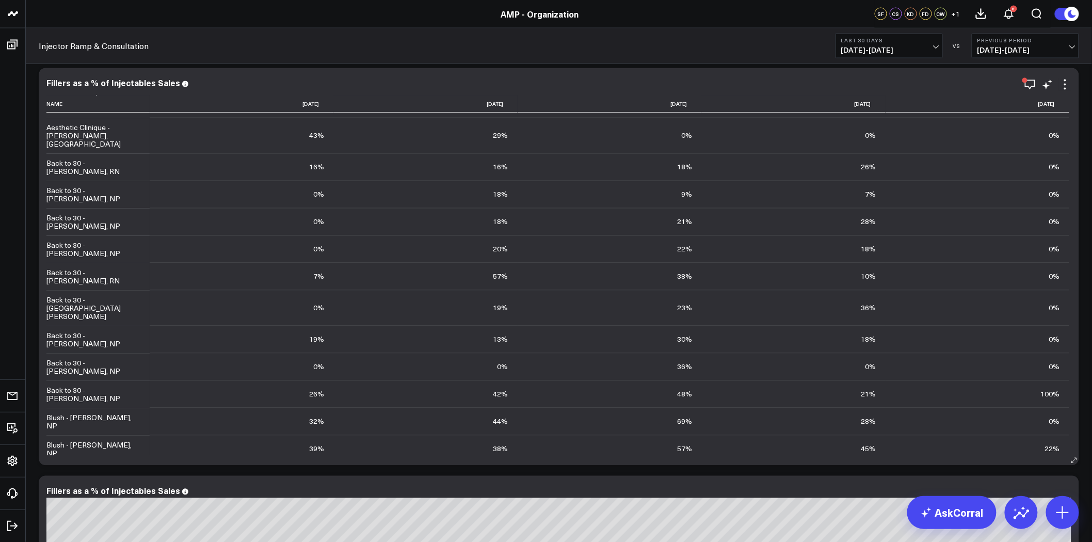
click at [1036, 83] on div "Modify via AI Copy link to widget Ask support Remove Create linked copy [PERSON…" at bounding box center [1047, 84] width 47 height 12
click at [1031, 83] on icon "button" at bounding box center [1030, 84] width 12 height 12
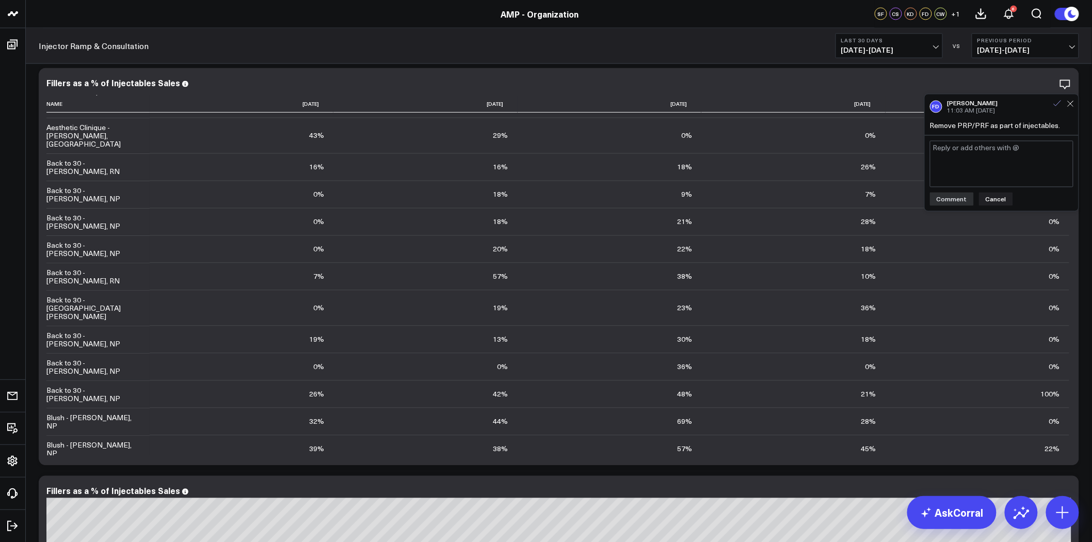
click at [1059, 105] on icon at bounding box center [1057, 103] width 9 height 9
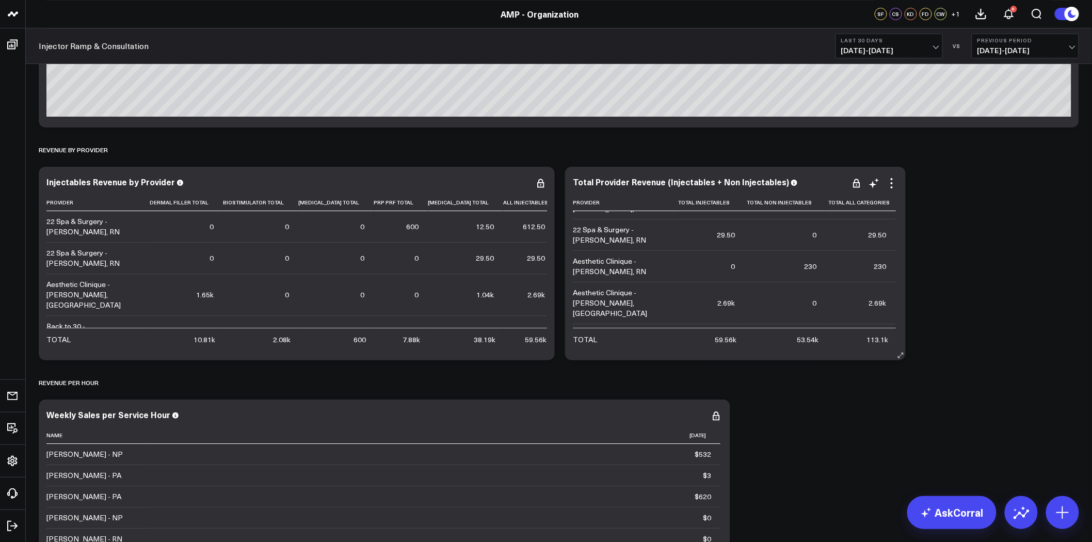
scroll to position [0, 0]
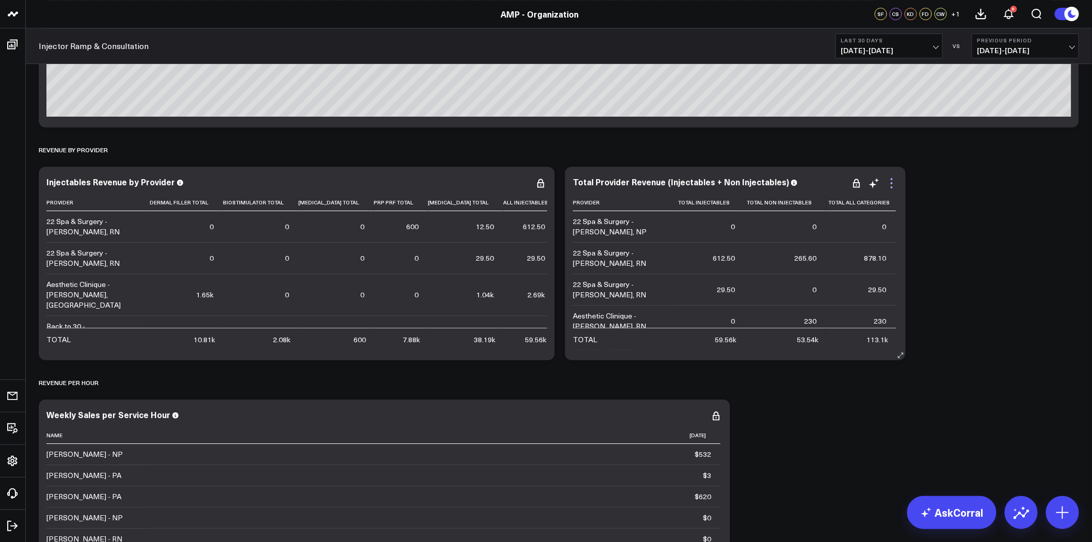
click at [890, 182] on icon at bounding box center [892, 183] width 12 height 12
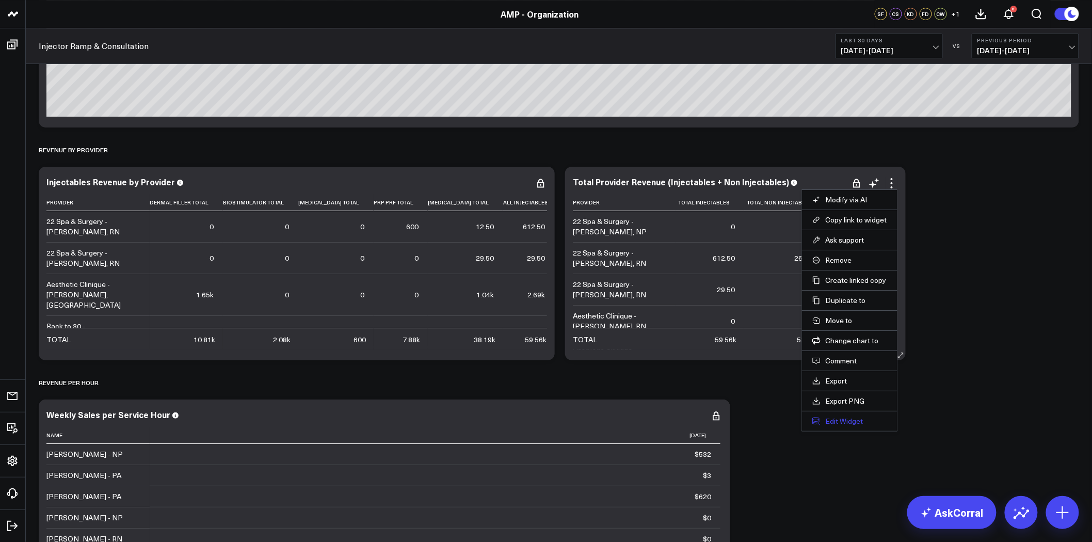
click at [846, 422] on button "Edit Widget" at bounding box center [849, 420] width 75 height 9
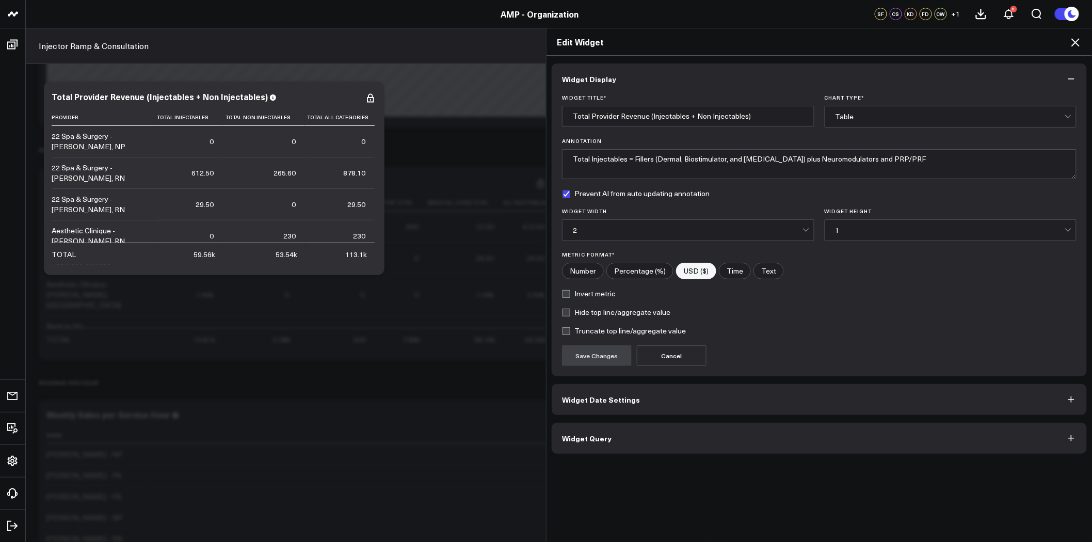
click at [672, 404] on button "Widget Date Settings" at bounding box center [819, 399] width 535 height 31
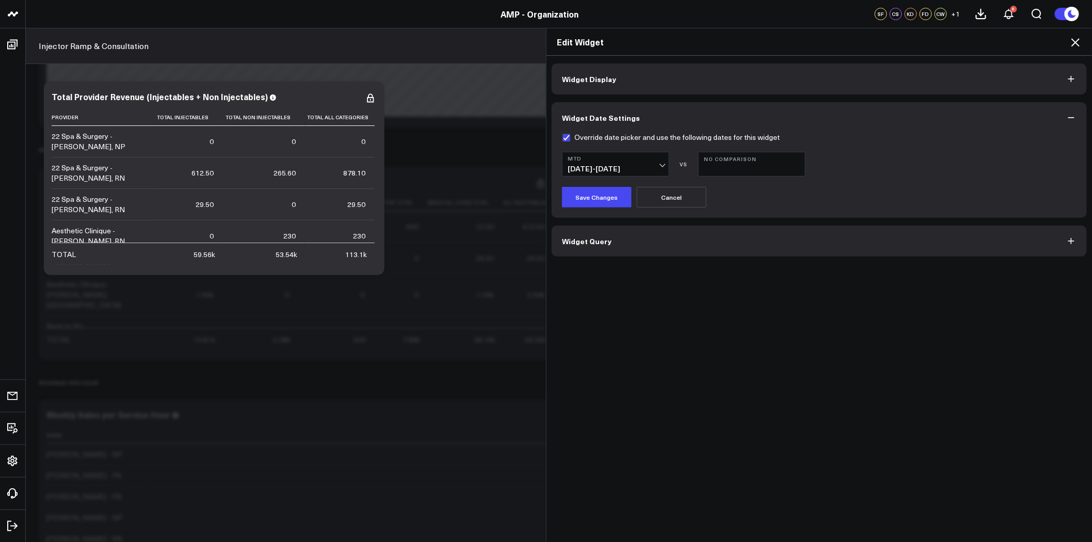
click at [586, 137] on label "Override date picker and use the following dates for this widget" at bounding box center [671, 137] width 218 height 8
click at [570, 137] on input "Override date picker and use the following dates for this widget" at bounding box center [566, 137] width 8 height 8
checkbox input "false"
click at [599, 200] on button "Save Changes" at bounding box center [597, 197] width 70 height 21
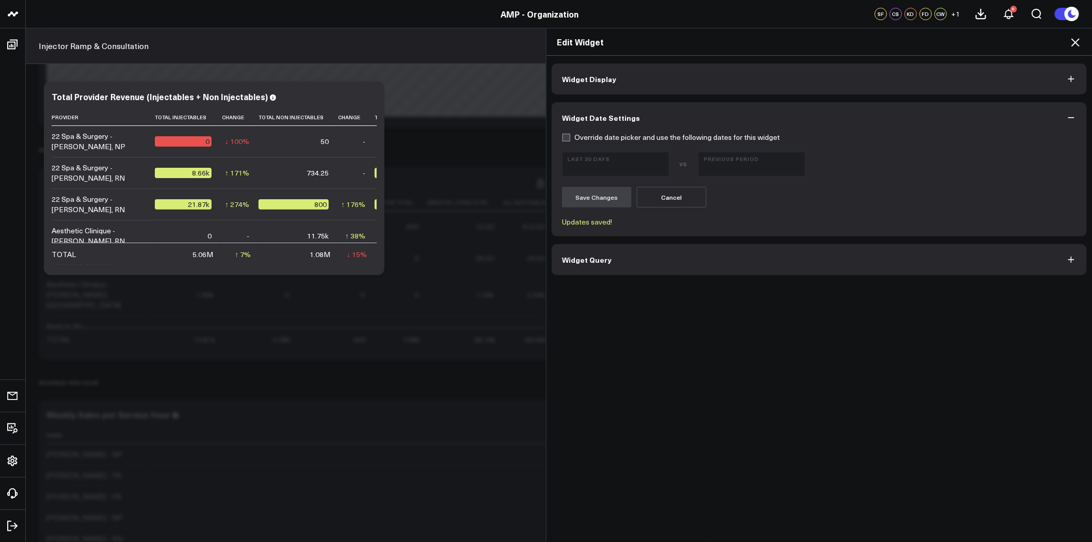
click at [1077, 42] on icon at bounding box center [1075, 42] width 12 height 12
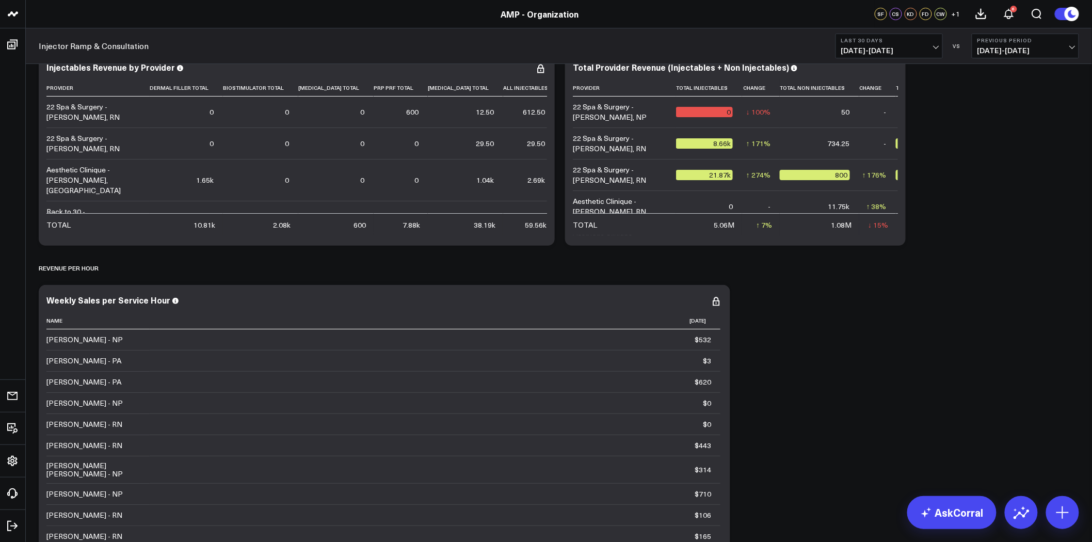
scroll to position [3383, 0]
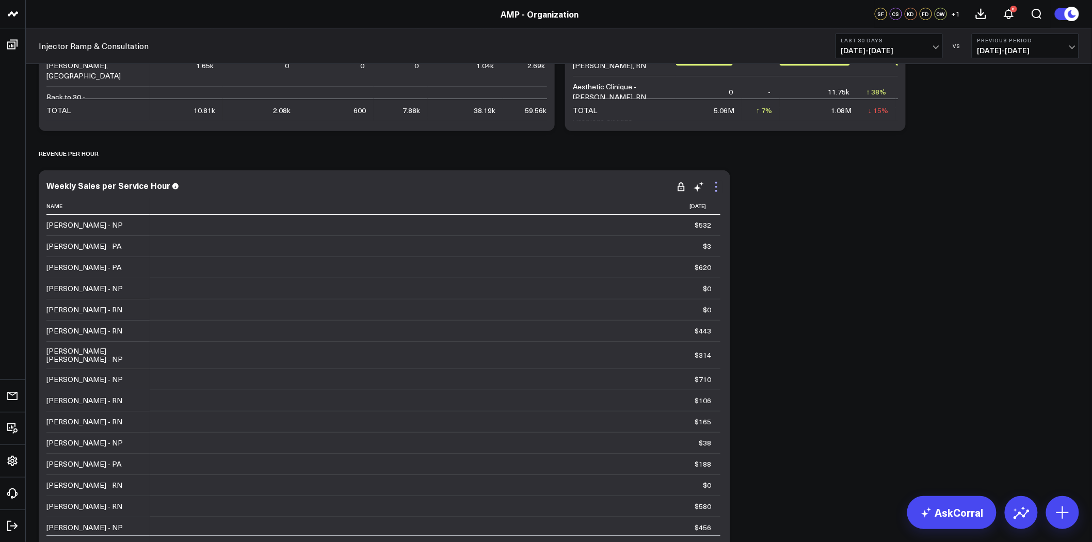
click at [715, 187] on icon at bounding box center [716, 187] width 12 height 12
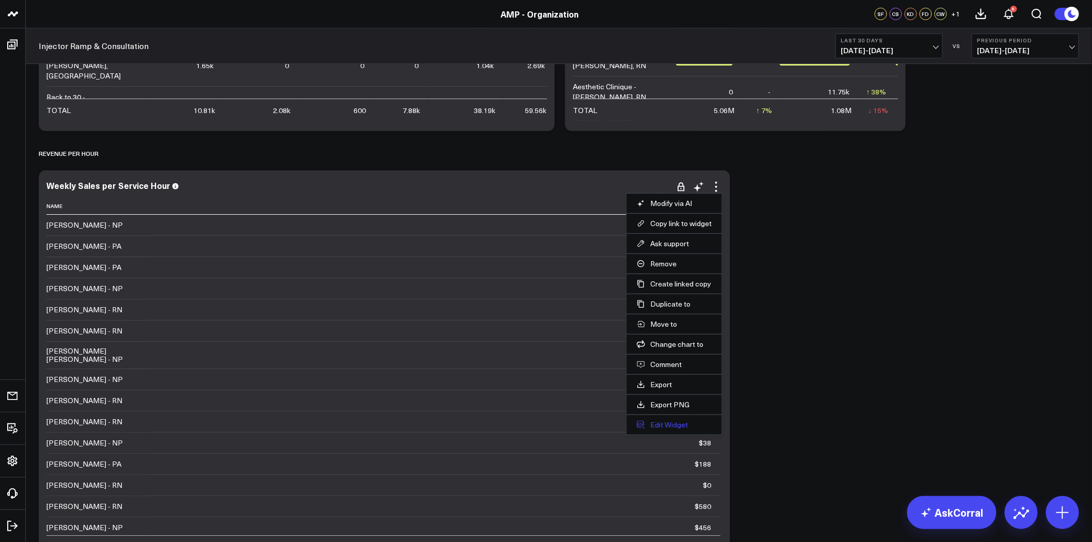
click at [656, 425] on button "Edit Widget" at bounding box center [674, 424] width 75 height 9
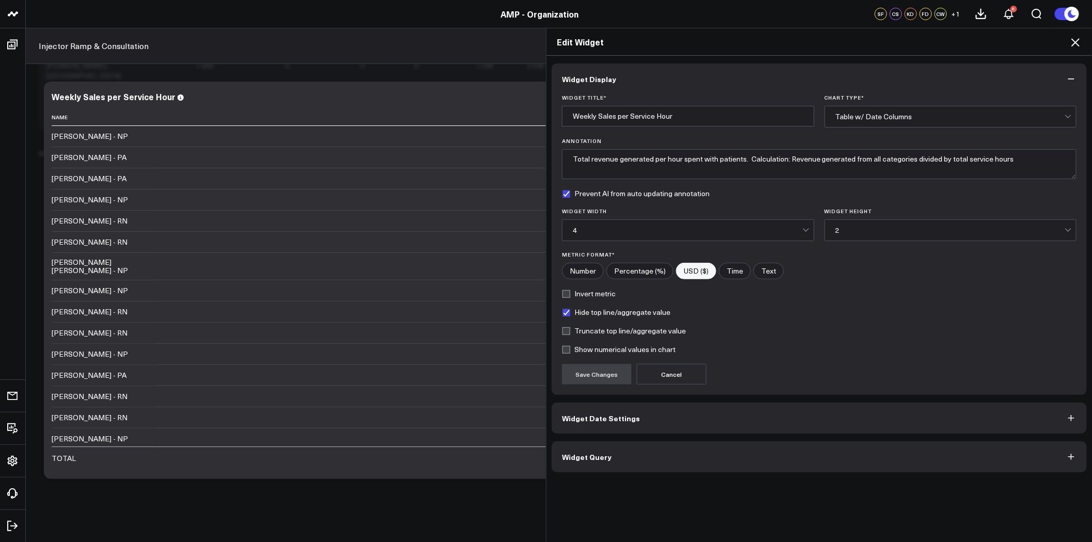
click at [645, 416] on button "Widget Date Settings" at bounding box center [819, 418] width 535 height 31
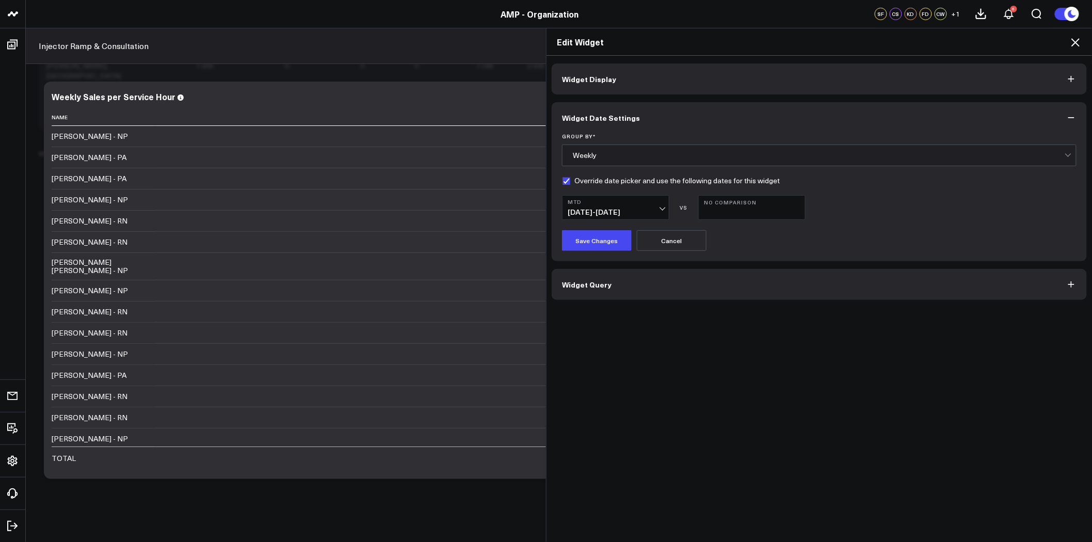
click at [583, 179] on label "Override date picker and use the following dates for this widget" at bounding box center [671, 180] width 218 height 8
click at [570, 179] on input "Override date picker and use the following dates for this widget" at bounding box center [566, 180] width 8 height 8
checkbox input "false"
click at [601, 240] on button "Save Changes" at bounding box center [597, 240] width 70 height 21
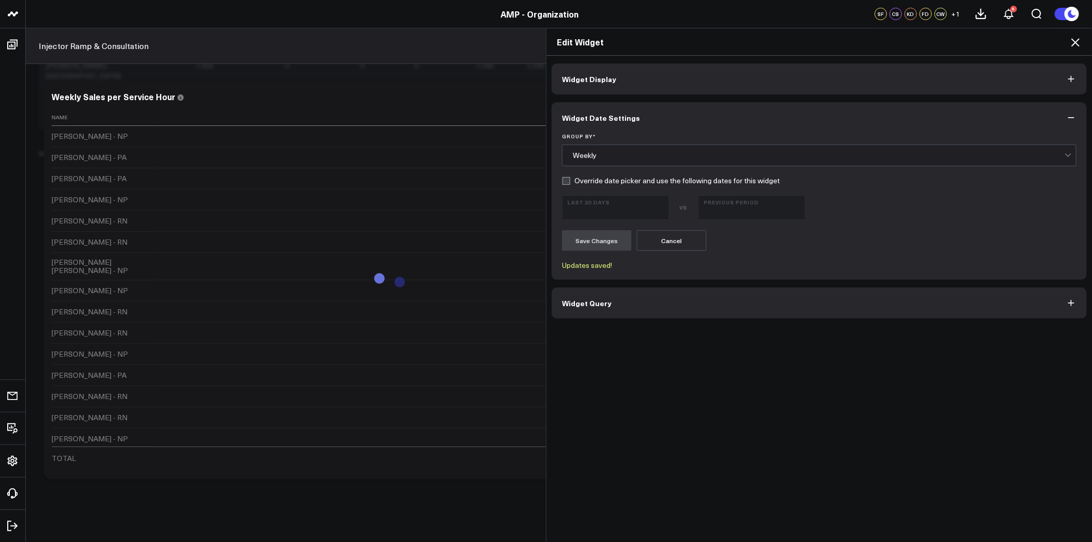
click at [1076, 42] on icon at bounding box center [1075, 42] width 8 height 8
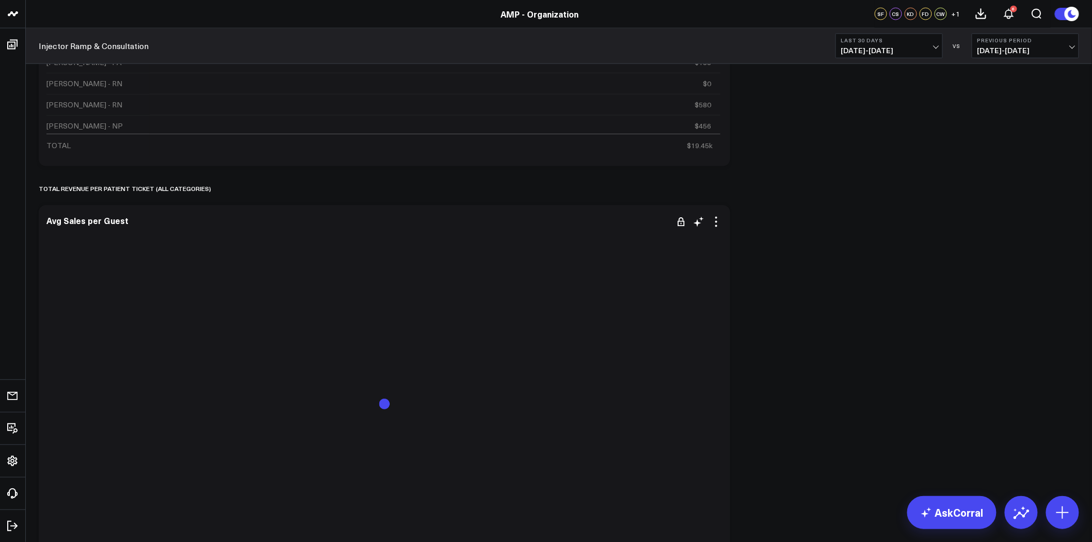
scroll to position [3899, 0]
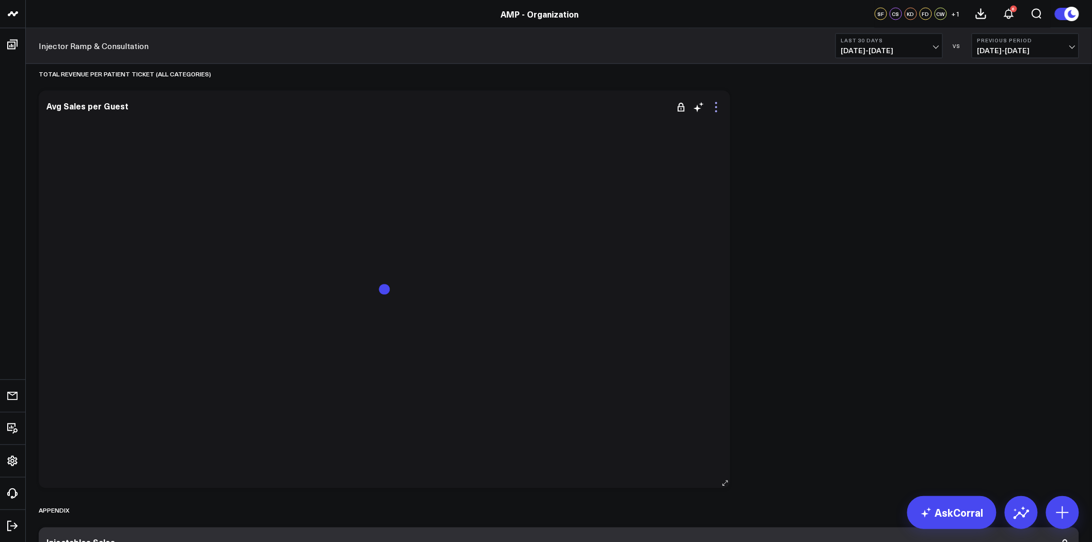
click at [715, 107] on icon at bounding box center [716, 107] width 2 height 2
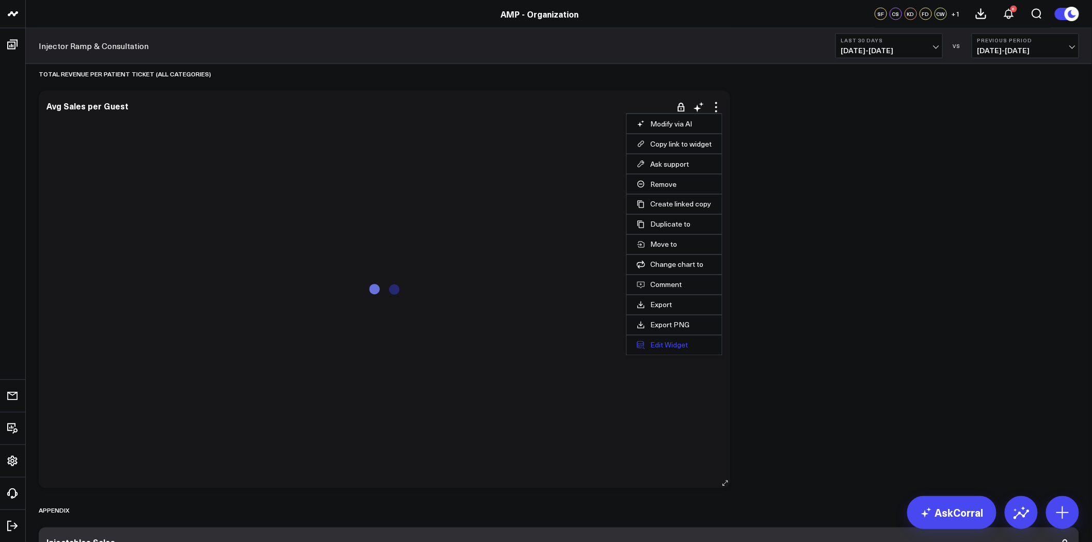
click at [665, 345] on button "Edit Widget" at bounding box center [674, 345] width 75 height 9
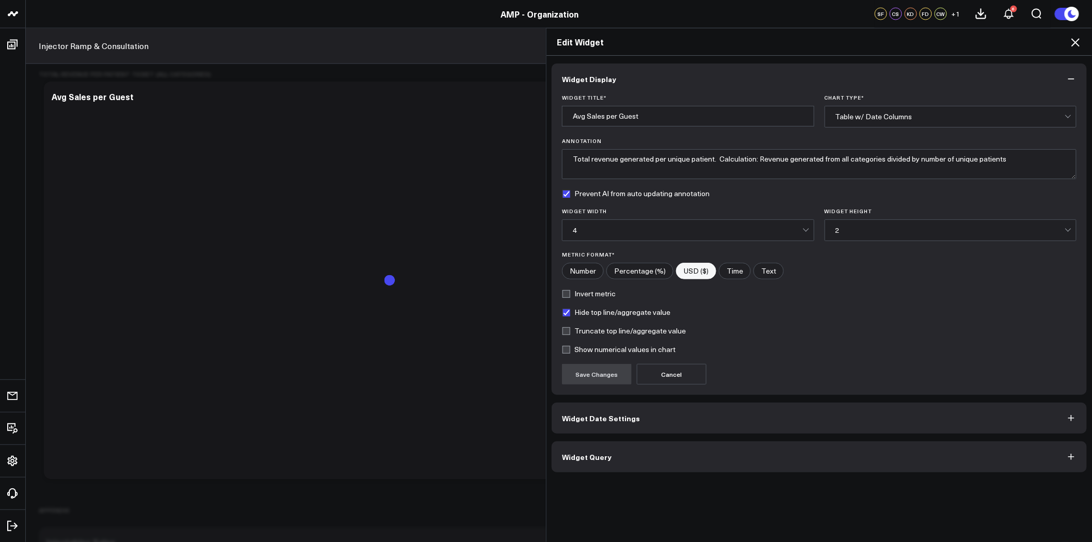
click at [611, 428] on button "Widget Date Settings" at bounding box center [819, 418] width 535 height 31
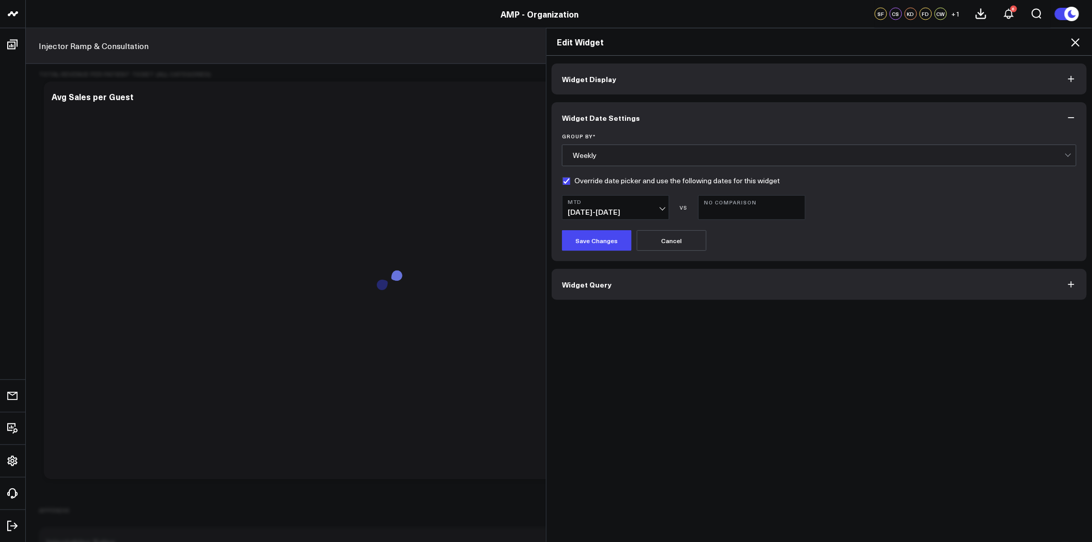
click at [562, 186] on form "Group By * Weekly Override date picker and use the following dates for this wid…" at bounding box center [819, 192] width 515 height 118
click at [562, 179] on label "Override date picker and use the following dates for this widget" at bounding box center [671, 180] width 218 height 8
click at [562, 179] on input "Override date picker and use the following dates for this widget" at bounding box center [566, 180] width 8 height 8
checkbox input "false"
click at [592, 244] on button "Save Changes" at bounding box center [597, 240] width 70 height 21
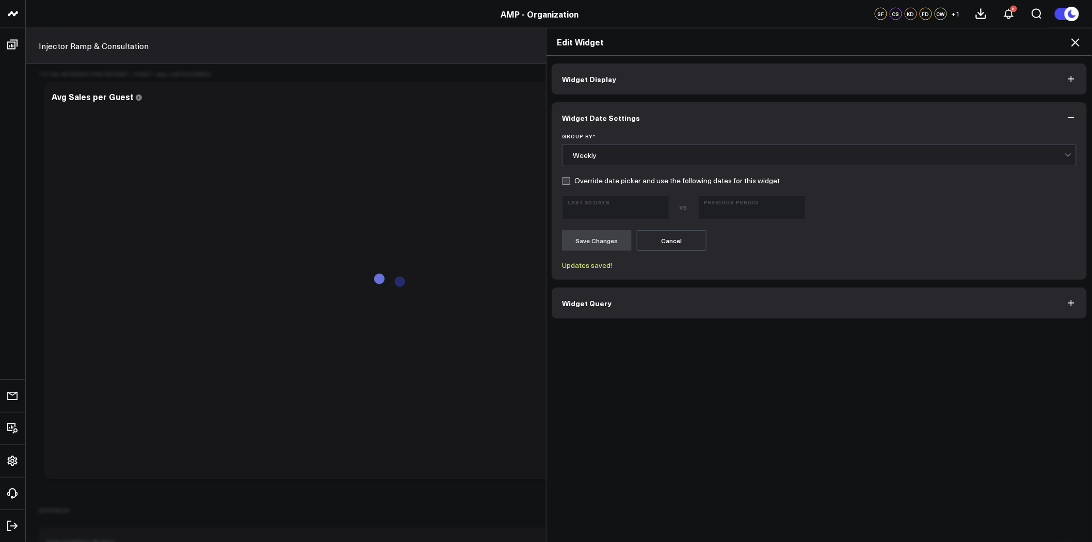
click at [1077, 41] on icon at bounding box center [1075, 42] width 8 height 8
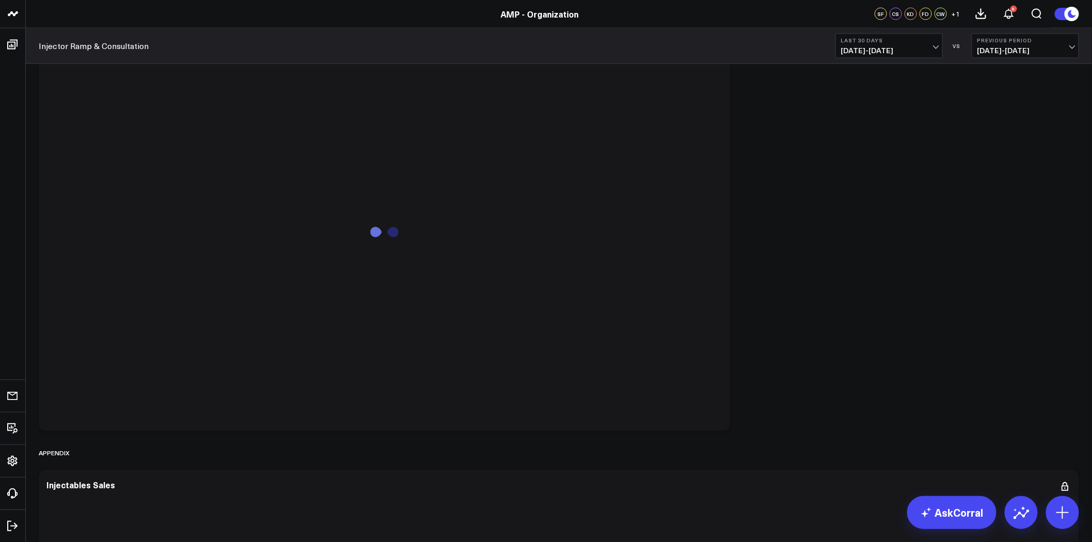
scroll to position [4186, 0]
click at [1033, 259] on icon at bounding box center [1030, 257] width 10 height 10
click at [1063, 255] on icon at bounding box center [1065, 257] width 12 height 12
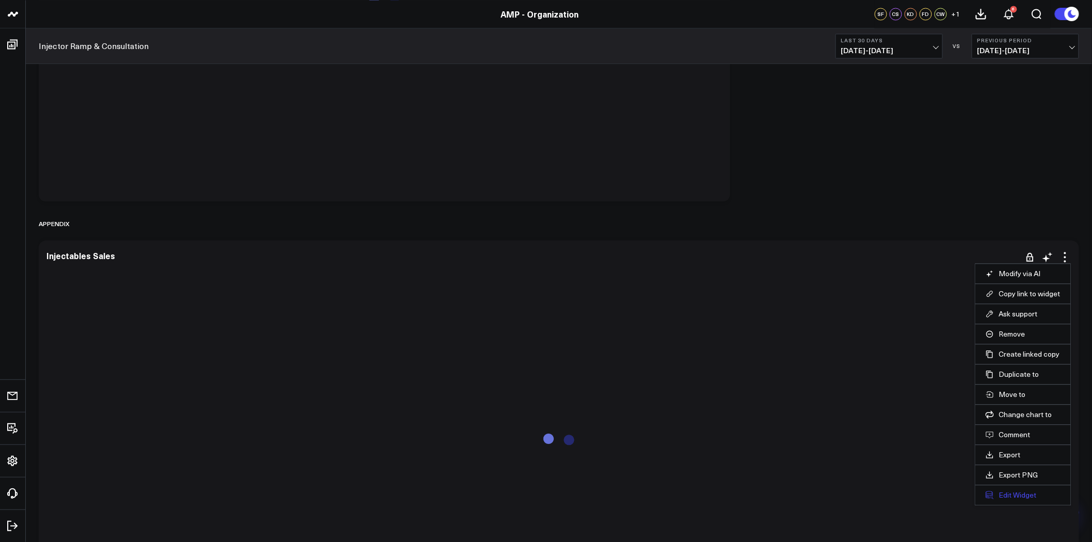
click at [1013, 495] on button "Edit Widget" at bounding box center [1023, 494] width 75 height 9
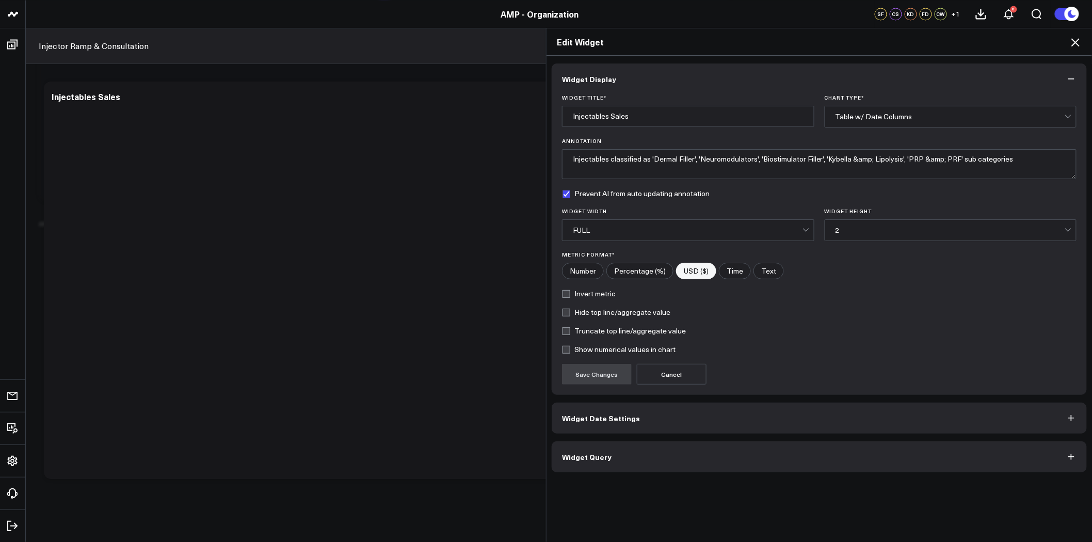
click at [600, 411] on button "Widget Date Settings" at bounding box center [819, 418] width 535 height 31
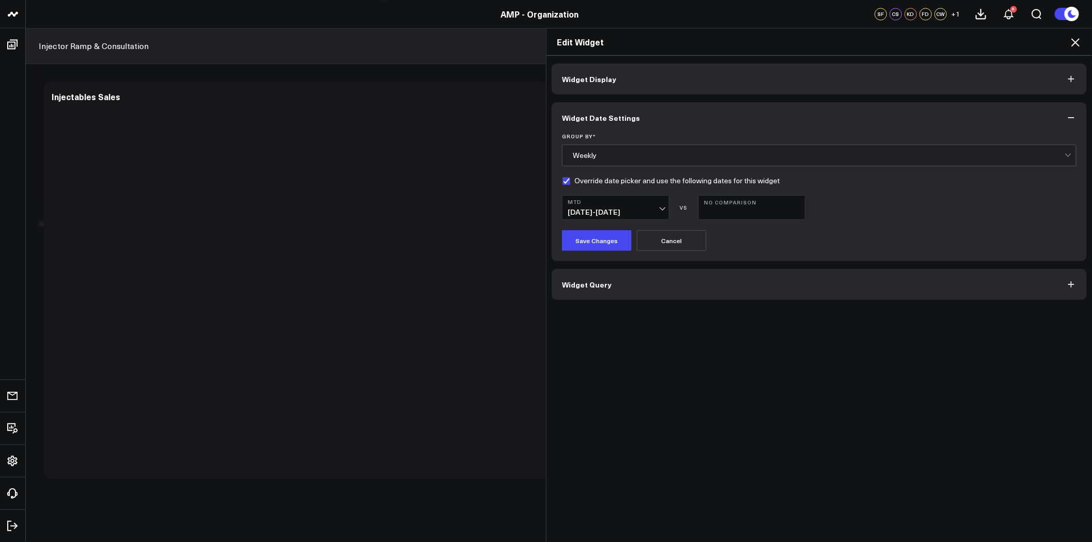
click at [569, 182] on label "Override date picker and use the following dates for this widget" at bounding box center [671, 180] width 218 height 8
click at [569, 182] on input "Override date picker and use the following dates for this widget" at bounding box center [566, 180] width 8 height 8
checkbox input "false"
click at [585, 247] on button "Save Changes" at bounding box center [597, 240] width 70 height 21
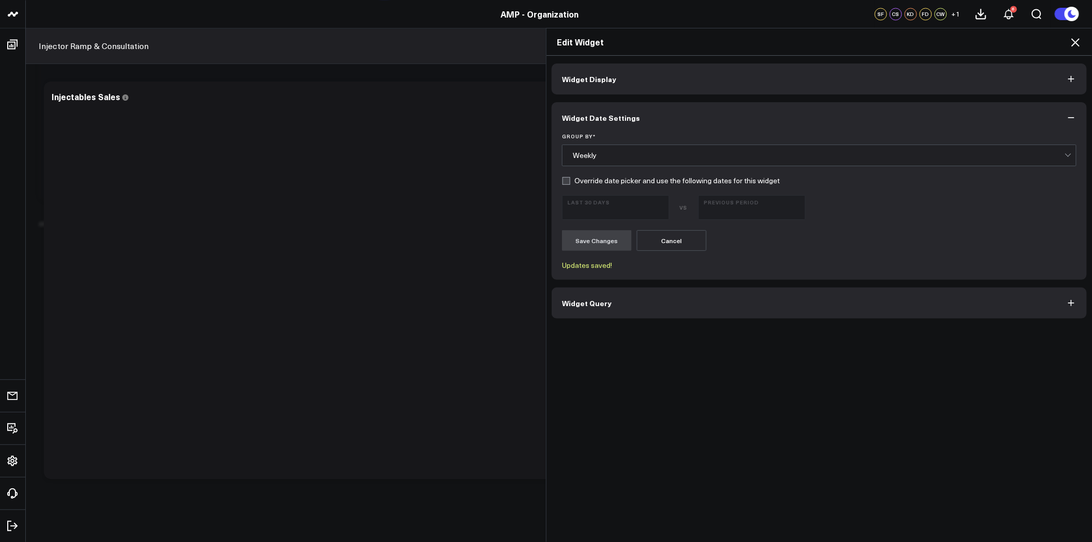
click at [1074, 41] on icon at bounding box center [1075, 42] width 8 height 8
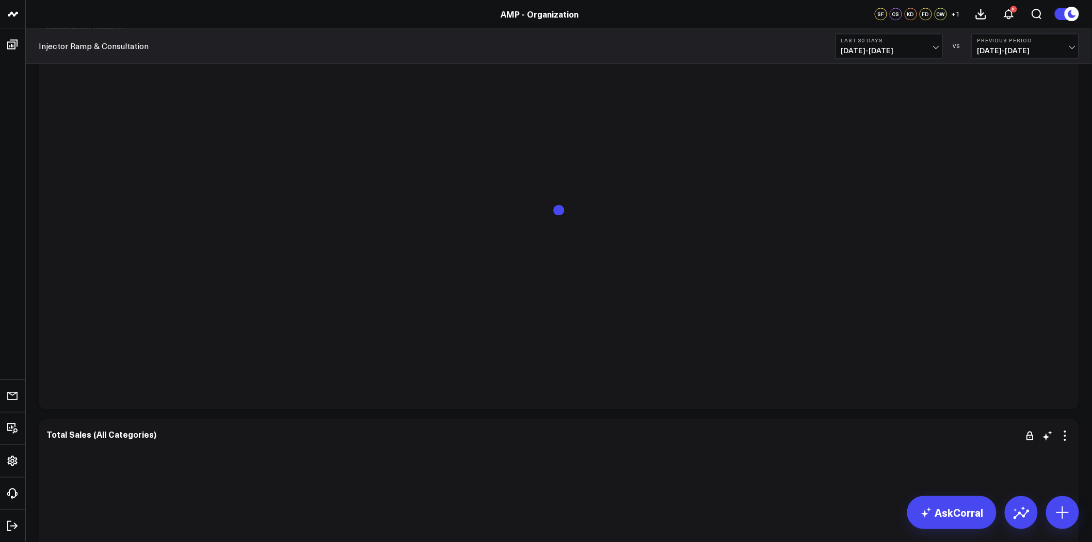
scroll to position [4587, 0]
click at [1061, 261] on icon at bounding box center [1065, 264] width 12 height 12
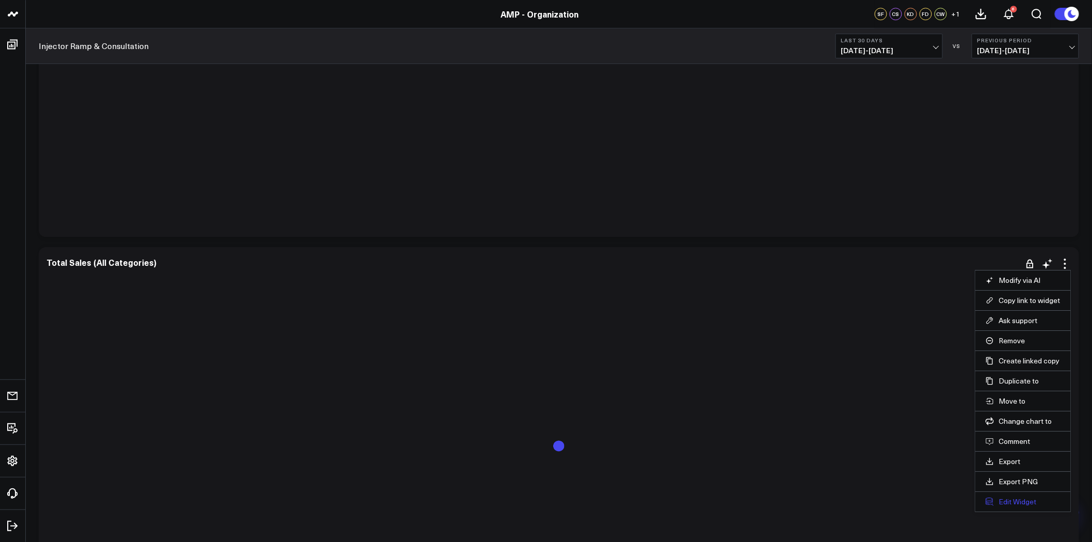
click at [1018, 502] on button "Edit Widget" at bounding box center [1023, 501] width 75 height 9
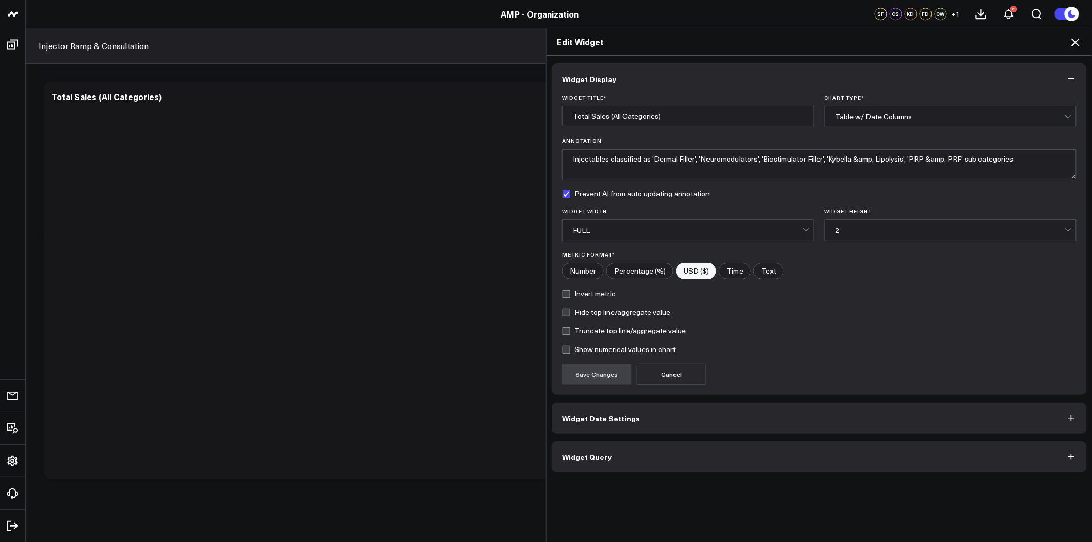
click at [597, 418] on span "Widget Date Settings" at bounding box center [601, 418] width 78 height 8
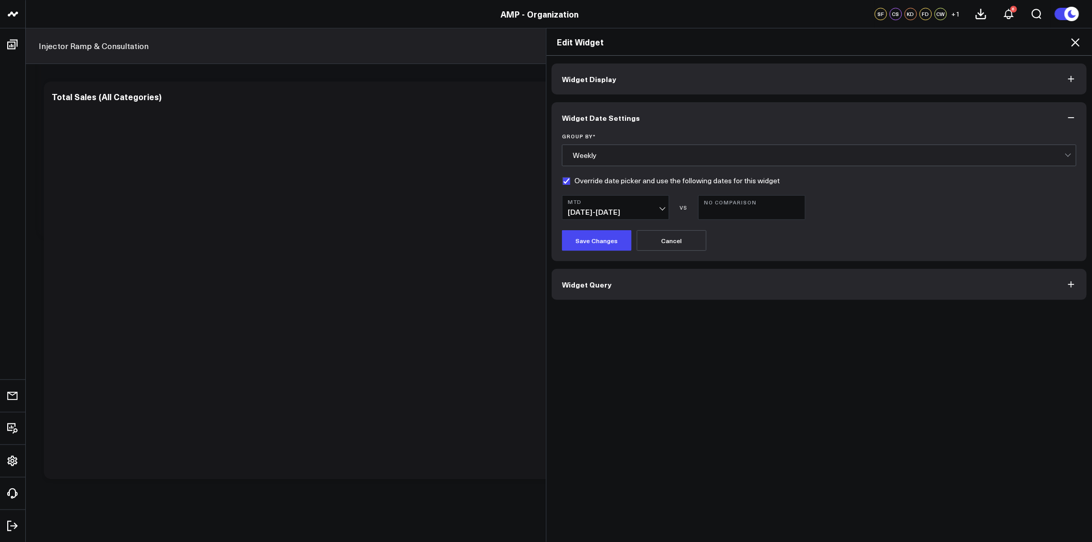
click at [571, 180] on label "Override date picker and use the following dates for this widget" at bounding box center [671, 180] width 218 height 8
click at [570, 180] on input "Override date picker and use the following dates for this widget" at bounding box center [566, 180] width 8 height 8
checkbox input "false"
click at [586, 234] on button "Save Changes" at bounding box center [597, 240] width 70 height 21
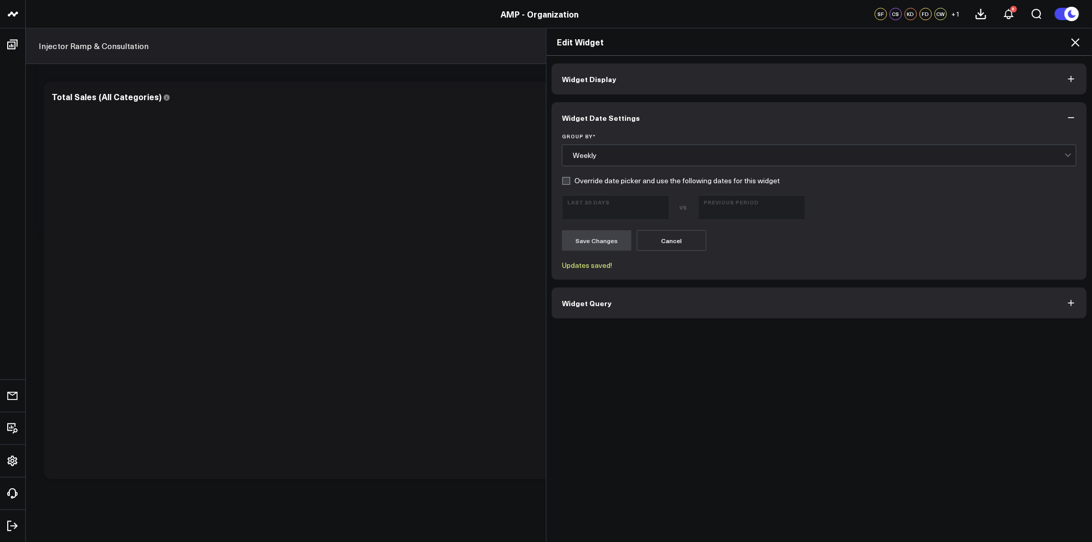
click at [1076, 42] on icon at bounding box center [1075, 42] width 8 height 8
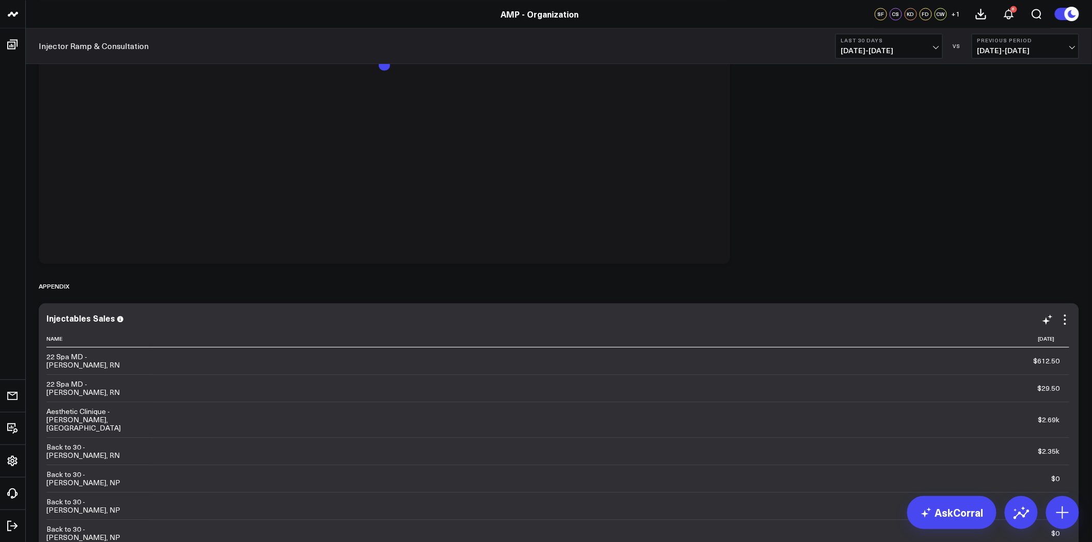
scroll to position [4305, 0]
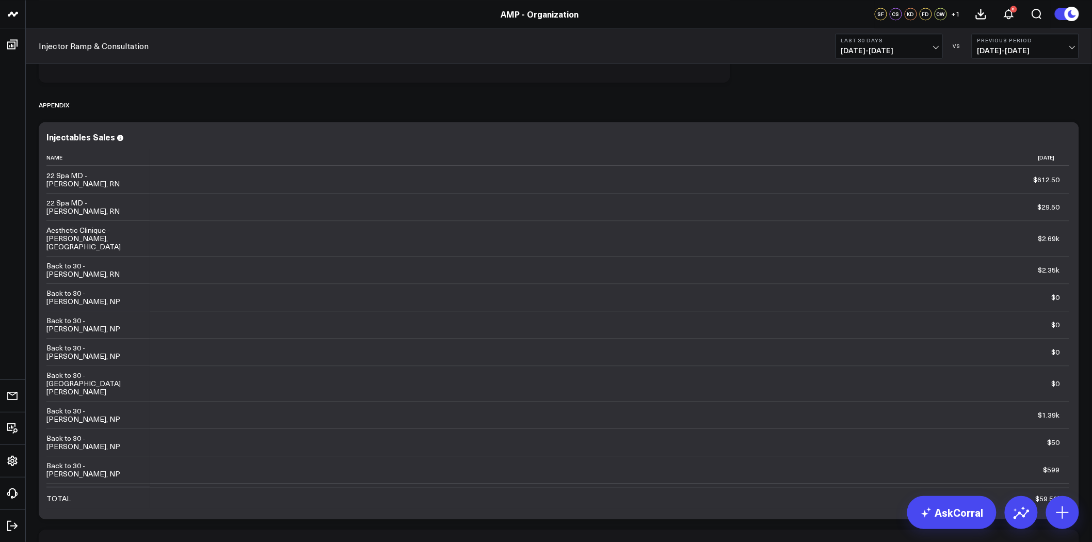
click at [927, 46] on span "[DATE] - [DATE]" at bounding box center [889, 50] width 96 height 8
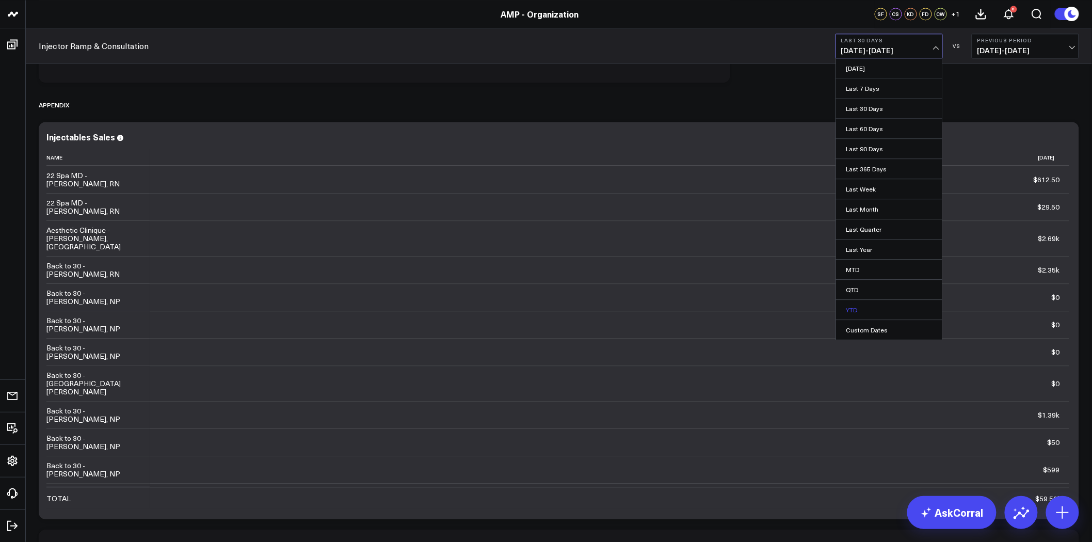
click at [866, 307] on link "YTD" at bounding box center [889, 310] width 106 height 20
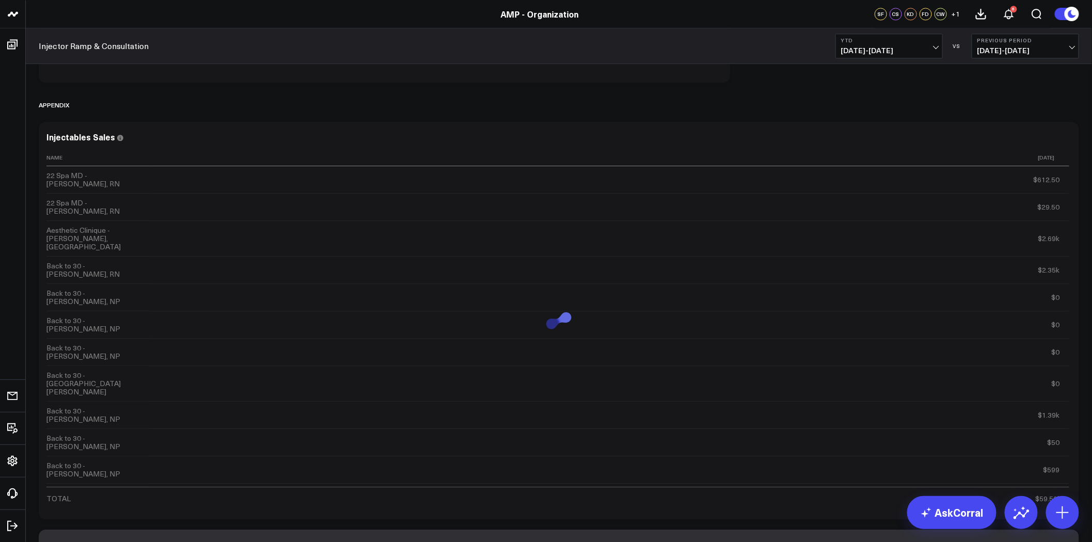
click at [887, 49] on span "01/01/25 - 09/02/25" at bounding box center [889, 50] width 96 height 8
click at [875, 146] on link "Last 90 Days" at bounding box center [889, 149] width 106 height 20
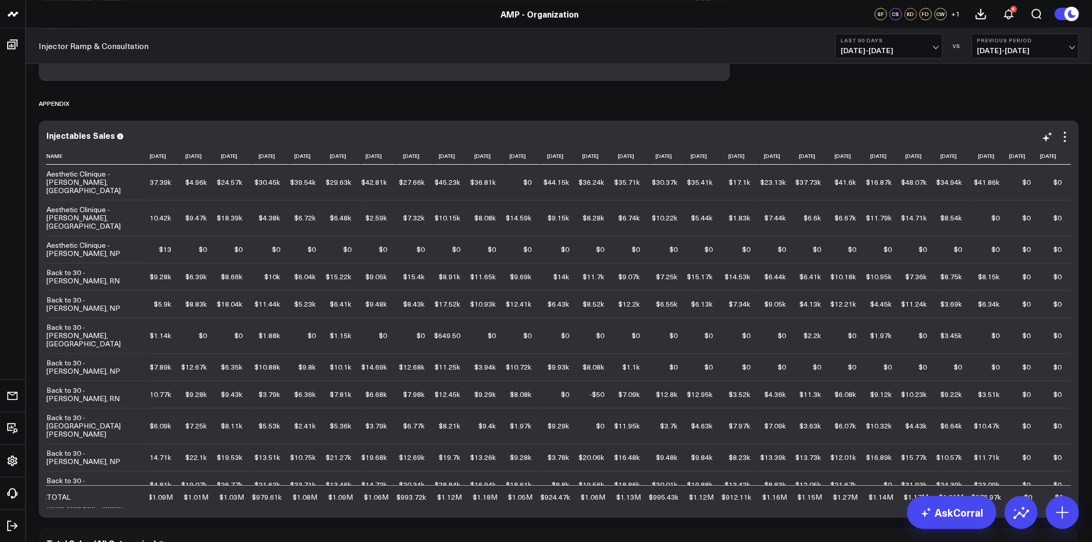
scroll to position [4343, 0]
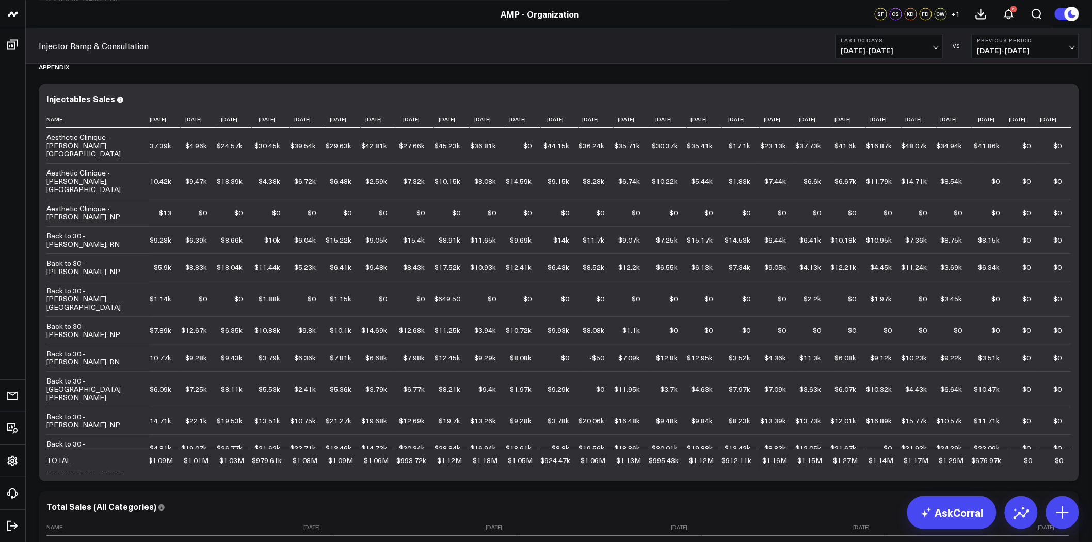
click at [886, 44] on button "Last 90 Days 06/05/25 - 09/02/25" at bounding box center [889, 46] width 107 height 25
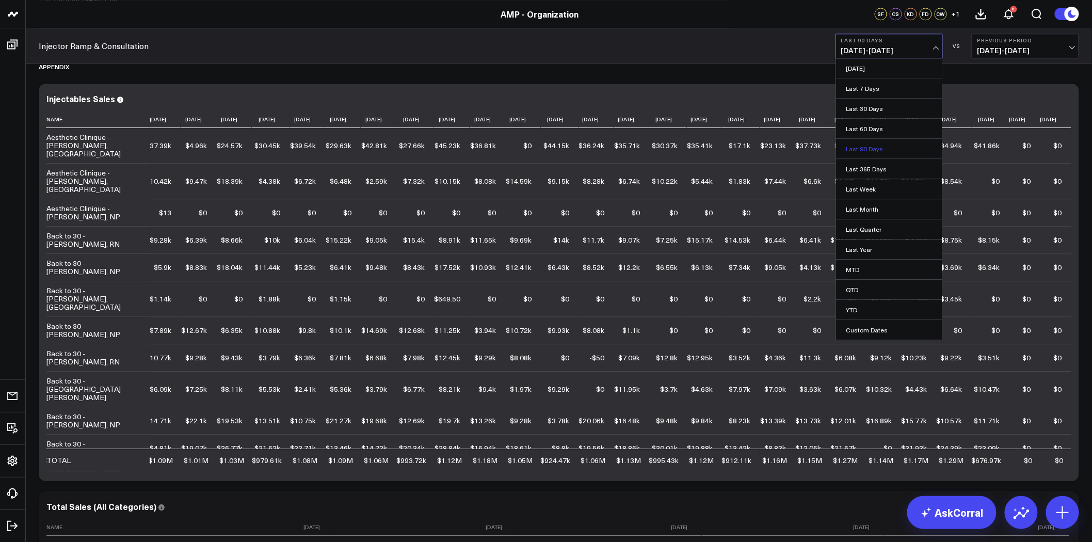
click at [873, 152] on link "Last 90 Days" at bounding box center [889, 149] width 106 height 20
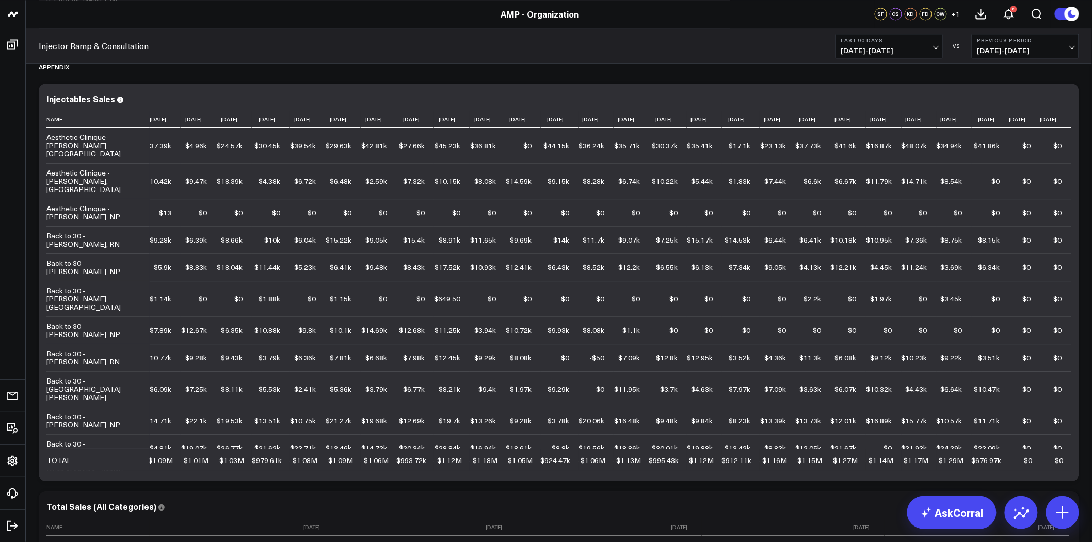
click at [907, 46] on span "06/05/25 - 09/02/25" at bounding box center [889, 50] width 96 height 8
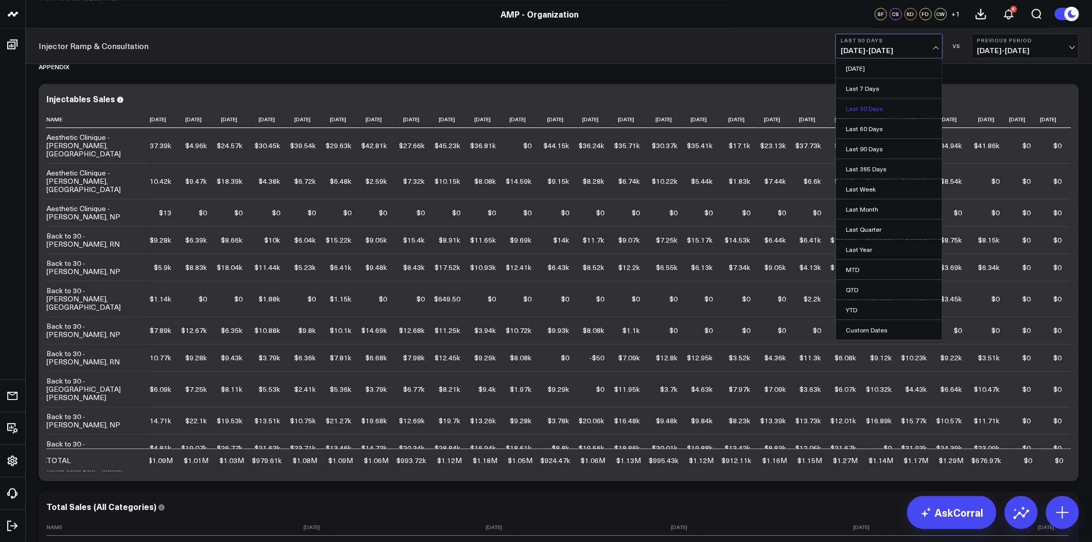
click at [882, 109] on link "Last 30 Days" at bounding box center [889, 109] width 106 height 20
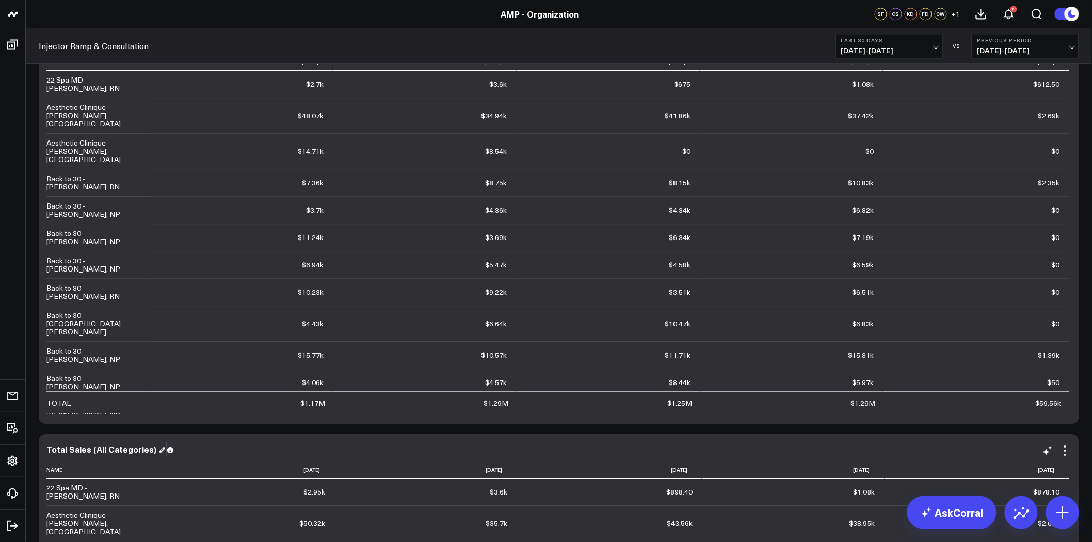
scroll to position [4572, 0]
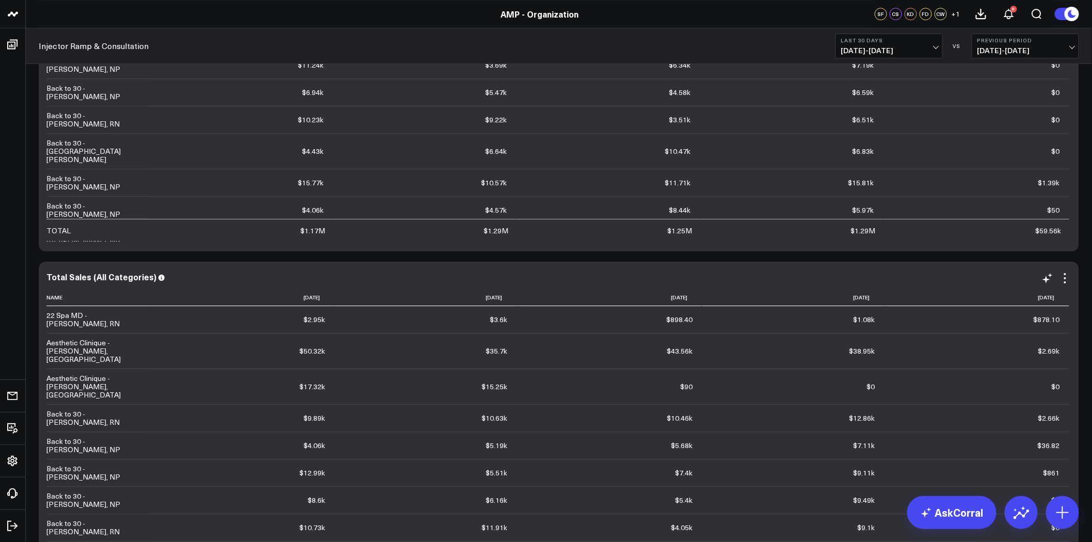
drag, startPoint x: 1060, startPoint y: 277, endPoint x: 1038, endPoint y: 361, distance: 86.9
click at [1060, 277] on icon at bounding box center [1065, 278] width 12 height 12
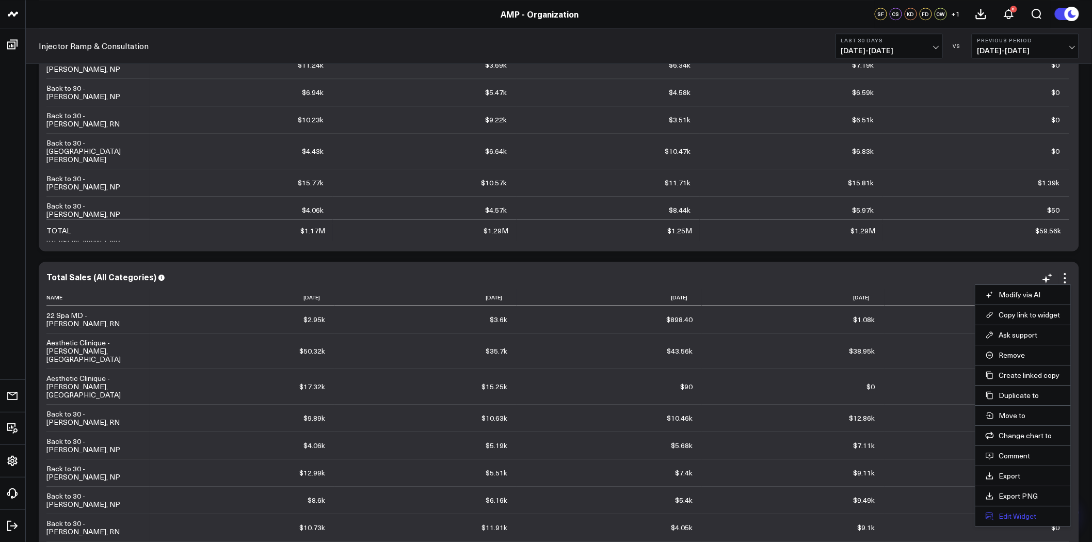
click at [1015, 519] on button "Edit Widget" at bounding box center [1023, 515] width 75 height 9
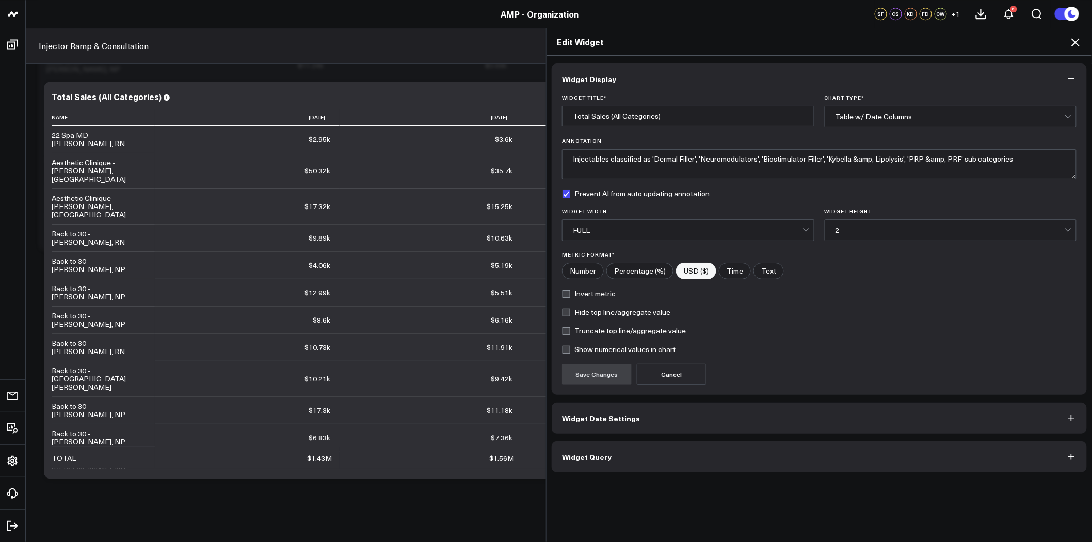
click at [719, 440] on div "Widget Display Widget Title * Total Sales (All Categories) Chart Type * Table w…" at bounding box center [819, 267] width 535 height 409
click at [687, 163] on textarea "Injectables classified as 'Dermal Filler', 'Neuromodulators', 'Biostimulator Fi…" at bounding box center [819, 164] width 515 height 30
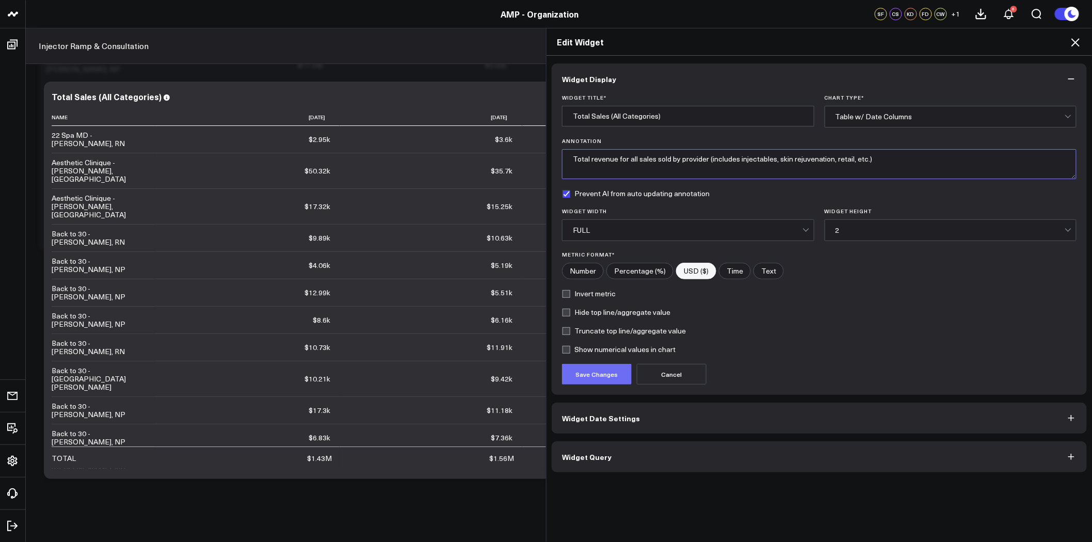
type textarea "Total revenue for all sales sold by provider (includes injectables, skin rejuve…"
click at [610, 375] on button "Save Changes" at bounding box center [597, 374] width 70 height 21
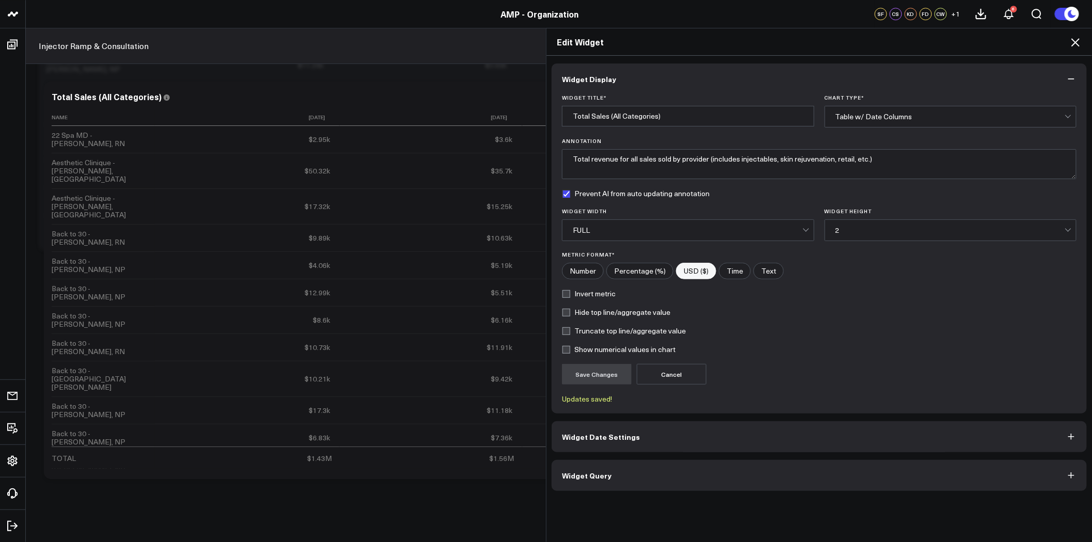
click at [1073, 42] on icon at bounding box center [1075, 42] width 12 height 12
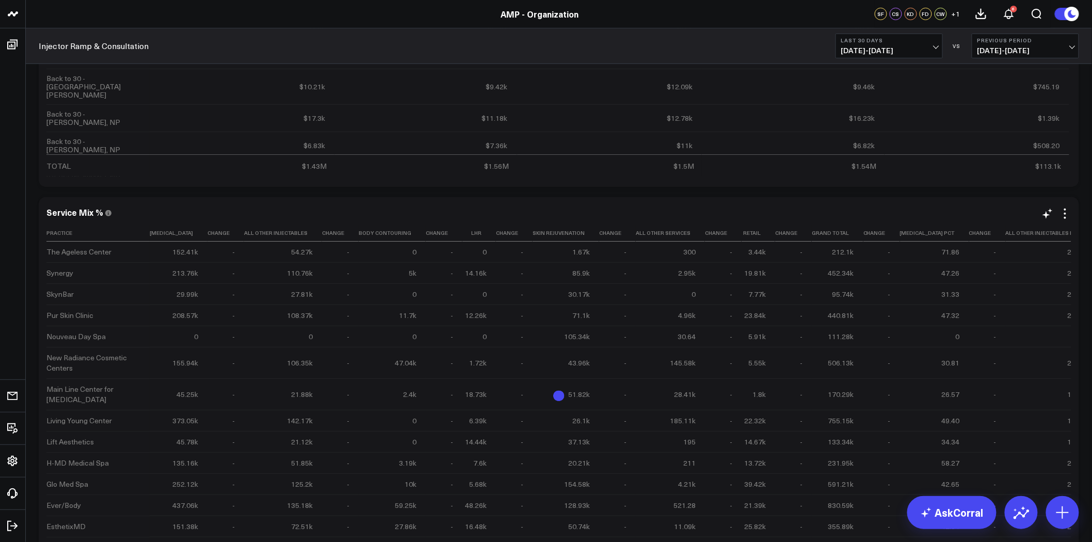
scroll to position [5146, 0]
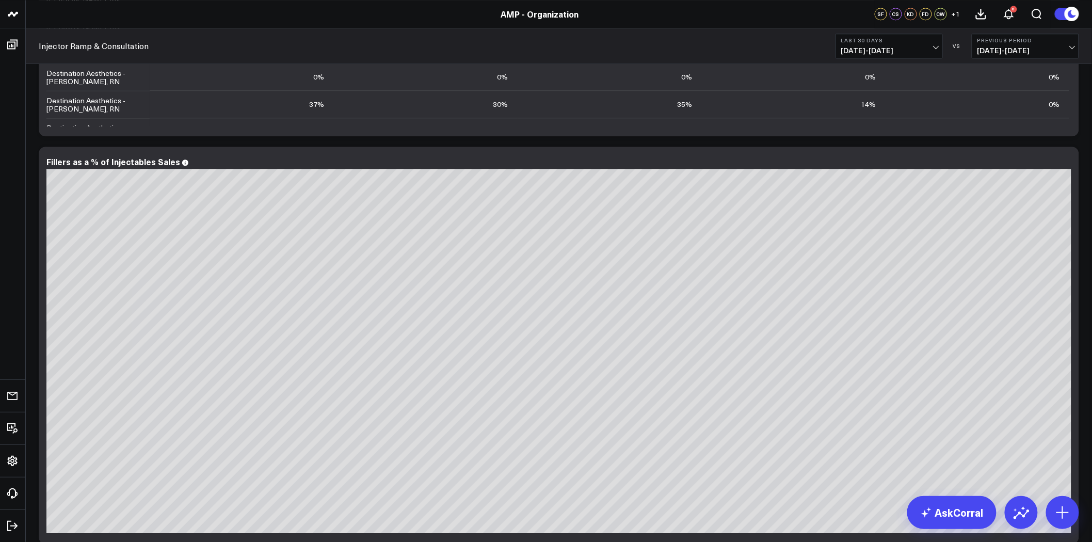
scroll to position [3139, 0]
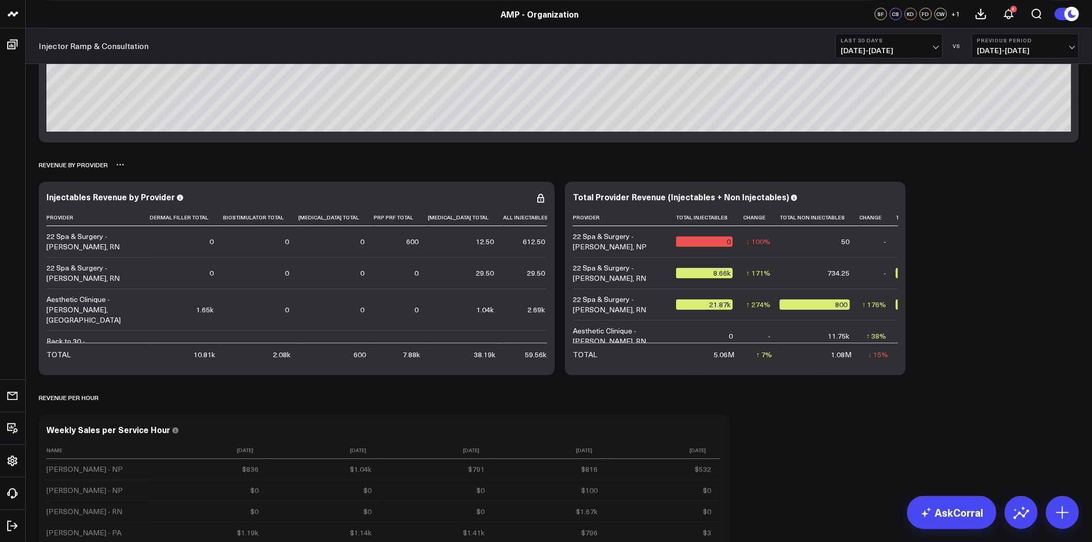
click at [121, 167] on icon at bounding box center [120, 165] width 8 height 8
click at [149, 176] on button "Rename" at bounding box center [147, 176] width 45 height 18
click at [202, 157] on div "Revenue by Provider **NOT READY FOR USE**" at bounding box center [559, 165] width 1040 height 24
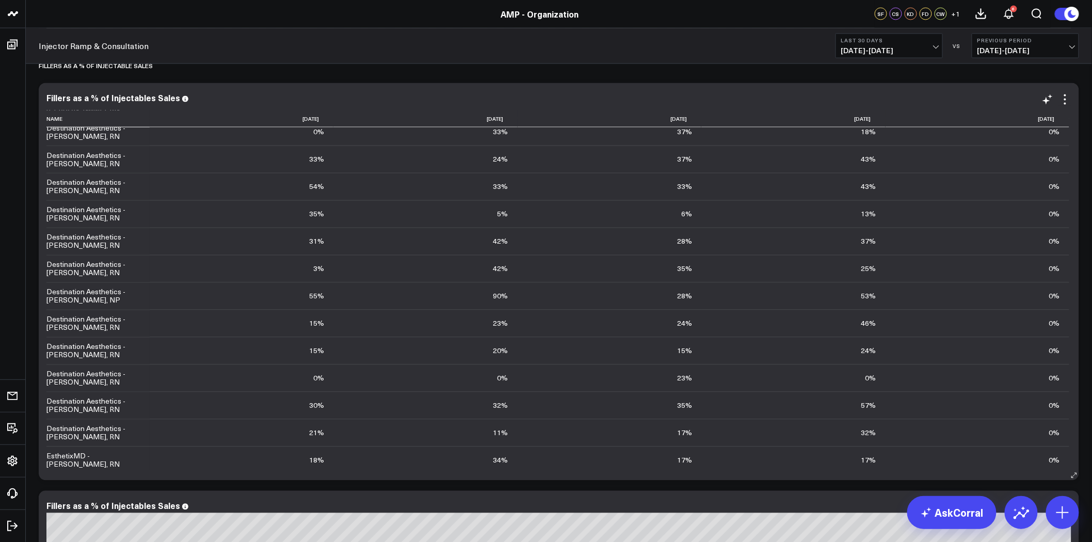
scroll to position [745, 0]
click at [1066, 101] on icon at bounding box center [1065, 99] width 12 height 12
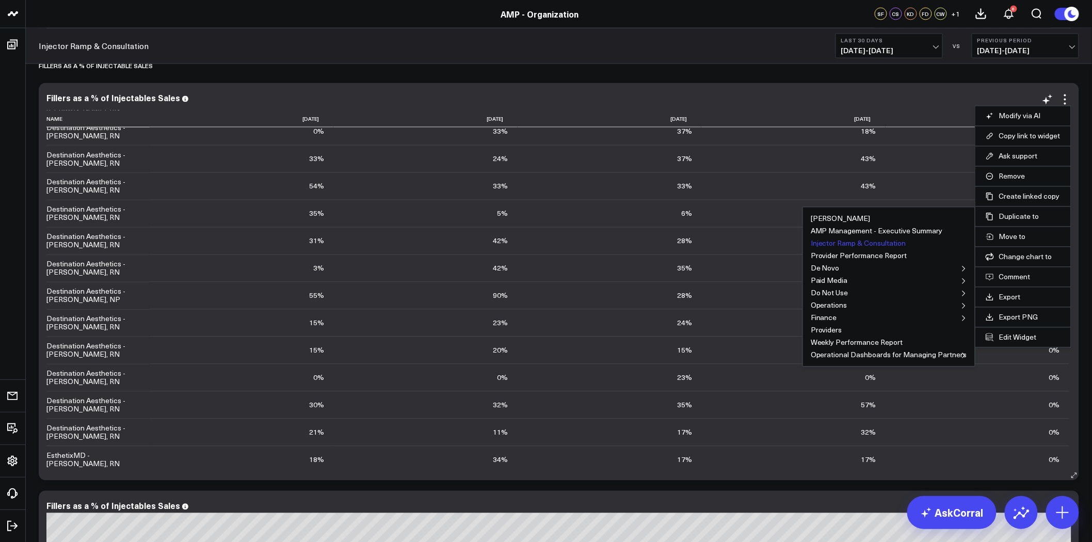
click at [892, 244] on button "Injector Ramp & Consultation" at bounding box center [858, 243] width 95 height 7
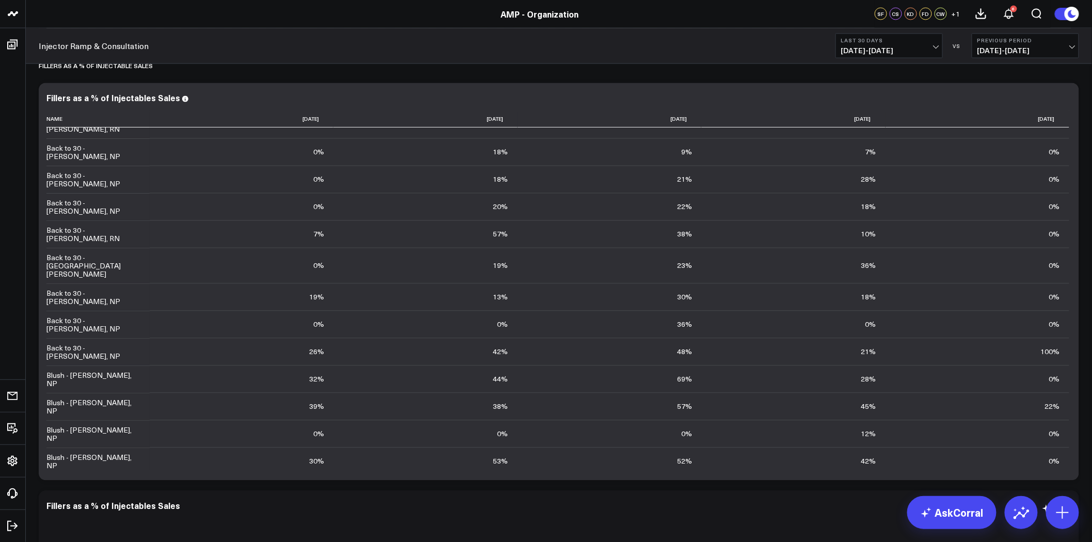
scroll to position [2565, 0]
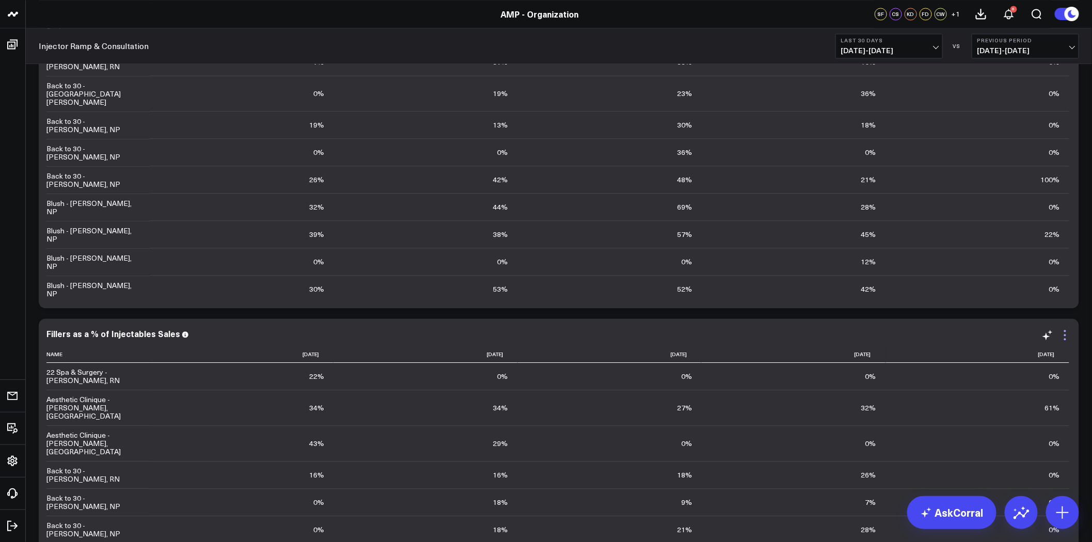
click at [1068, 333] on icon at bounding box center [1065, 335] width 12 height 12
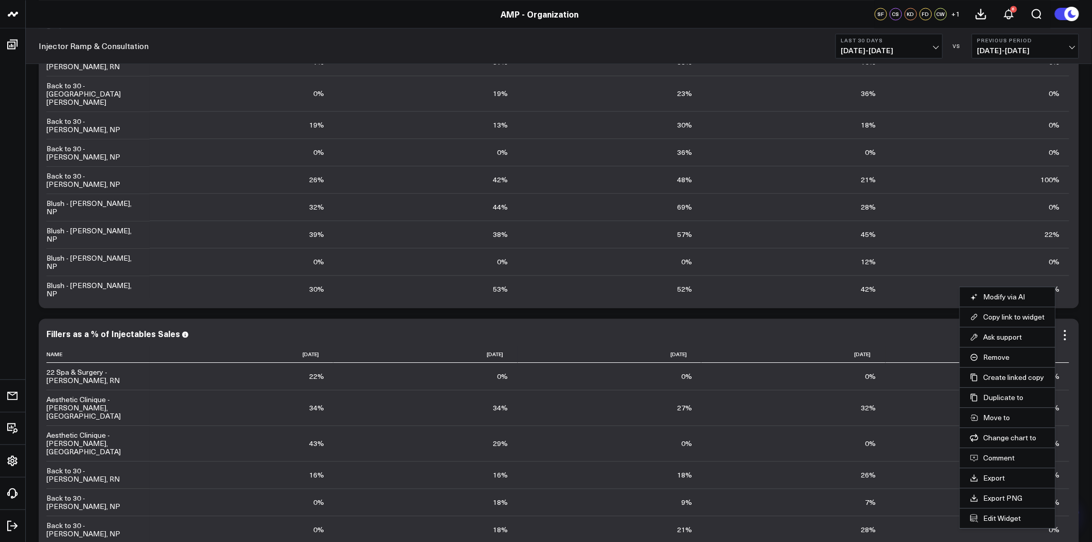
click at [896, 334] on div "Fillers as a % of Injectables Sales" at bounding box center [558, 333] width 1025 height 9
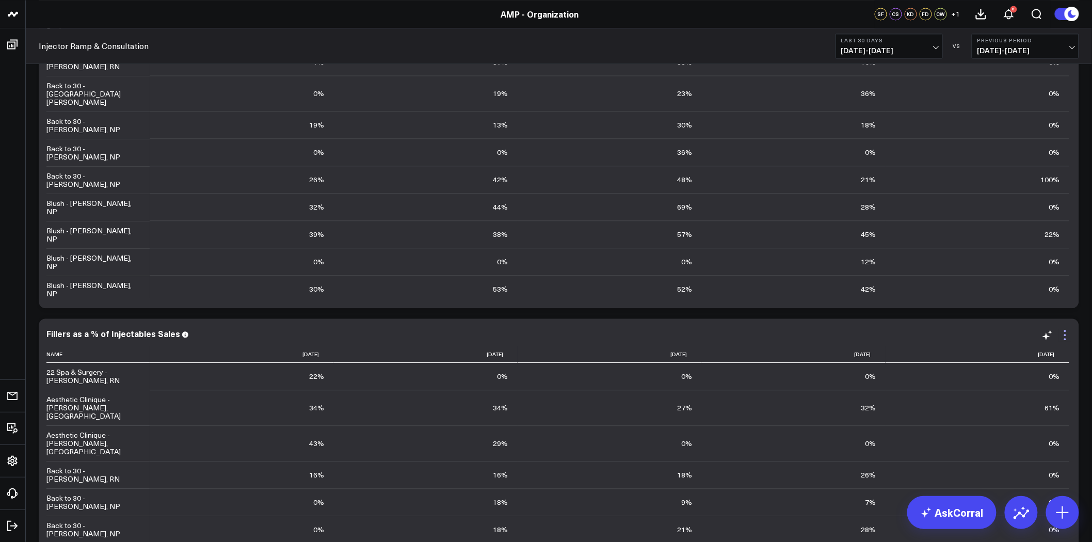
click at [1067, 332] on icon at bounding box center [1065, 335] width 12 height 12
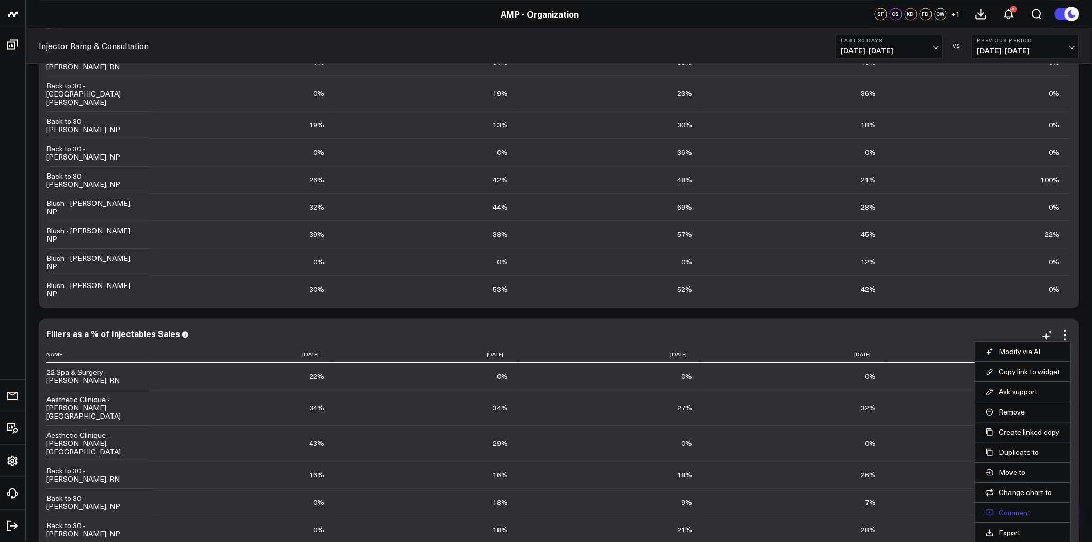
click at [1012, 511] on button "Comment" at bounding box center [1023, 512] width 75 height 9
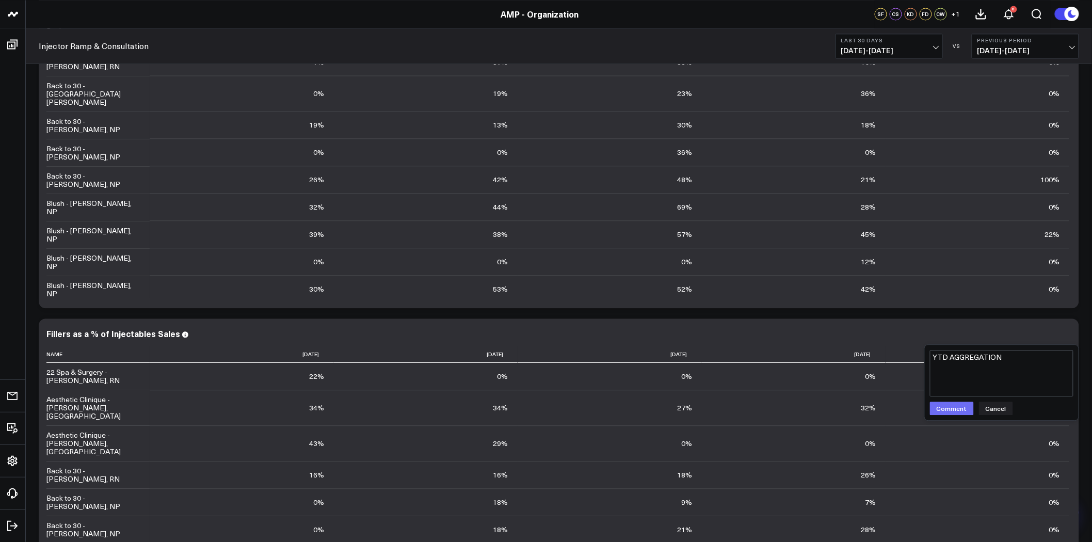
type textarea "YTD AGGREGATION"
click at [952, 408] on button "Comment" at bounding box center [952, 408] width 44 height 13
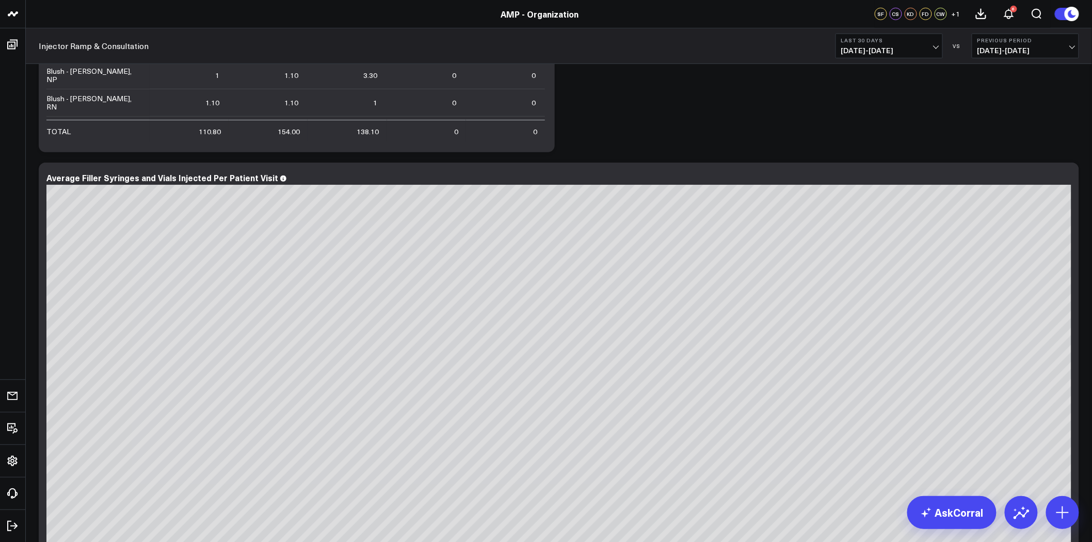
scroll to position [1533, 0]
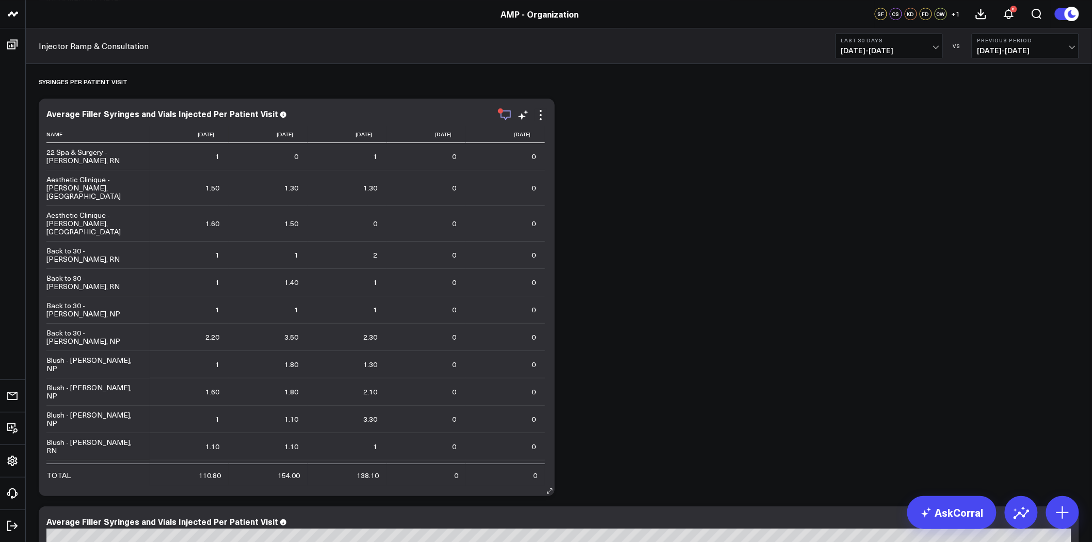
click at [507, 115] on icon "button" at bounding box center [506, 115] width 12 height 12
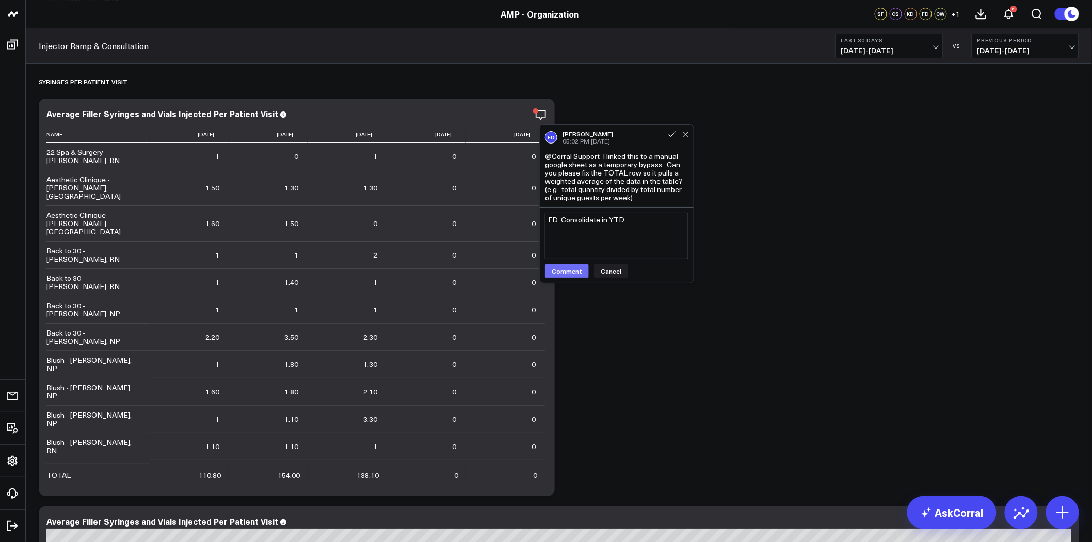
type textarea "FD: Consolidate in YTD"
click at [580, 270] on button "Comment" at bounding box center [567, 270] width 44 height 13
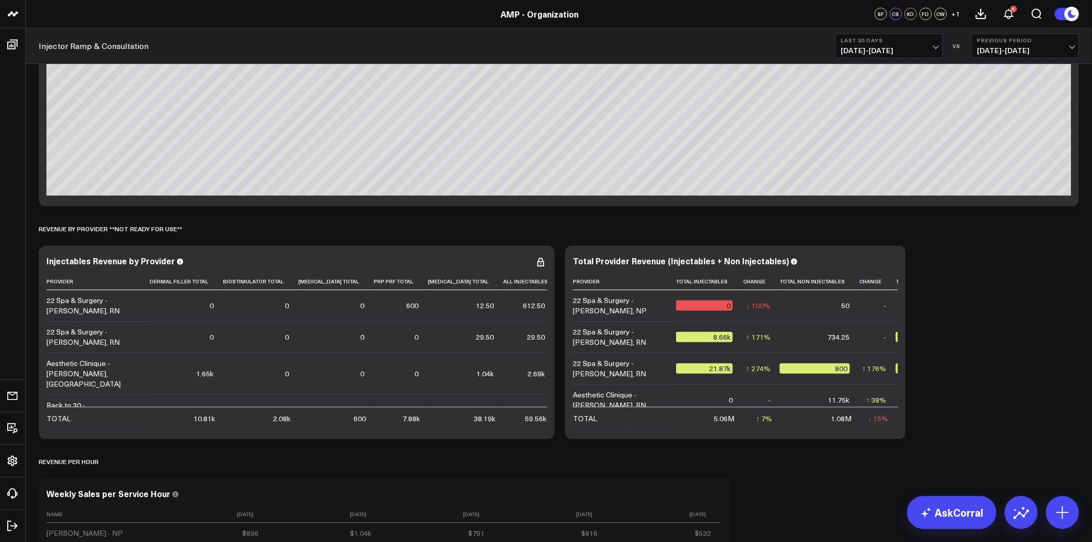
scroll to position [3655, 0]
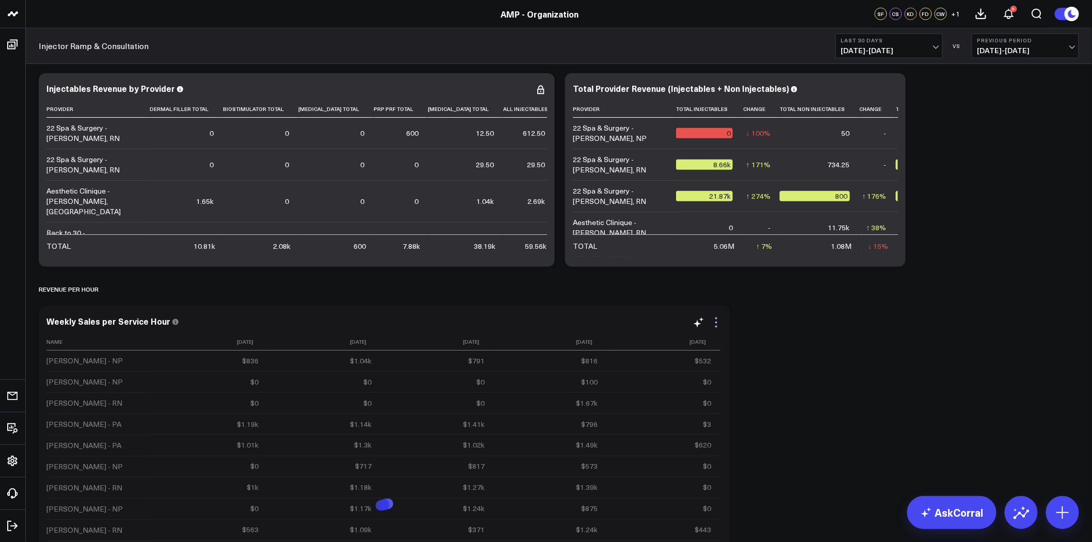
click at [715, 324] on icon at bounding box center [716, 322] width 12 height 12
click at [905, 49] on span "[DATE] - [DATE]" at bounding box center [889, 50] width 96 height 8
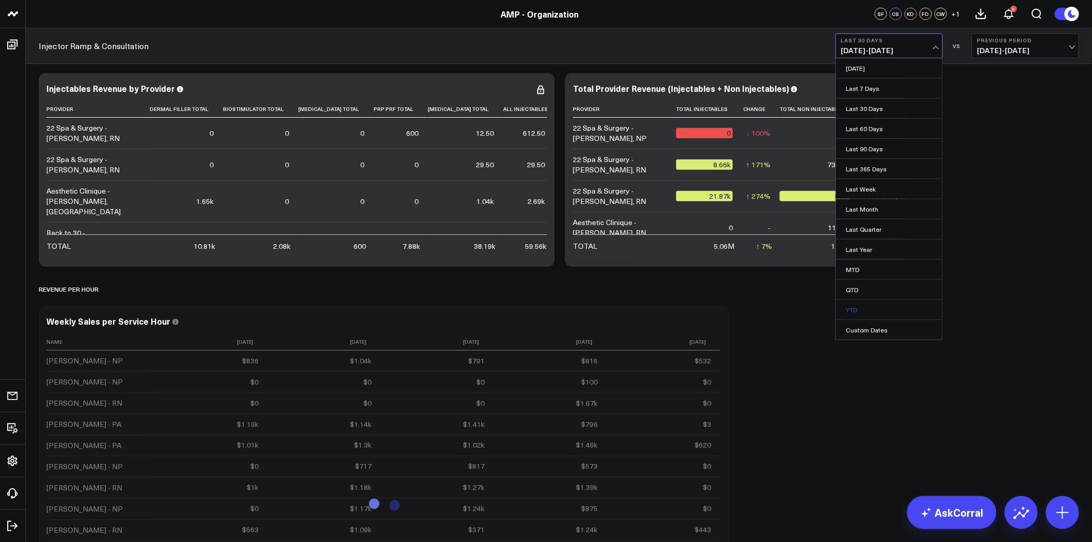
click at [879, 308] on link "YTD" at bounding box center [889, 310] width 106 height 20
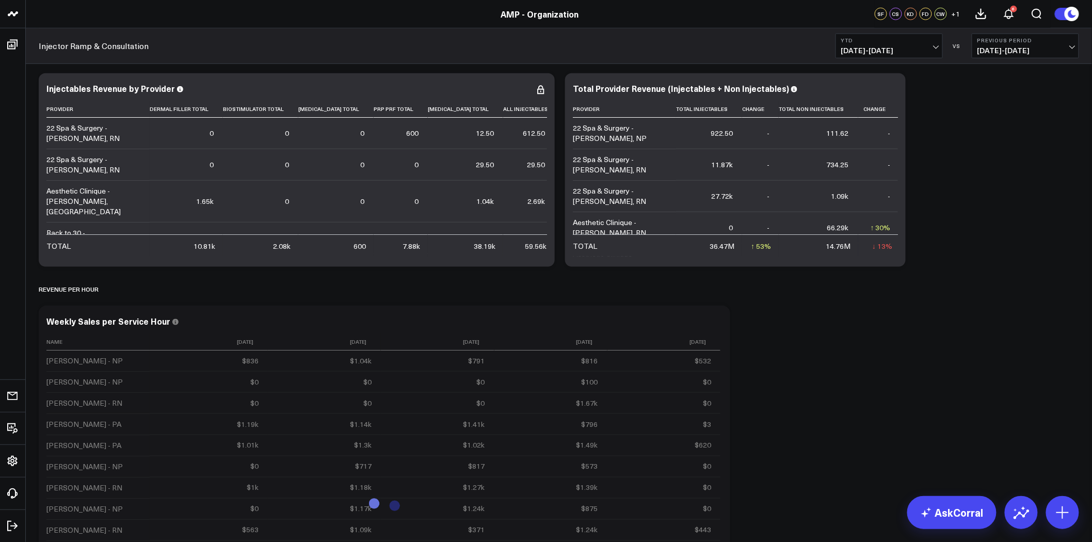
click at [994, 46] on span "[DATE] - [DATE]" at bounding box center [1025, 50] width 96 height 8
click at [1003, 109] on link "YoY" at bounding box center [1025, 109] width 106 height 20
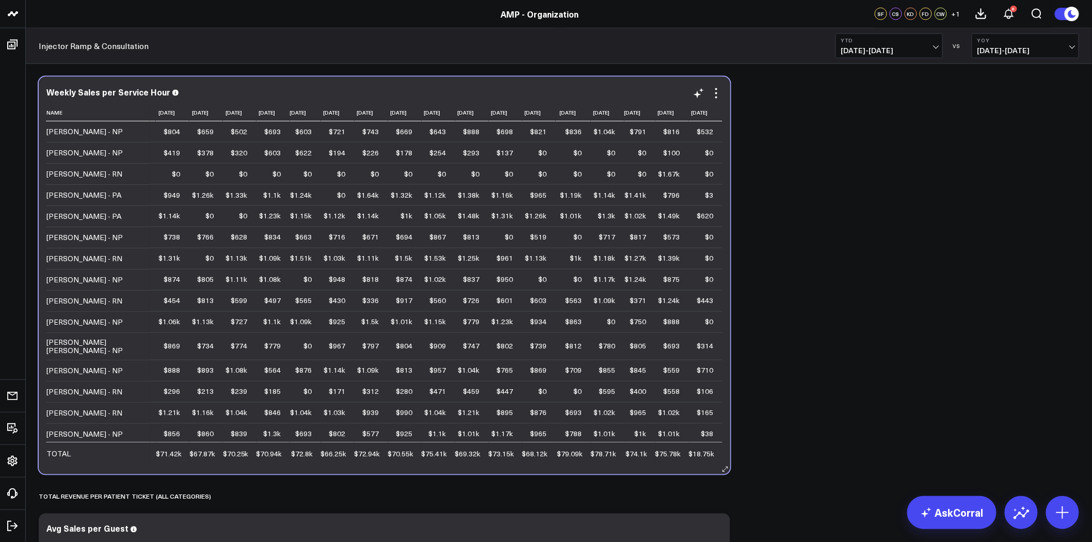
scroll to position [0, 931]
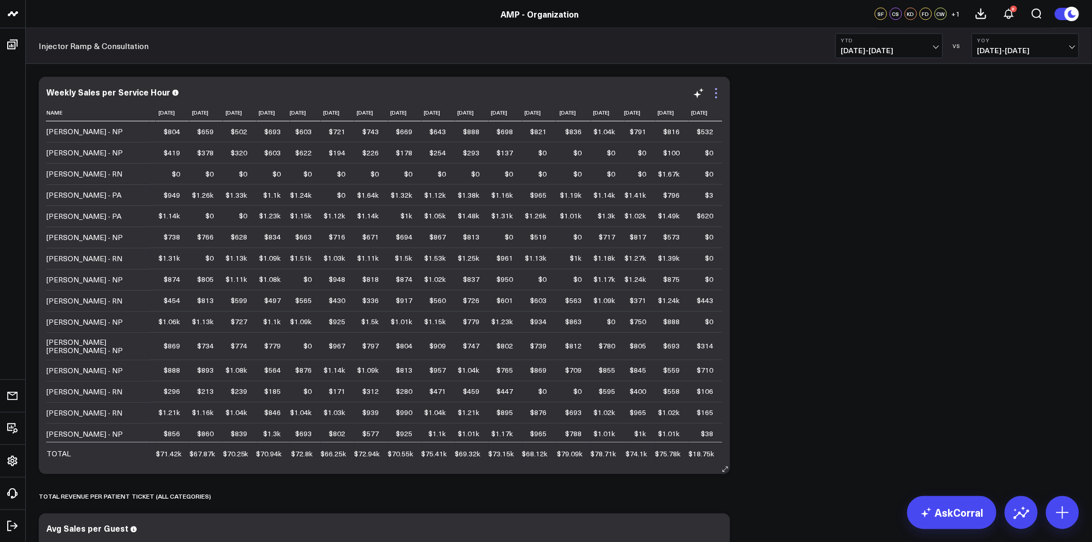
click at [718, 99] on icon at bounding box center [716, 93] width 12 height 12
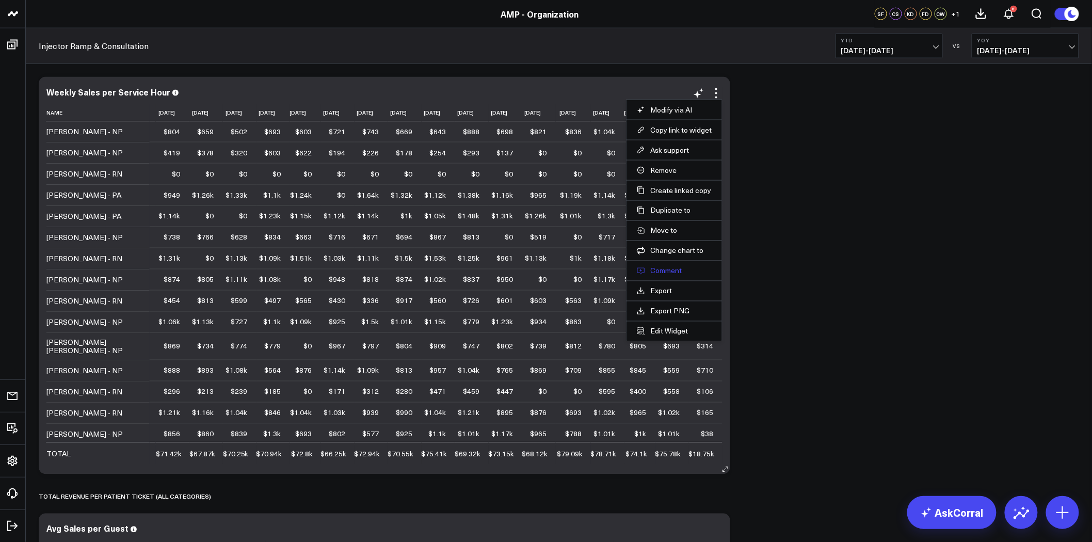
click at [666, 270] on button "Comment" at bounding box center [674, 270] width 75 height 9
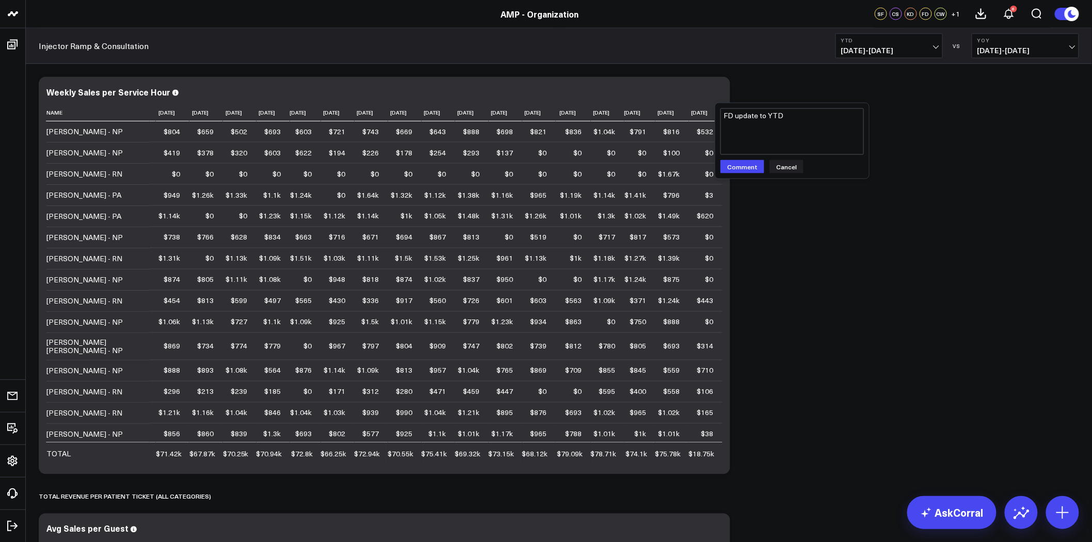
drag, startPoint x: 747, startPoint y: 163, endPoint x: 798, endPoint y: 119, distance: 67.3
click at [798, 119] on div "FD update to YTD FD update to YTD Comment Cancel" at bounding box center [792, 140] width 154 height 75
click at [798, 117] on textarea "FD update to YTD" at bounding box center [791, 131] width 143 height 46
type textarea "FD update to YTD; remove weeks"
drag, startPoint x: 739, startPoint y: 164, endPoint x: 756, endPoint y: 164, distance: 16.5
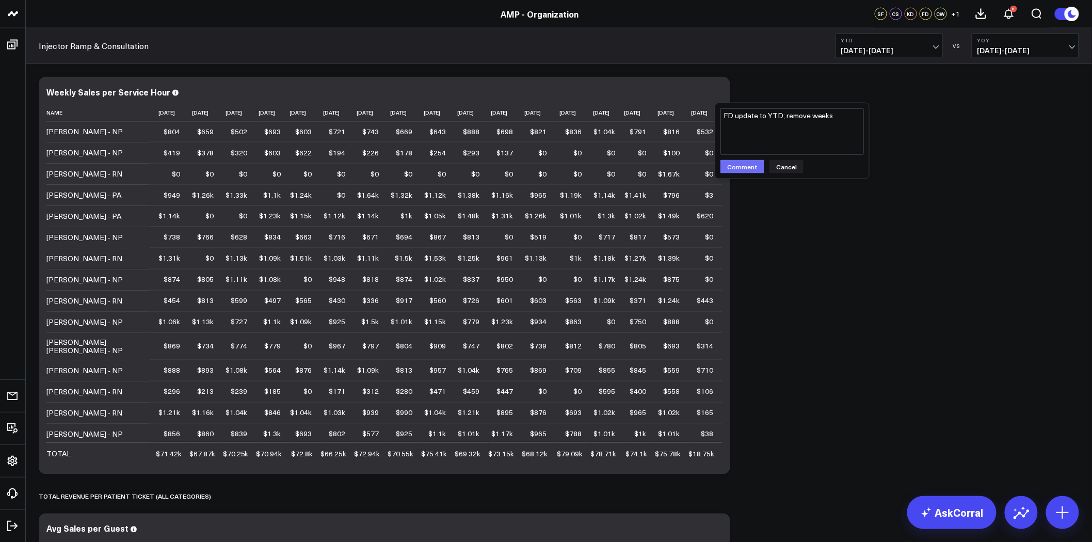
click at [739, 164] on button "Comment" at bounding box center [742, 166] width 44 height 13
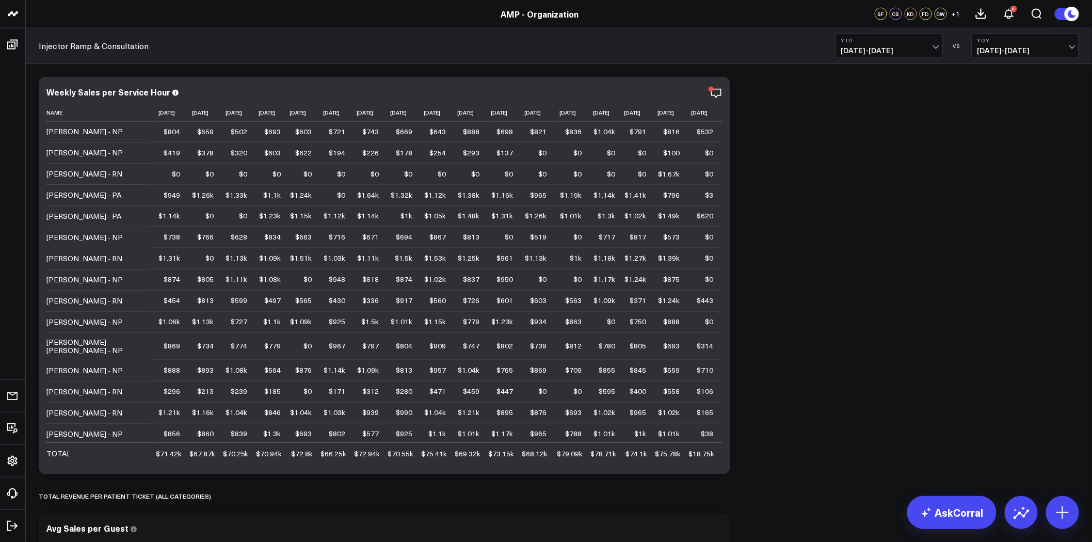
scroll to position [4171, 0]
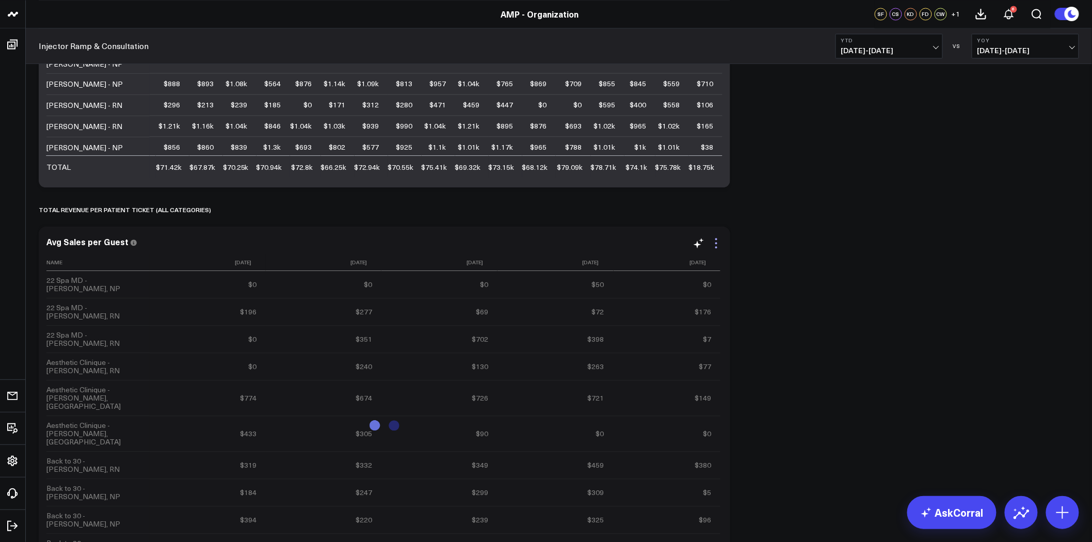
click at [714, 240] on icon at bounding box center [716, 243] width 12 height 12
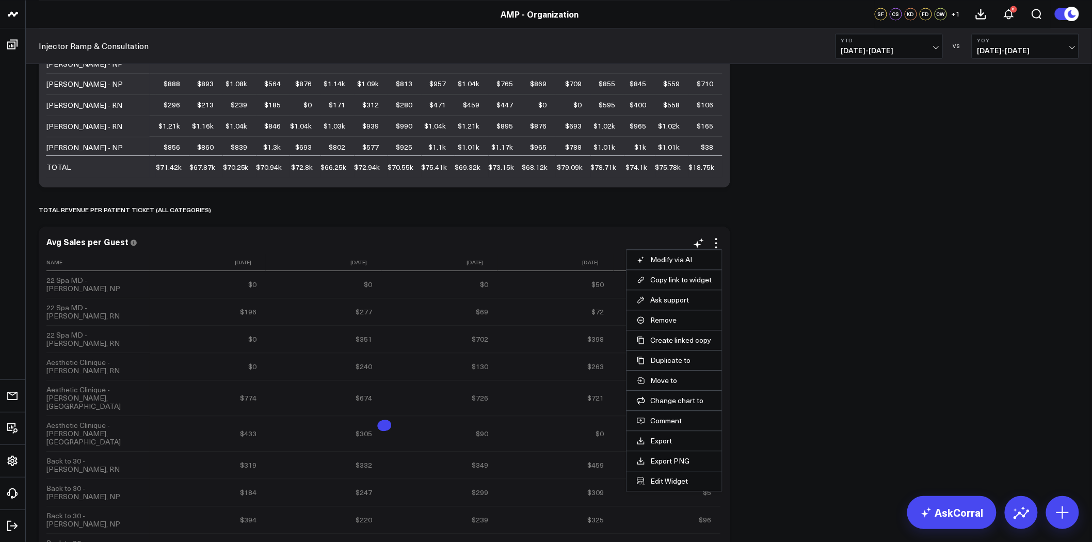
drag, startPoint x: 669, startPoint y: 421, endPoint x: 702, endPoint y: 380, distance: 52.1
click at [669, 421] on button "Comment" at bounding box center [674, 420] width 75 height 9
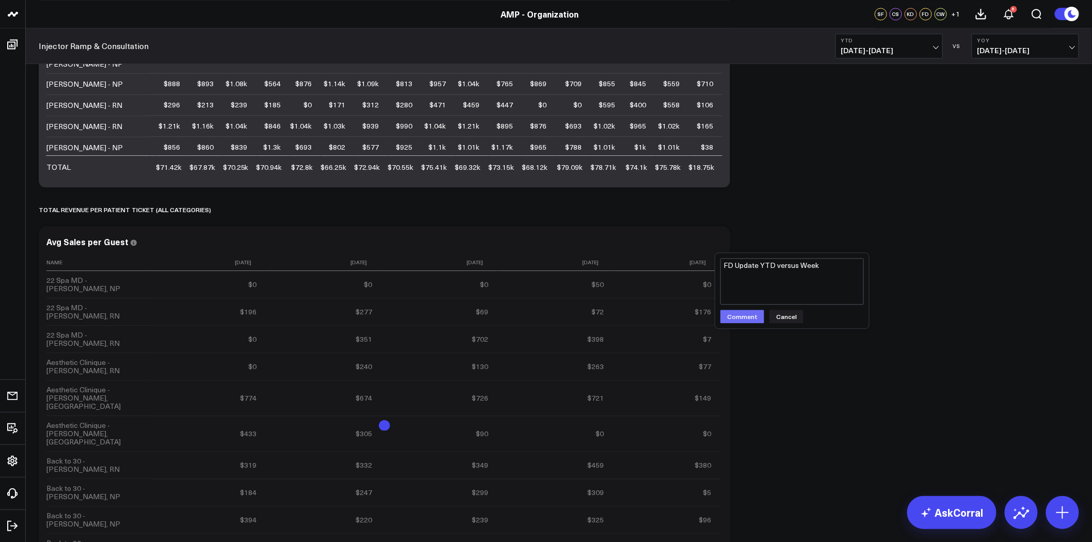
type textarea "FD Update YTD versus Week"
click at [750, 319] on button "Comment" at bounding box center [742, 316] width 44 height 13
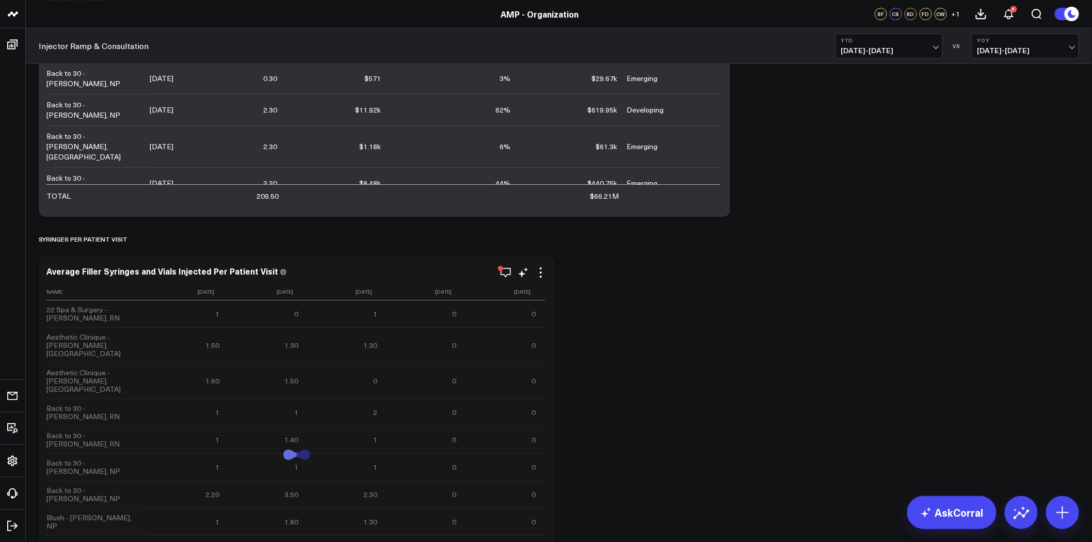
scroll to position [1490, 0]
